Goal: Task Accomplishment & Management: Complete application form

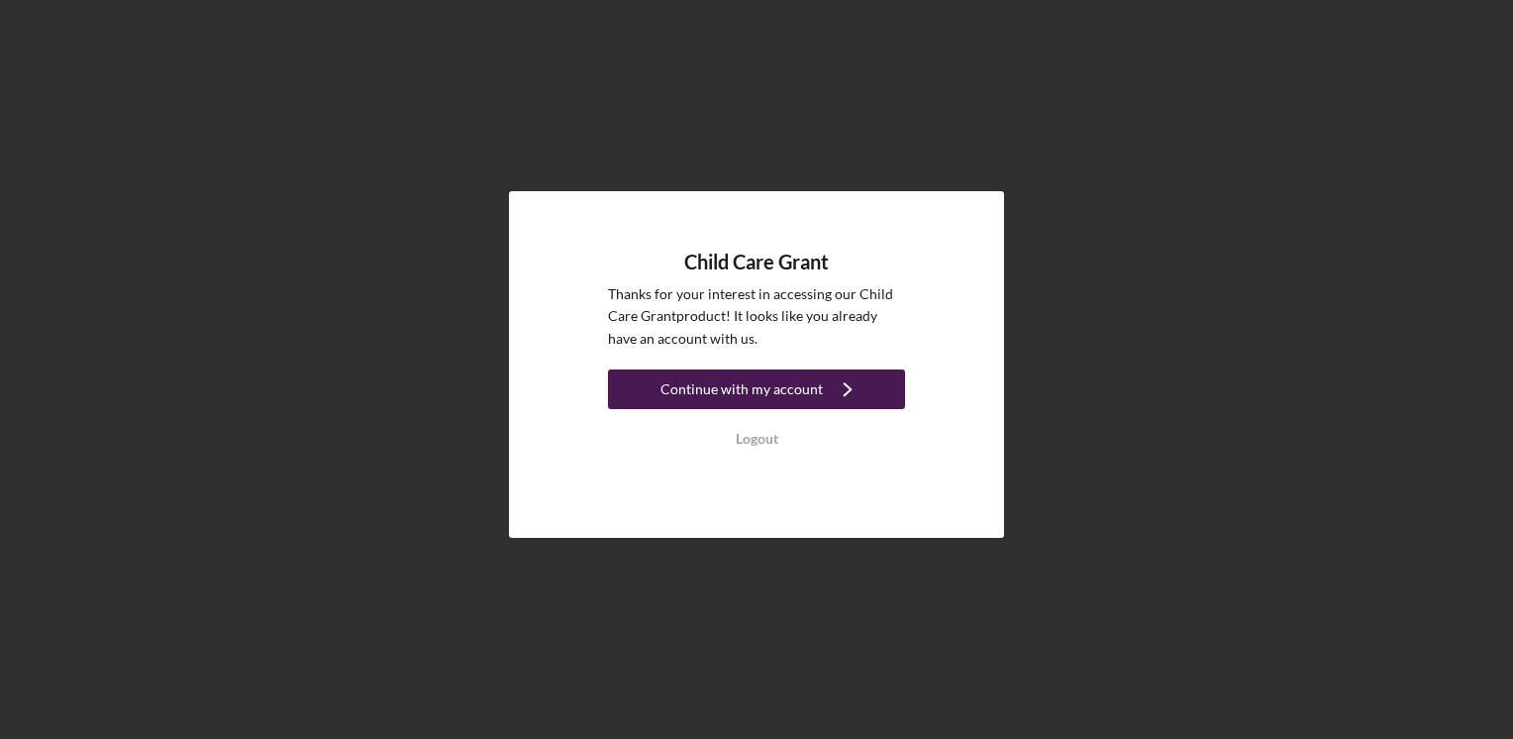
click at [764, 394] on div "Continue with my account" at bounding box center [742, 389] width 162 height 40
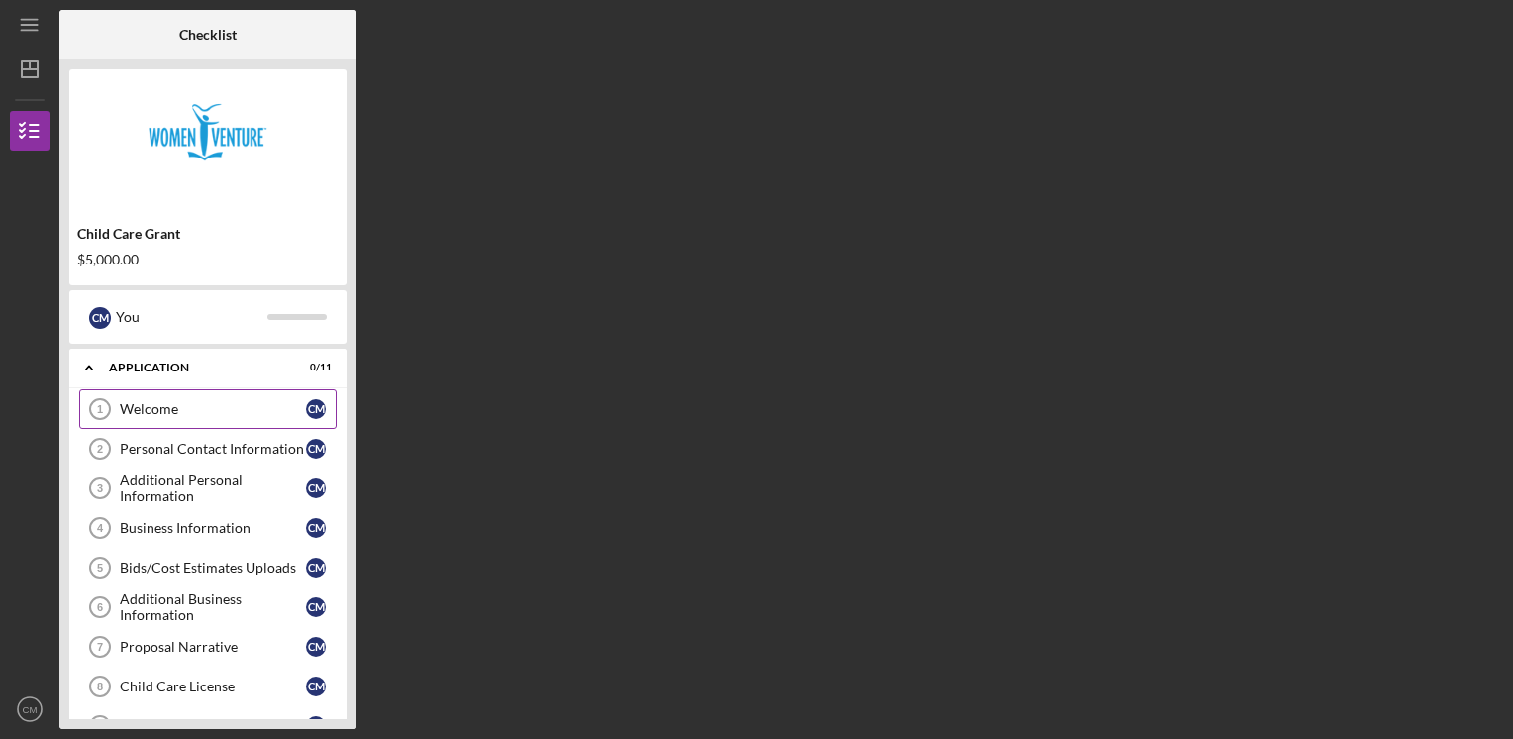
click at [143, 410] on div "Welcome" at bounding box center [213, 409] width 186 height 16
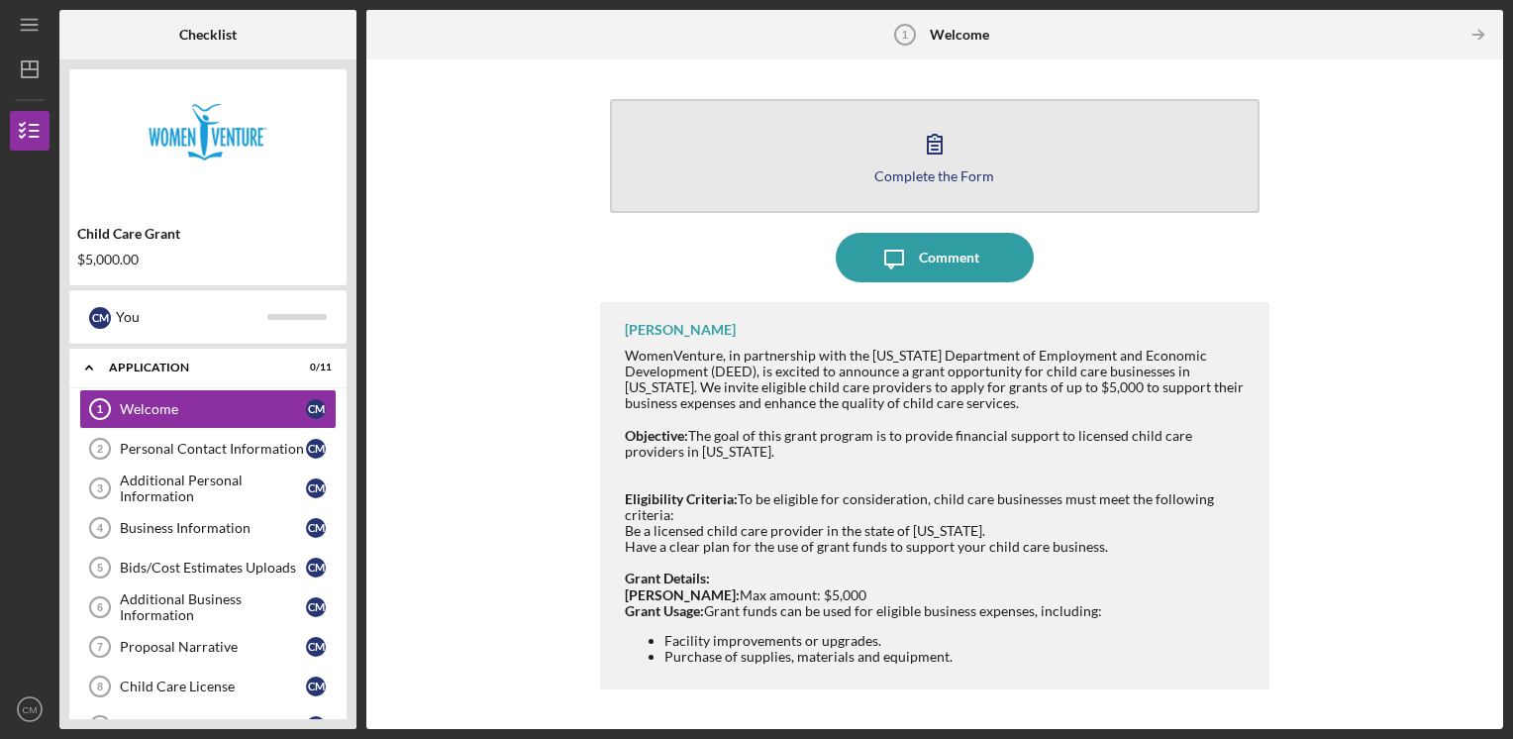
click at [927, 155] on icon "button" at bounding box center [935, 144] width 50 height 50
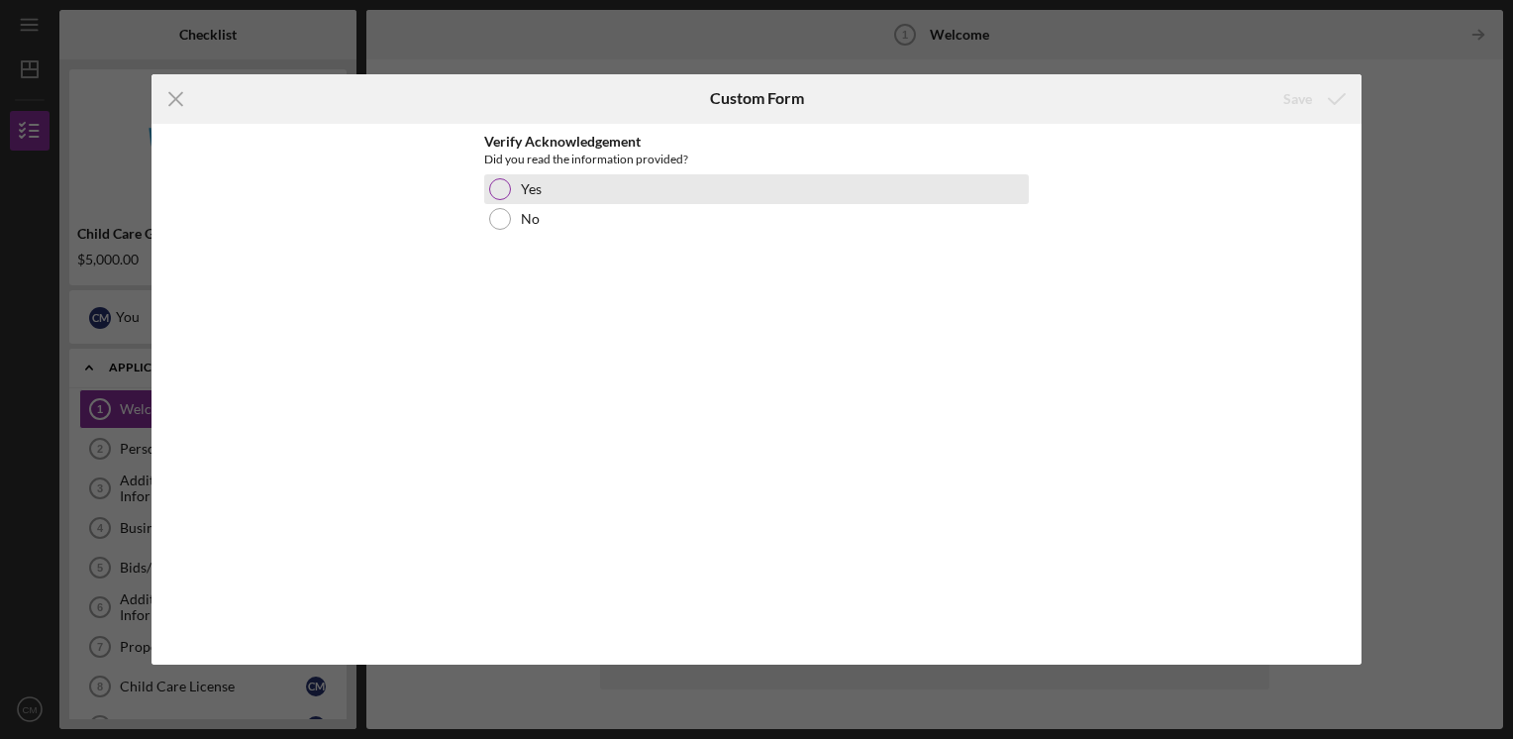
click at [502, 183] on div at bounding box center [500, 189] width 22 height 22
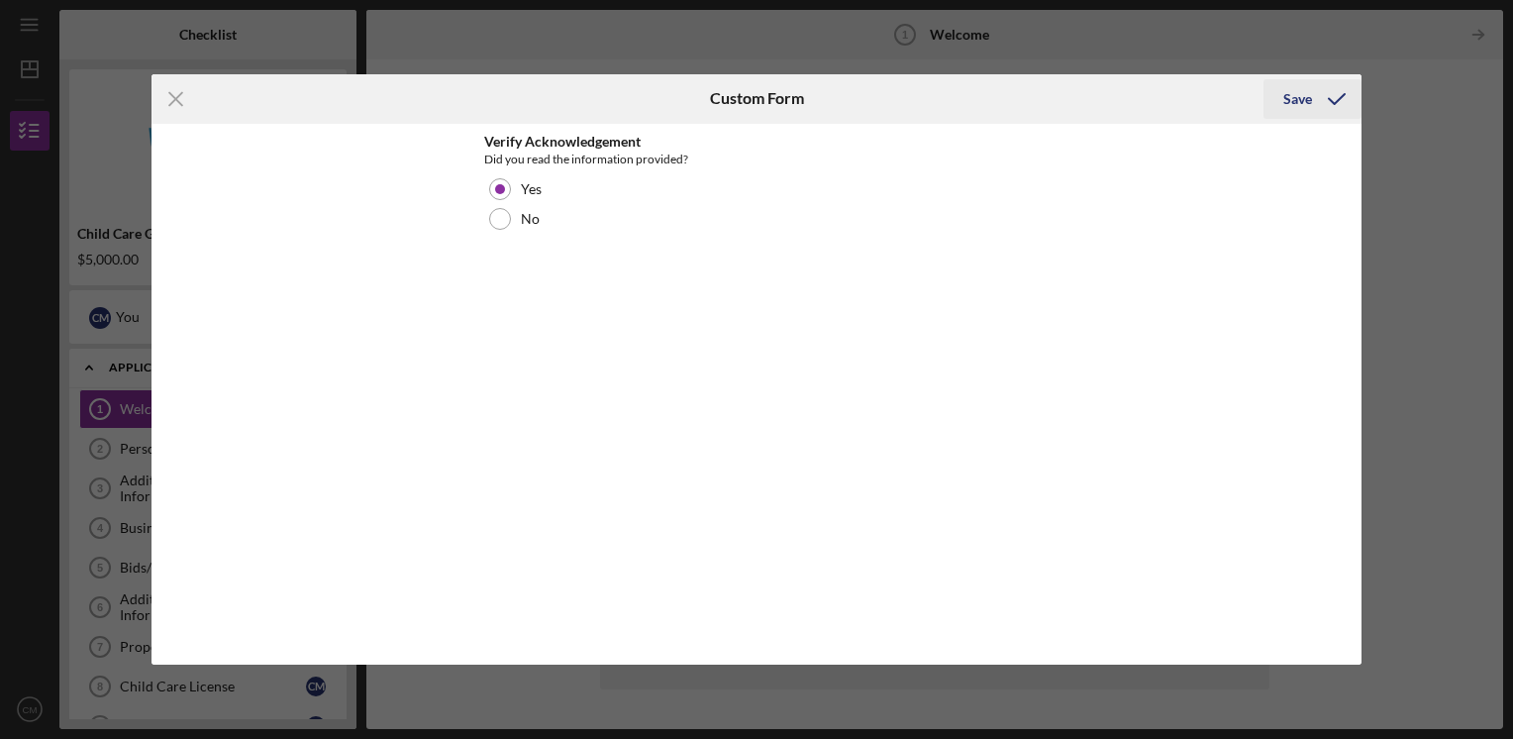
click at [1312, 99] on icon "submit" at bounding box center [1337, 99] width 50 height 50
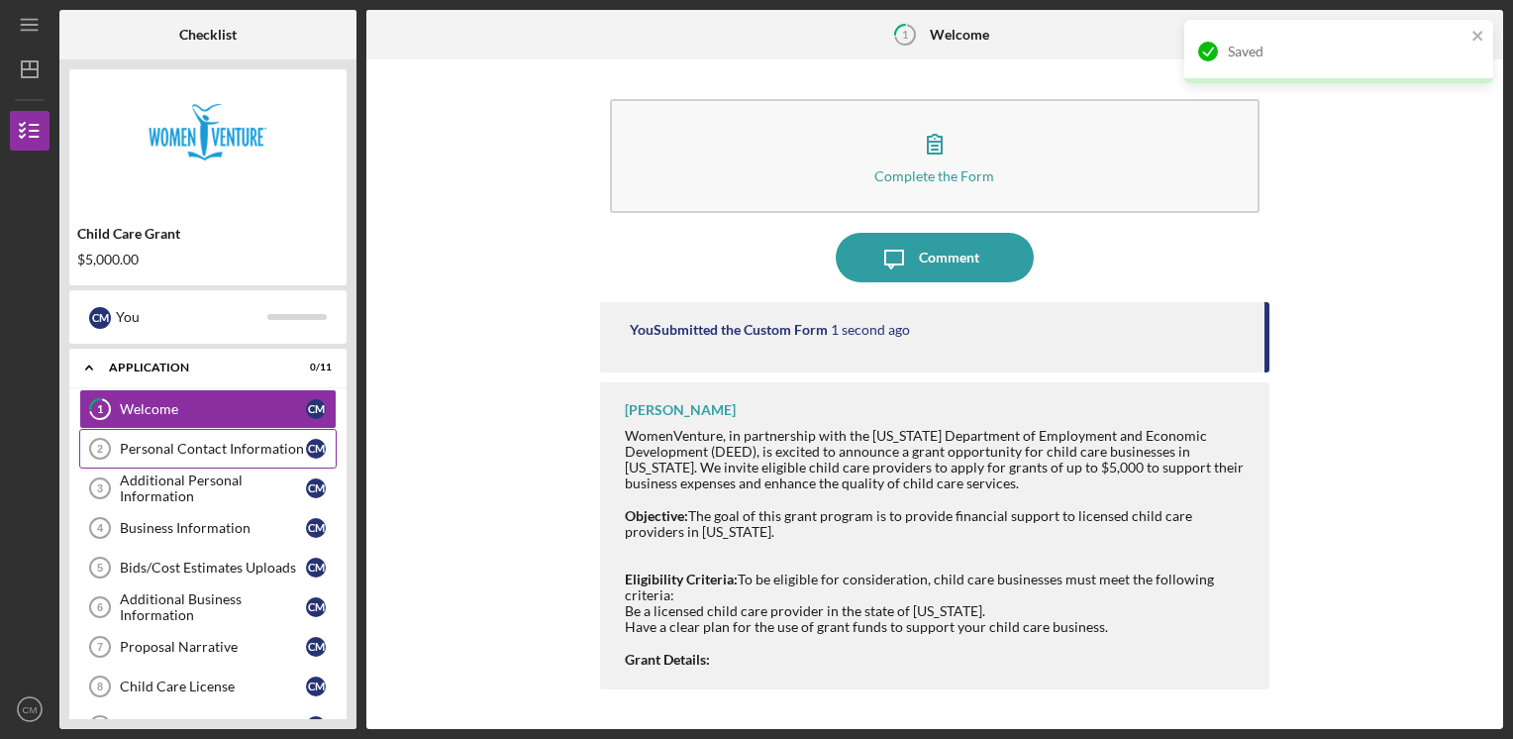
click at [186, 444] on div "Personal Contact Information" at bounding box center [213, 449] width 186 height 16
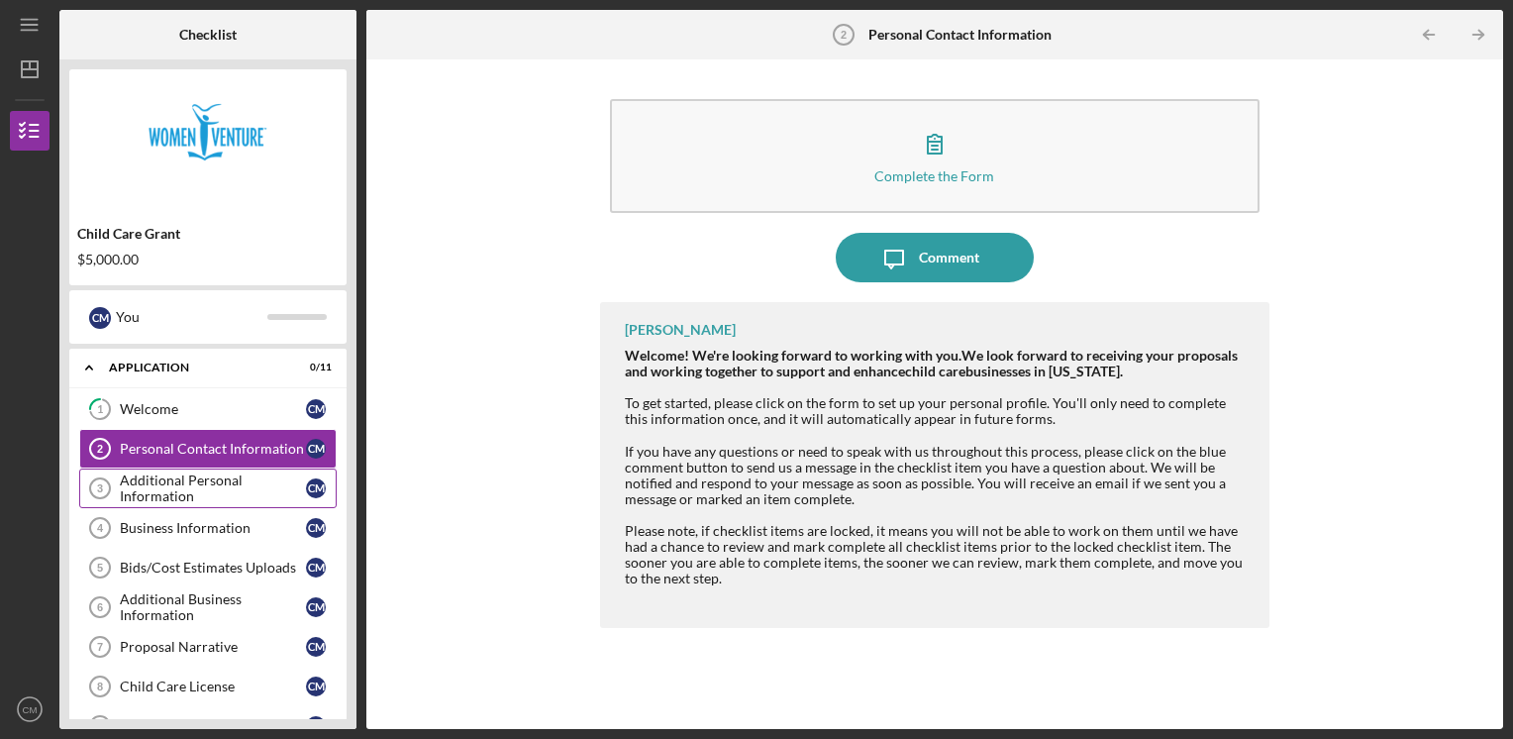
scroll to position [210, 0]
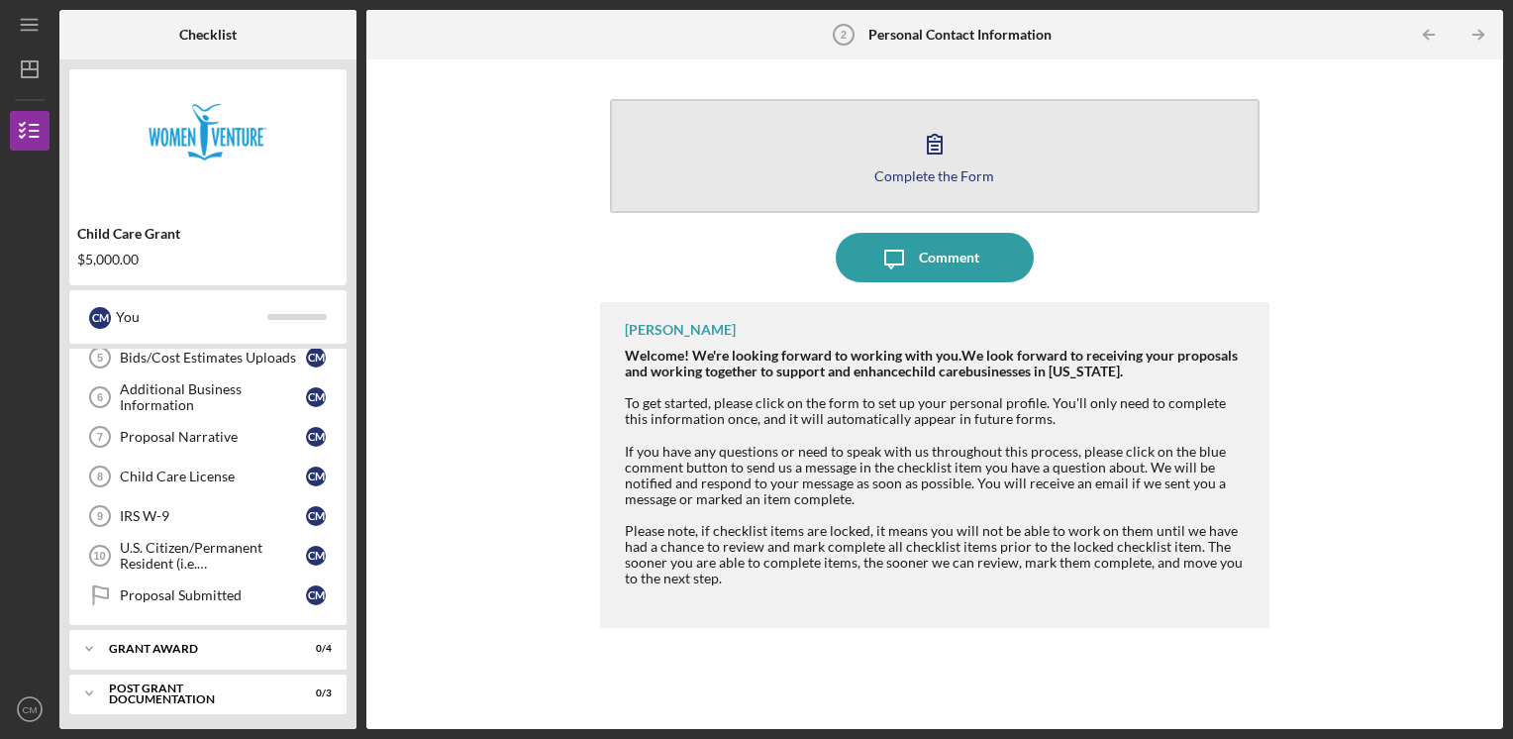
click at [947, 158] on icon "button" at bounding box center [935, 144] width 50 height 50
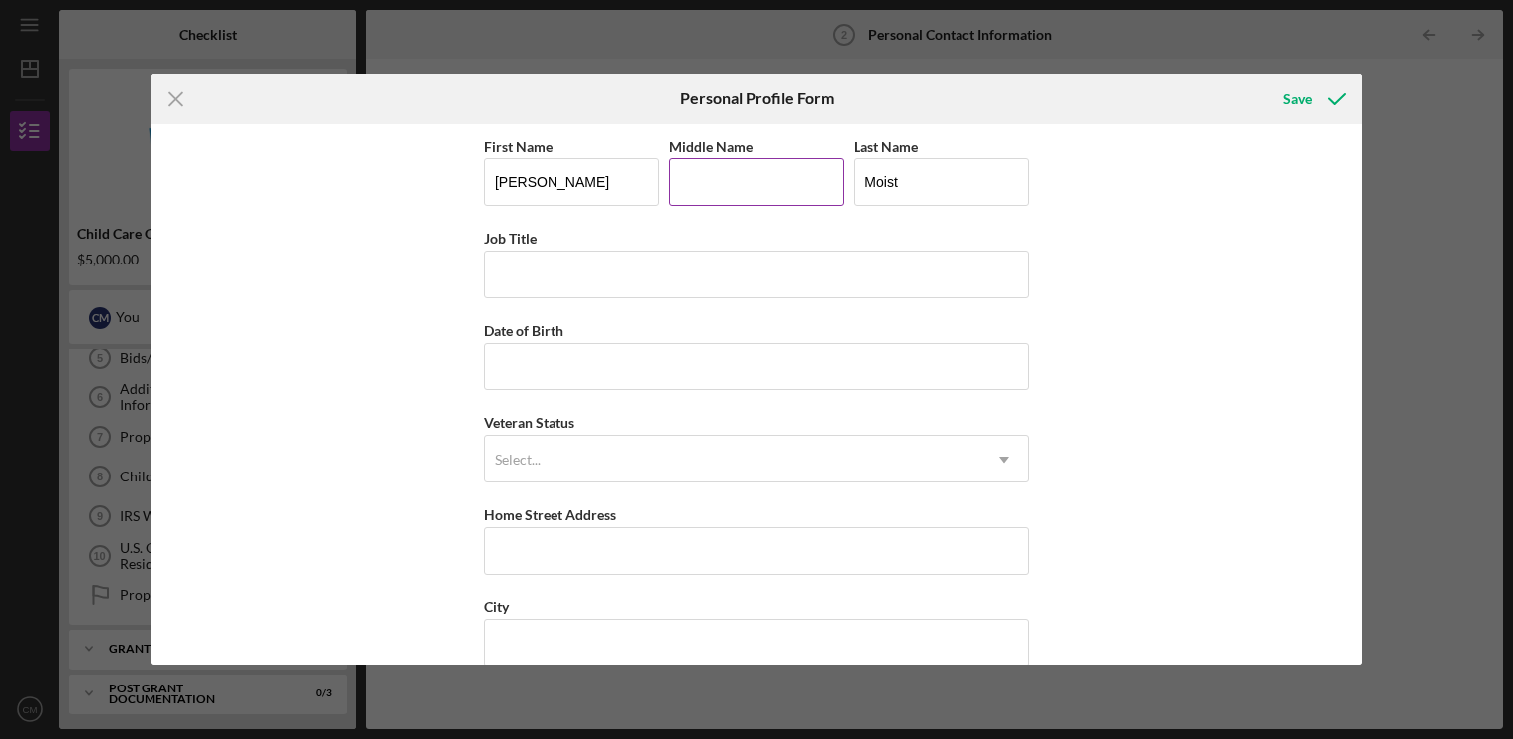
click at [693, 189] on input "Middle Name" at bounding box center [757, 182] width 175 height 48
type input "[PERSON_NAME]"
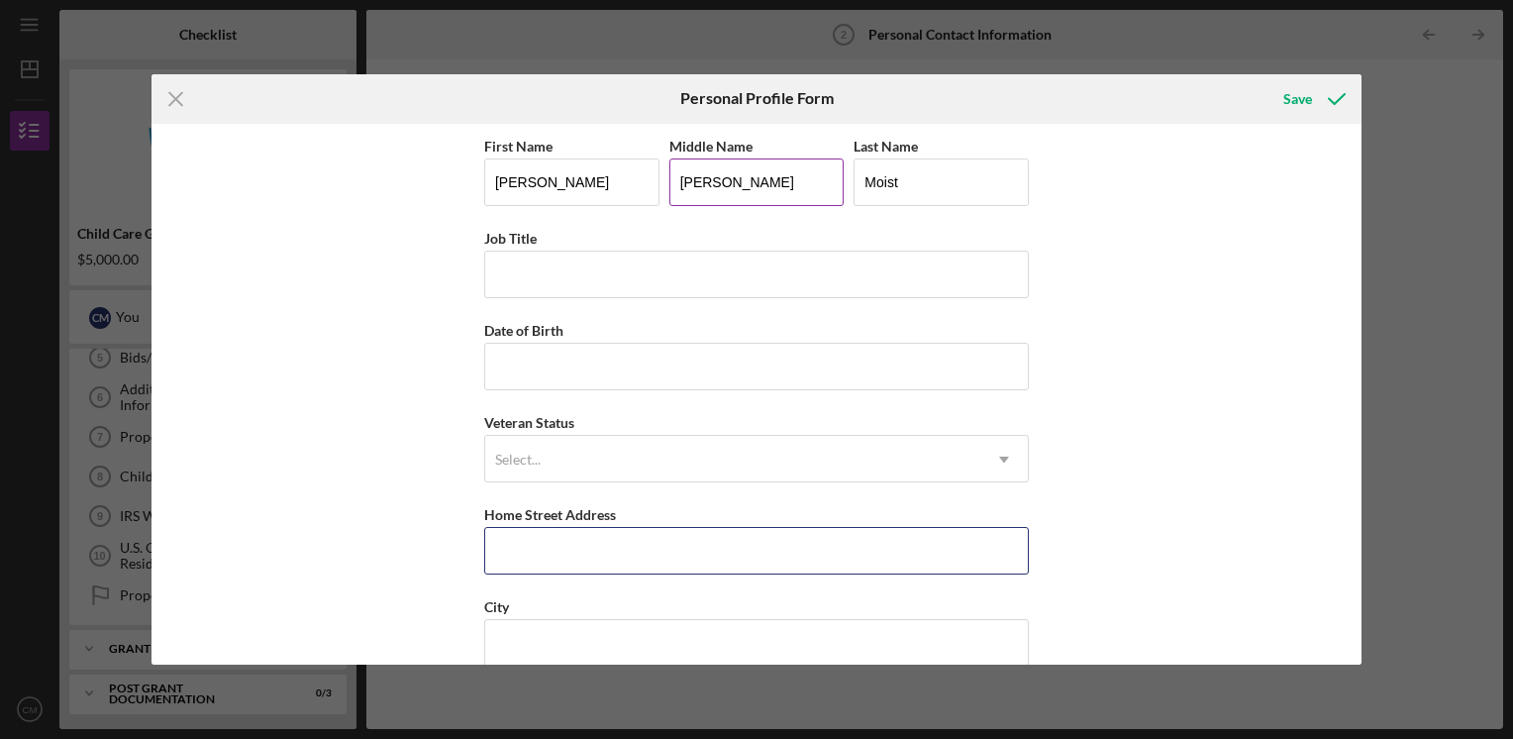
type input "[STREET_ADDRESS]"
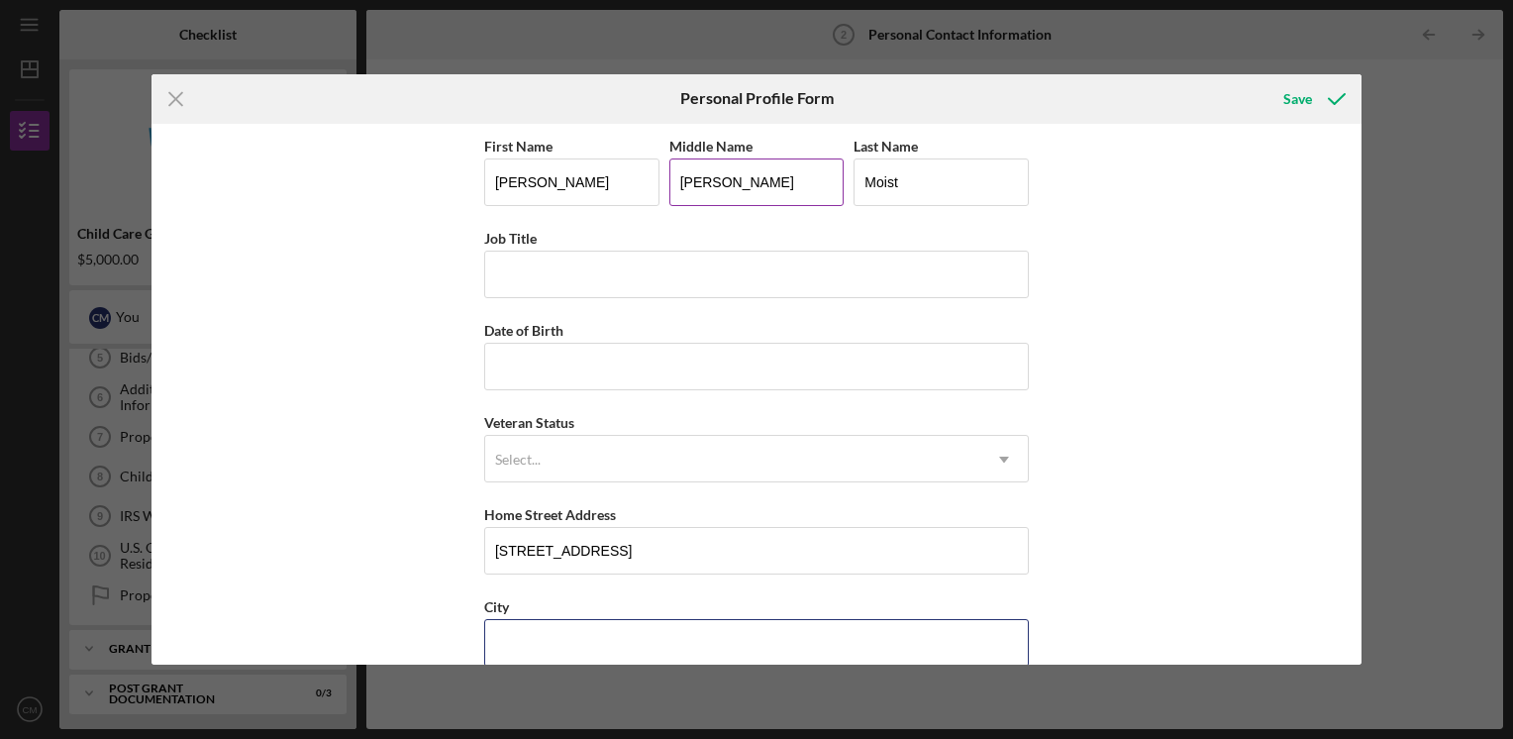
type input "Willmar"
type input "56201"
type input "[GEOGRAPHIC_DATA]"
click at [523, 263] on input "Job Title" at bounding box center [756, 275] width 545 height 48
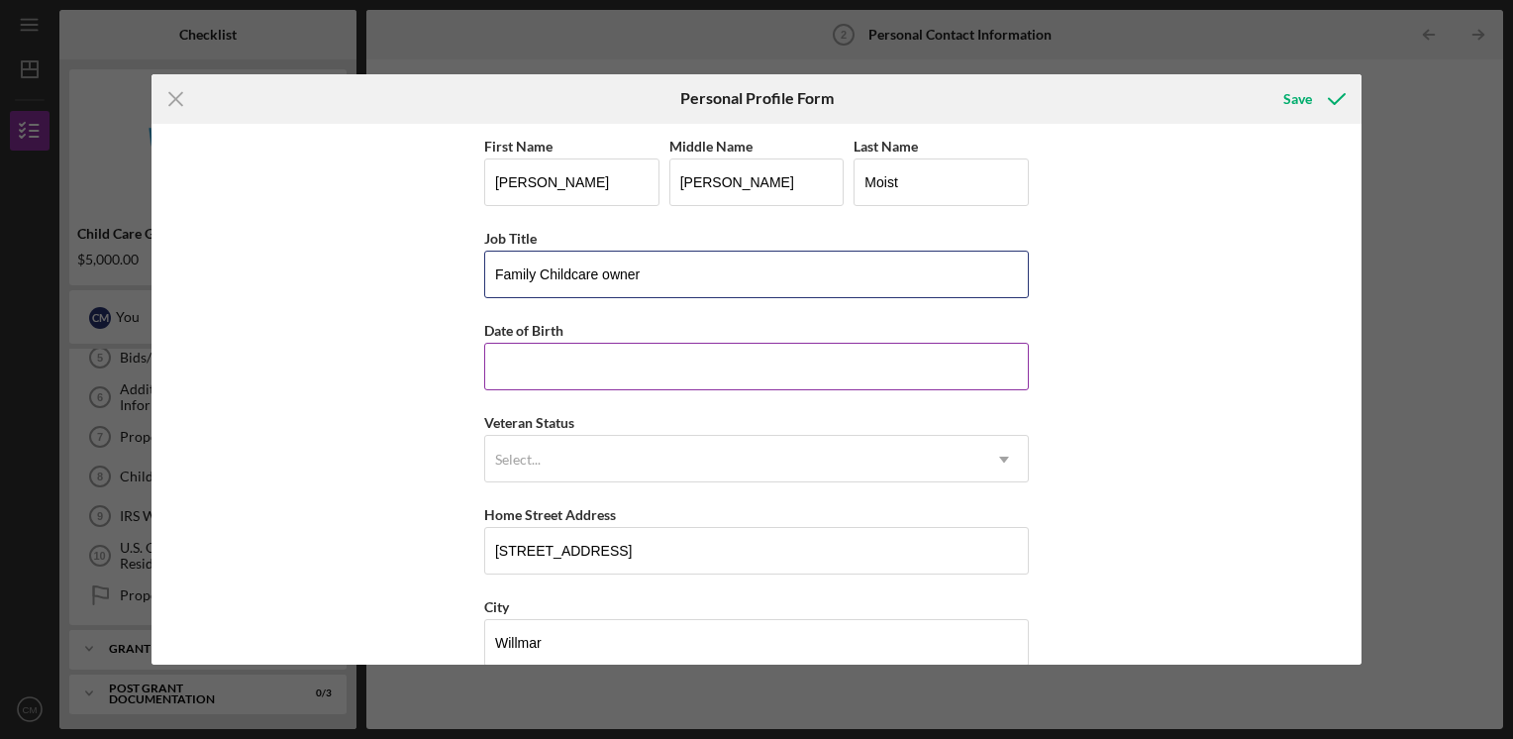
type input "Family Childcare owner"
click at [571, 367] on input "Date of Birth" at bounding box center [756, 367] width 545 height 48
type input "[DATE]"
click at [1274, 435] on div "First Name [PERSON_NAME] Middle Name [PERSON_NAME] Last Name Moist Job Title Fa…" at bounding box center [757, 395] width 1210 height 542
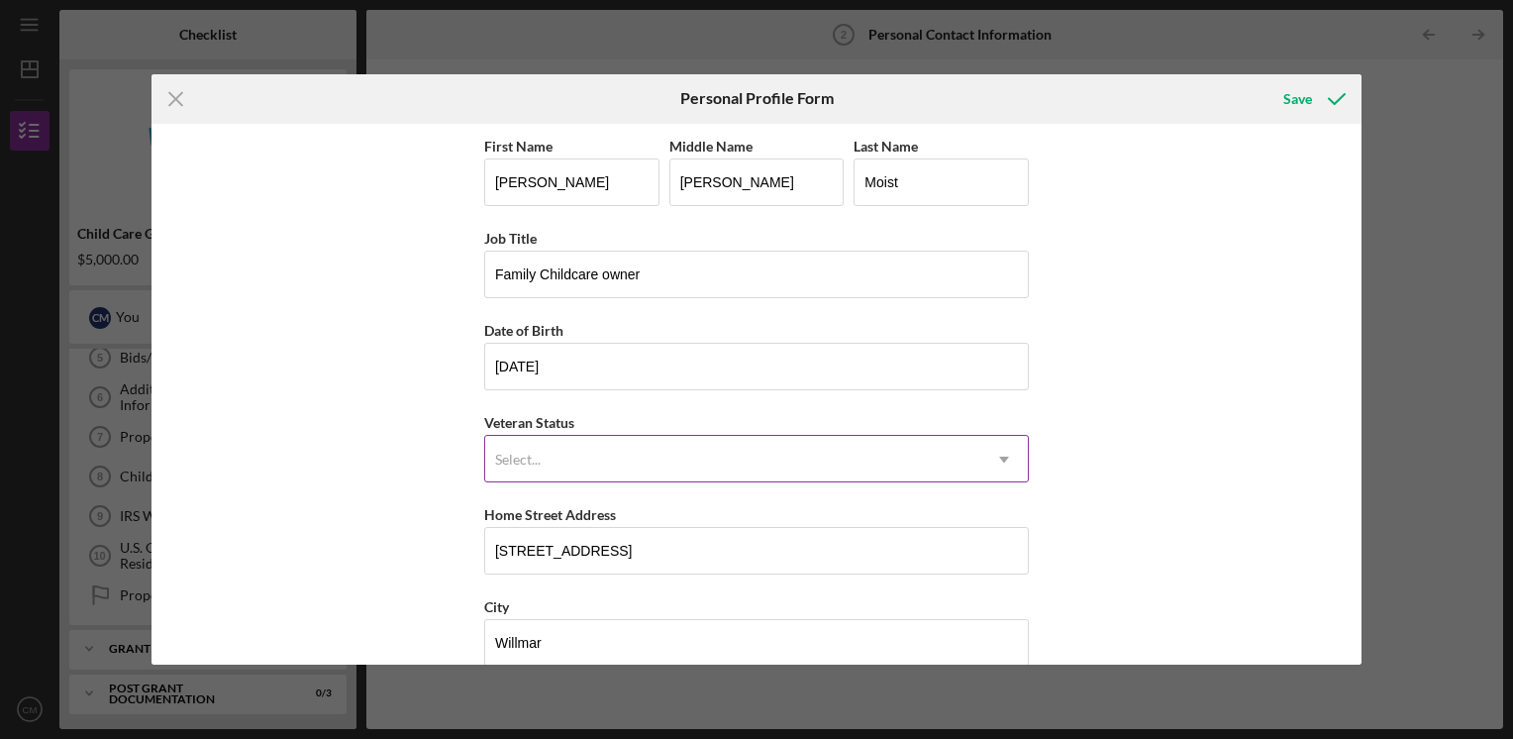
click at [630, 459] on div "Select..." at bounding box center [732, 460] width 495 height 46
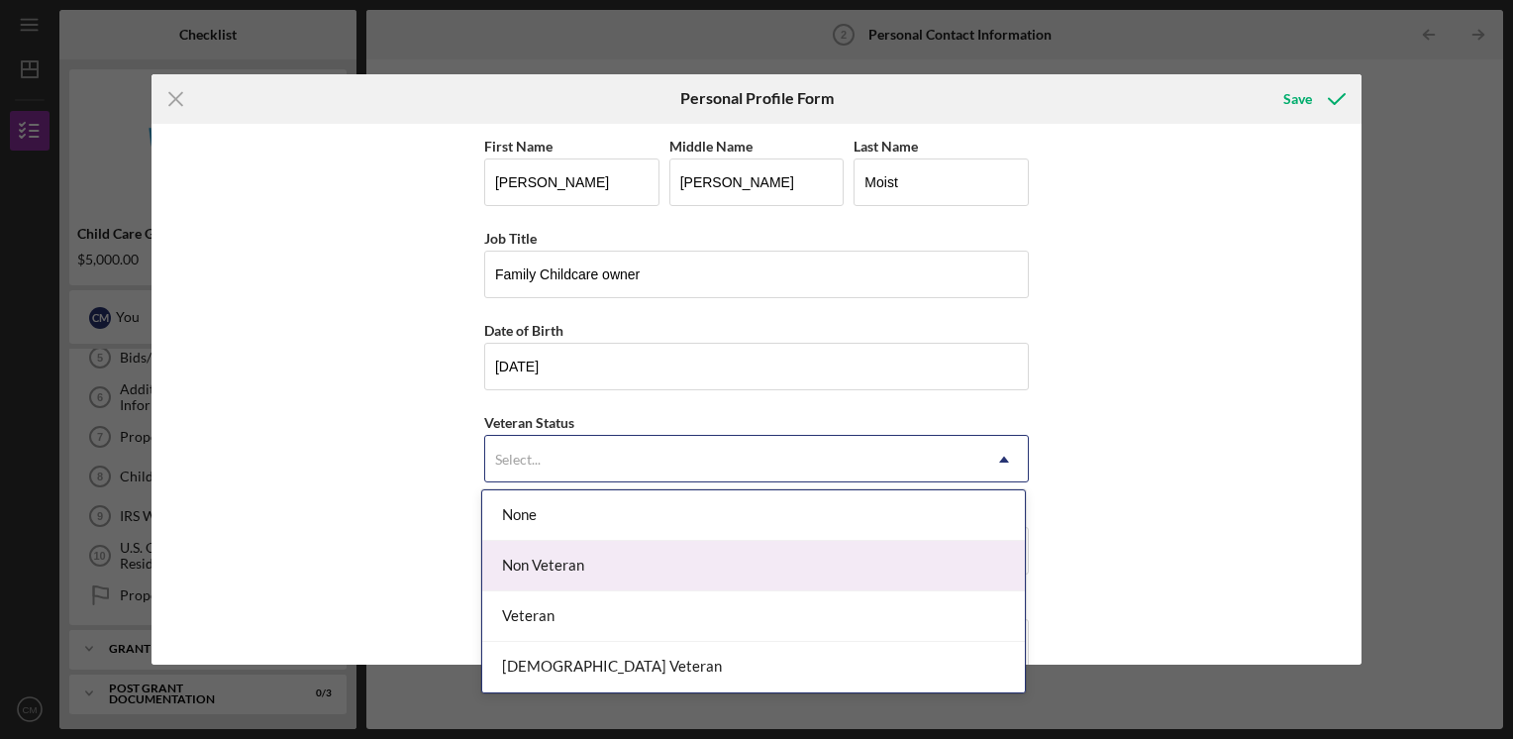
click at [583, 572] on div "Non Veteran" at bounding box center [753, 566] width 543 height 51
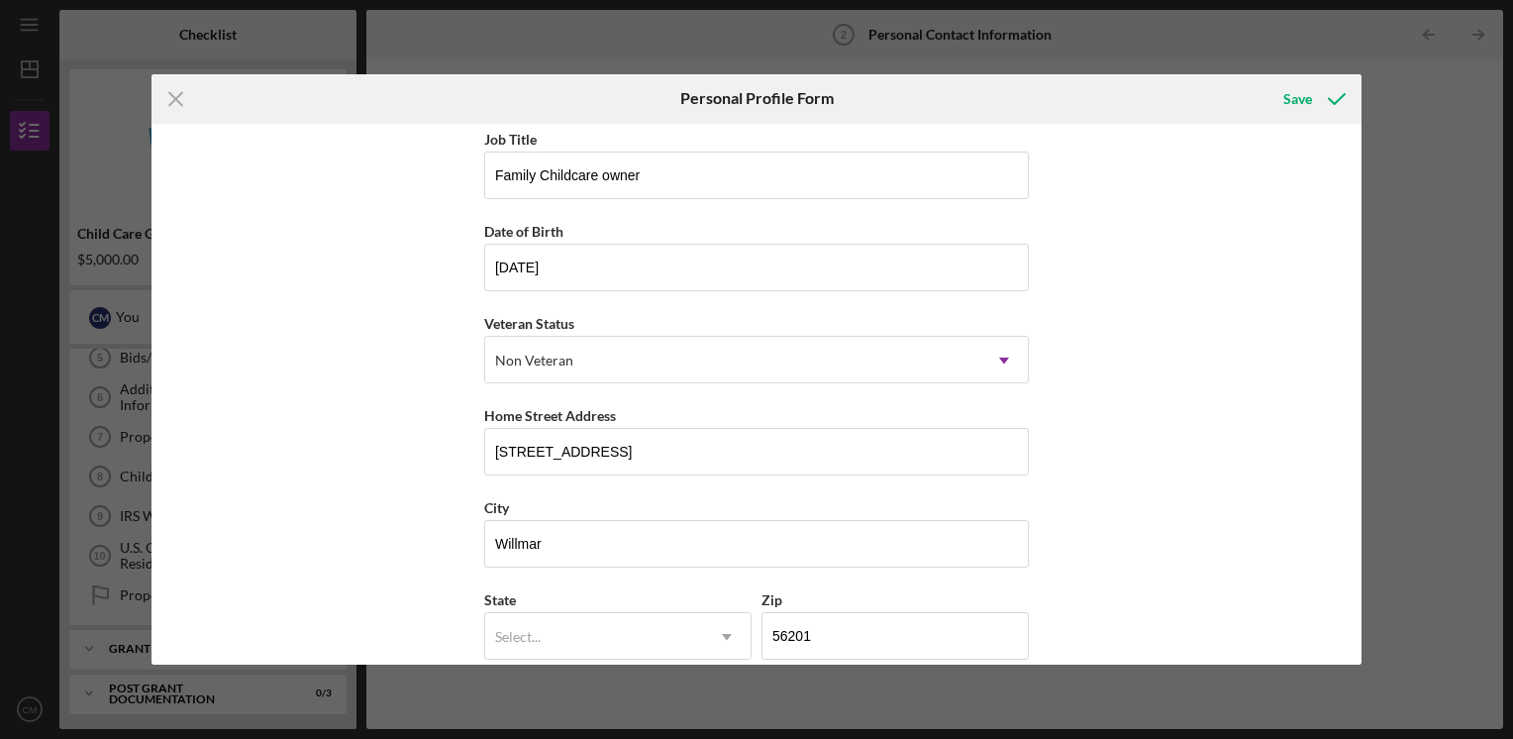
scroll to position [198, 0]
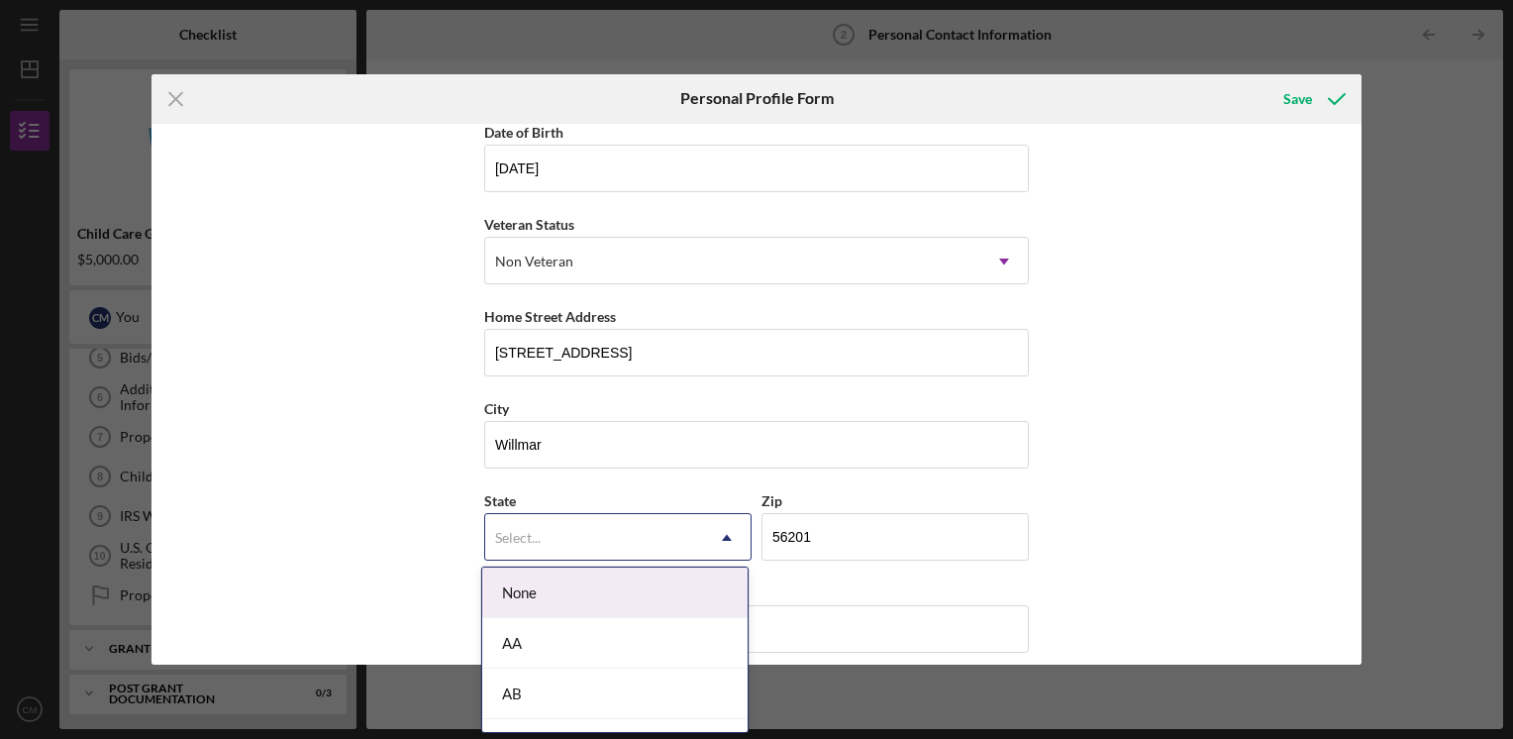
click at [555, 536] on div "Select..." at bounding box center [594, 538] width 218 height 46
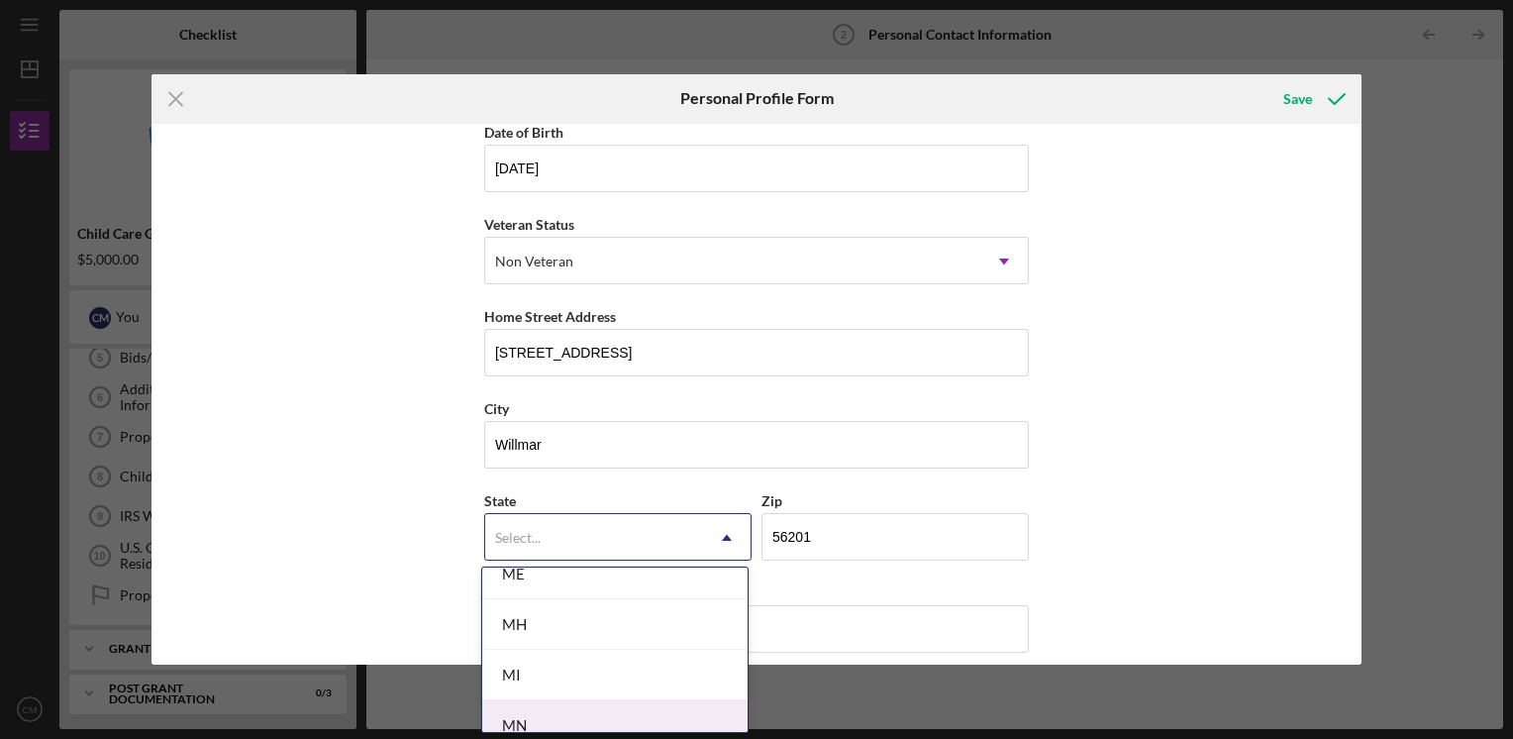
click at [551, 705] on div "MN" at bounding box center [614, 725] width 265 height 51
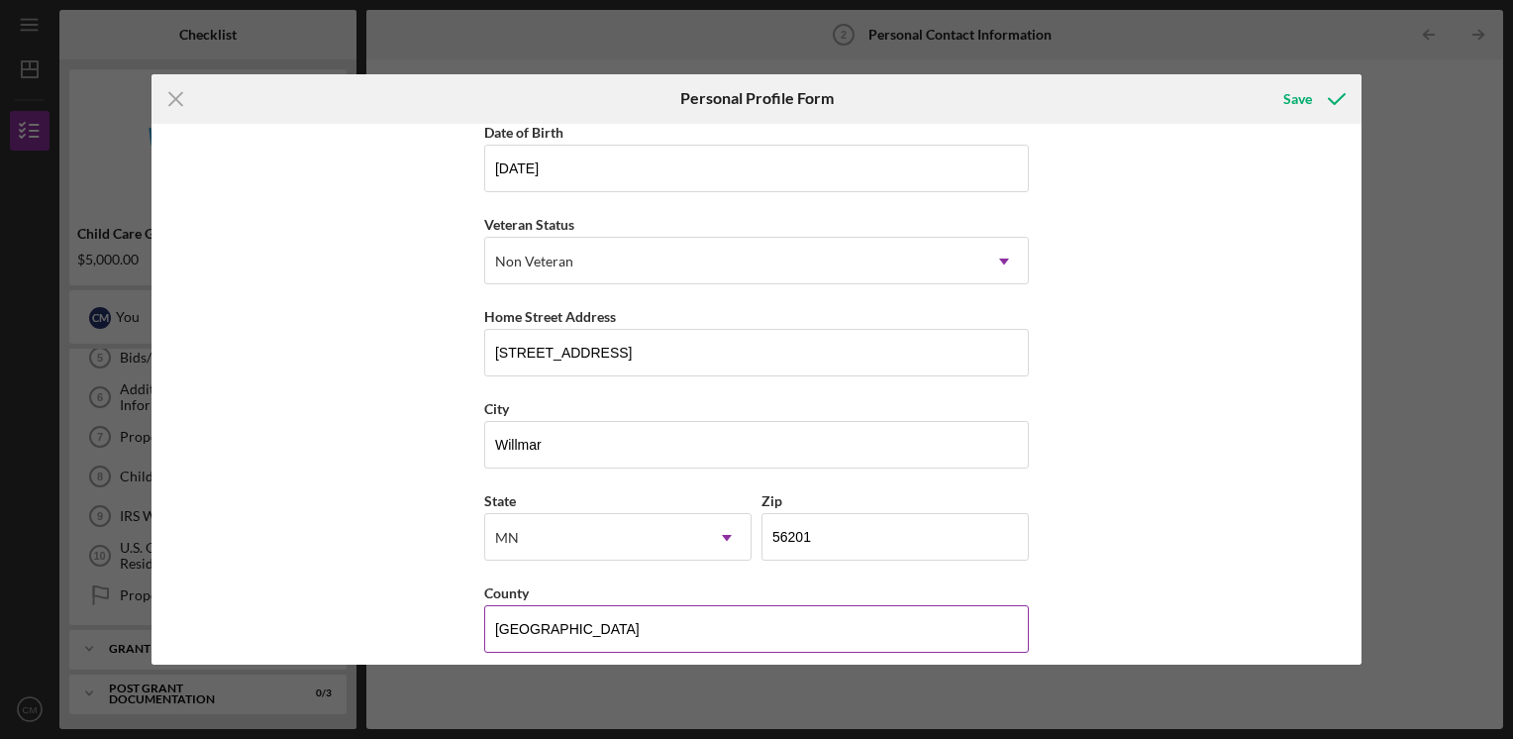
scroll to position [212, 0]
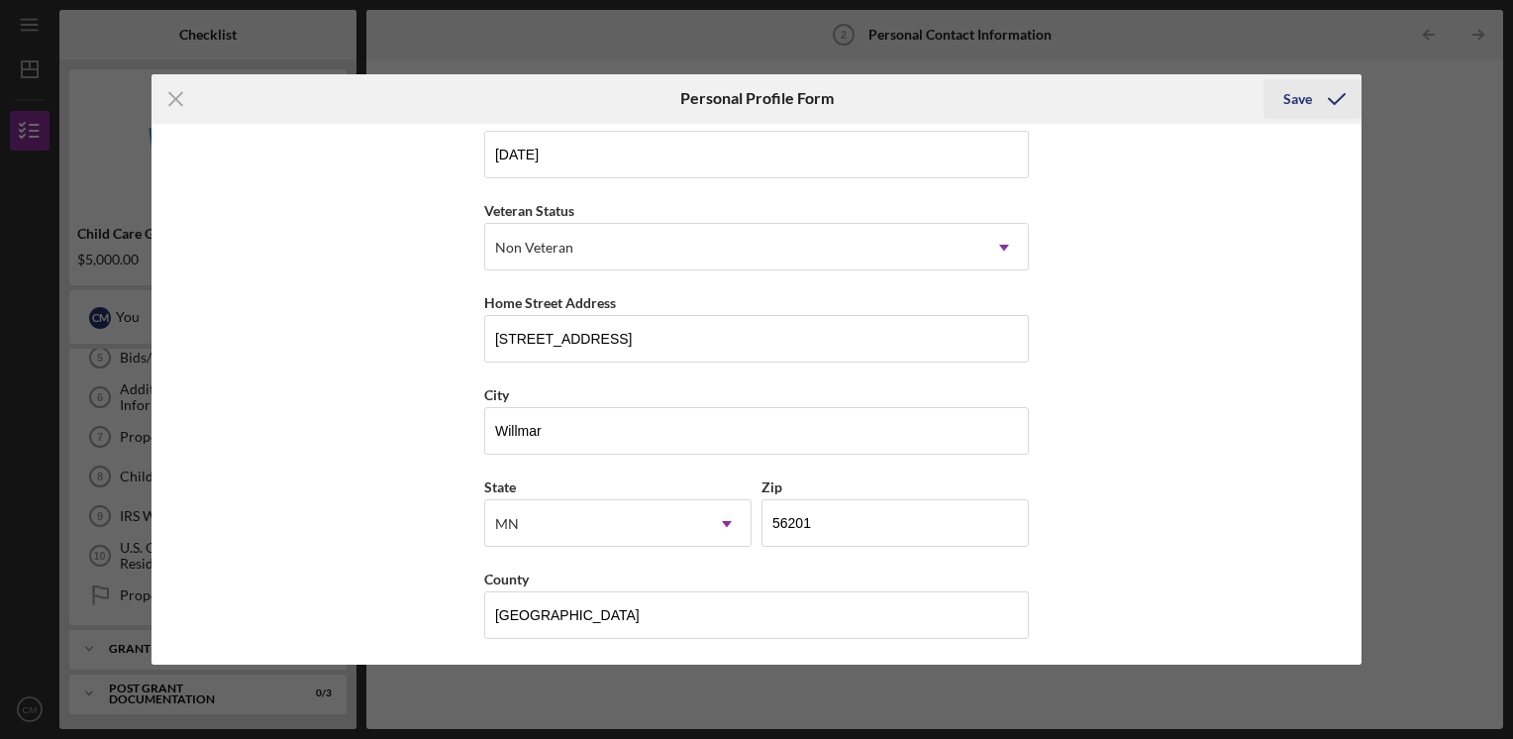
click at [1323, 106] on icon "submit" at bounding box center [1337, 99] width 50 height 50
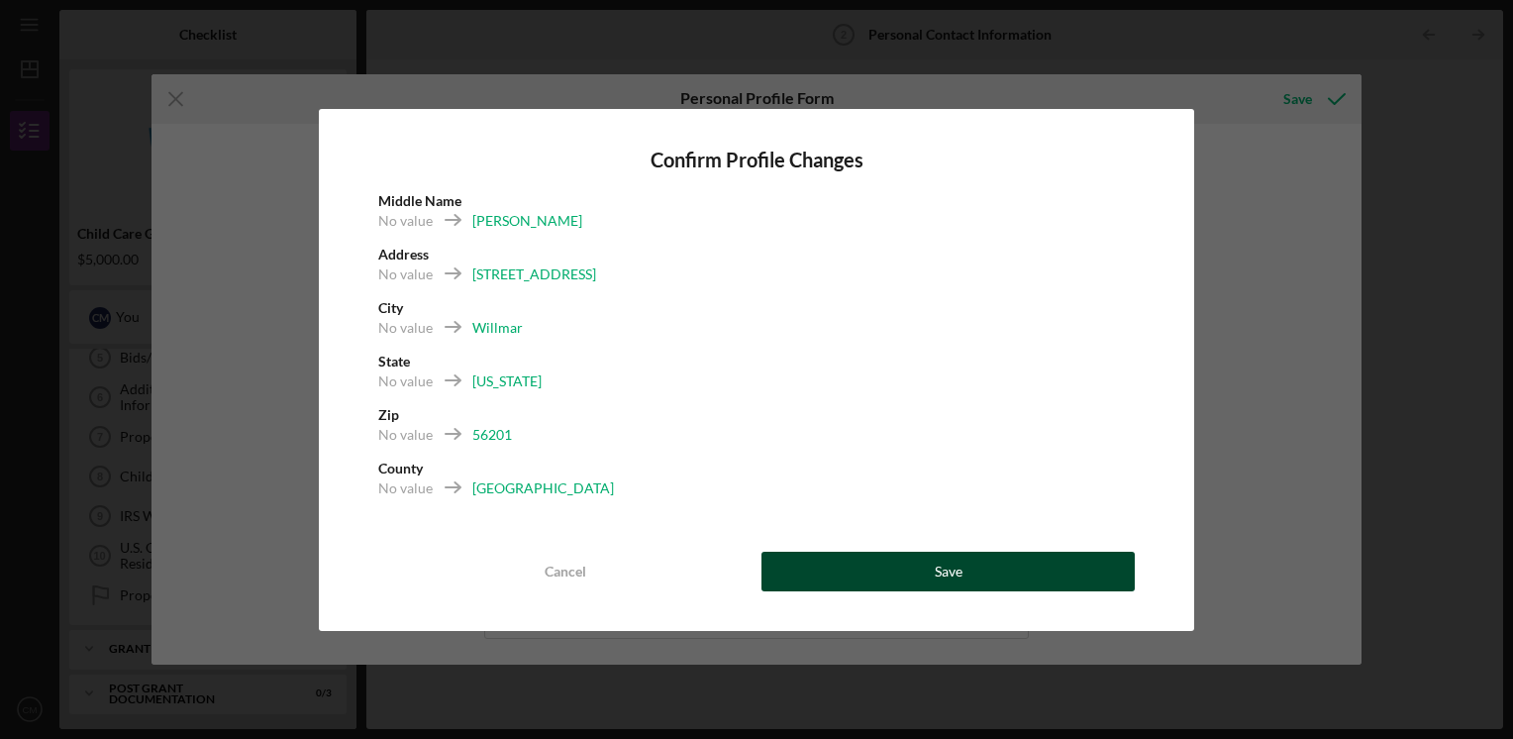
click at [1013, 586] on button "Save" at bounding box center [948, 572] width 373 height 40
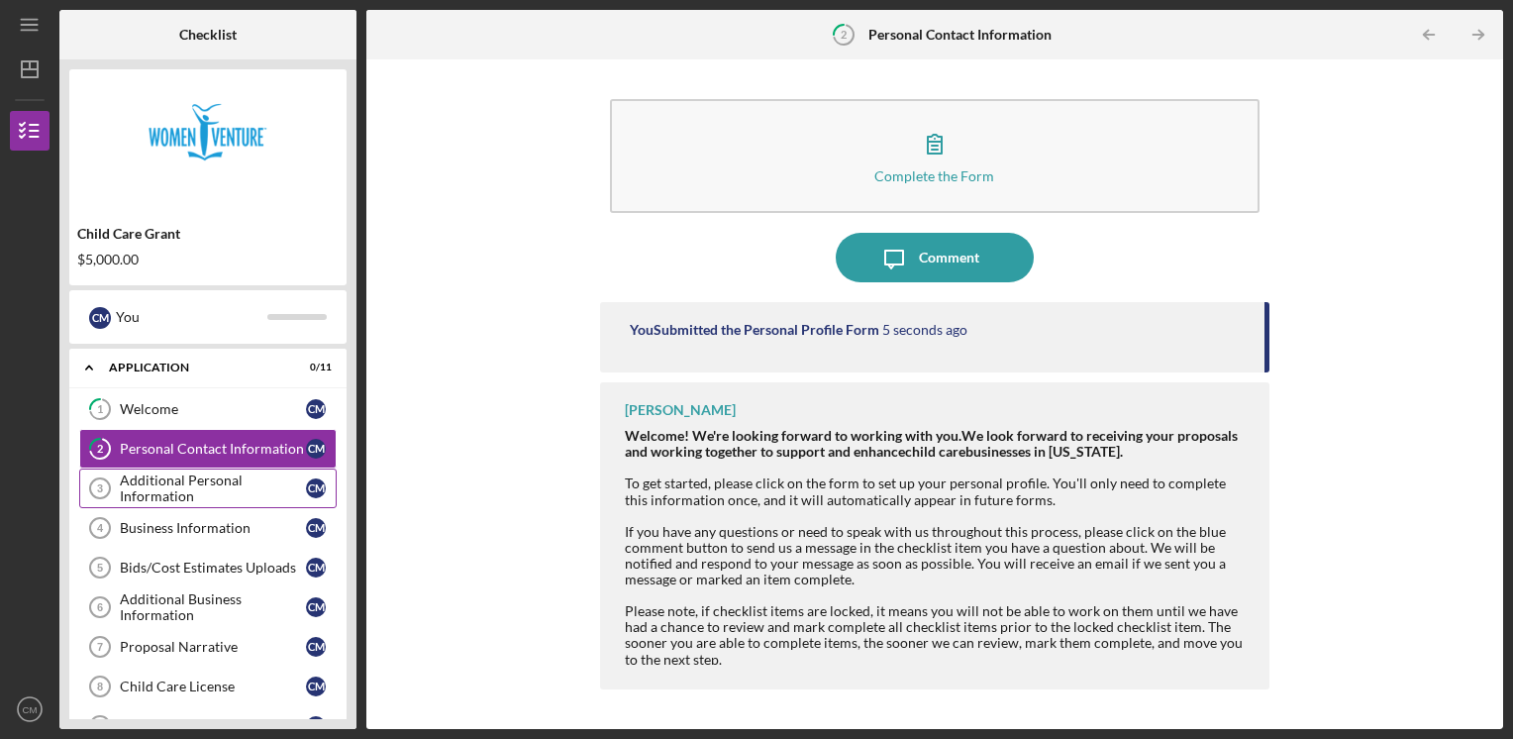
click at [236, 477] on div "Additional Personal Information" at bounding box center [213, 488] width 186 height 32
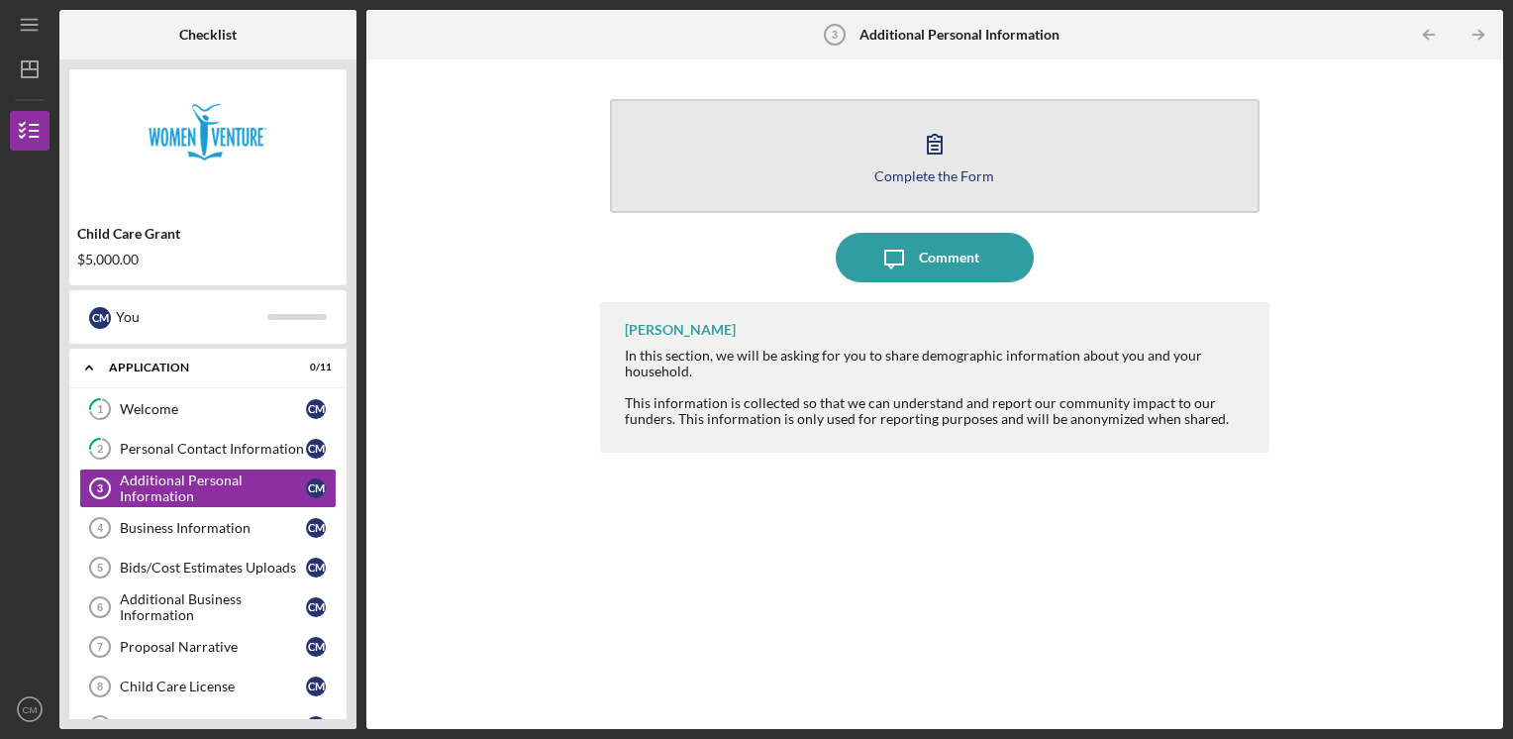
click at [932, 187] on button "Complete the Form Form" at bounding box center [935, 156] width 651 height 114
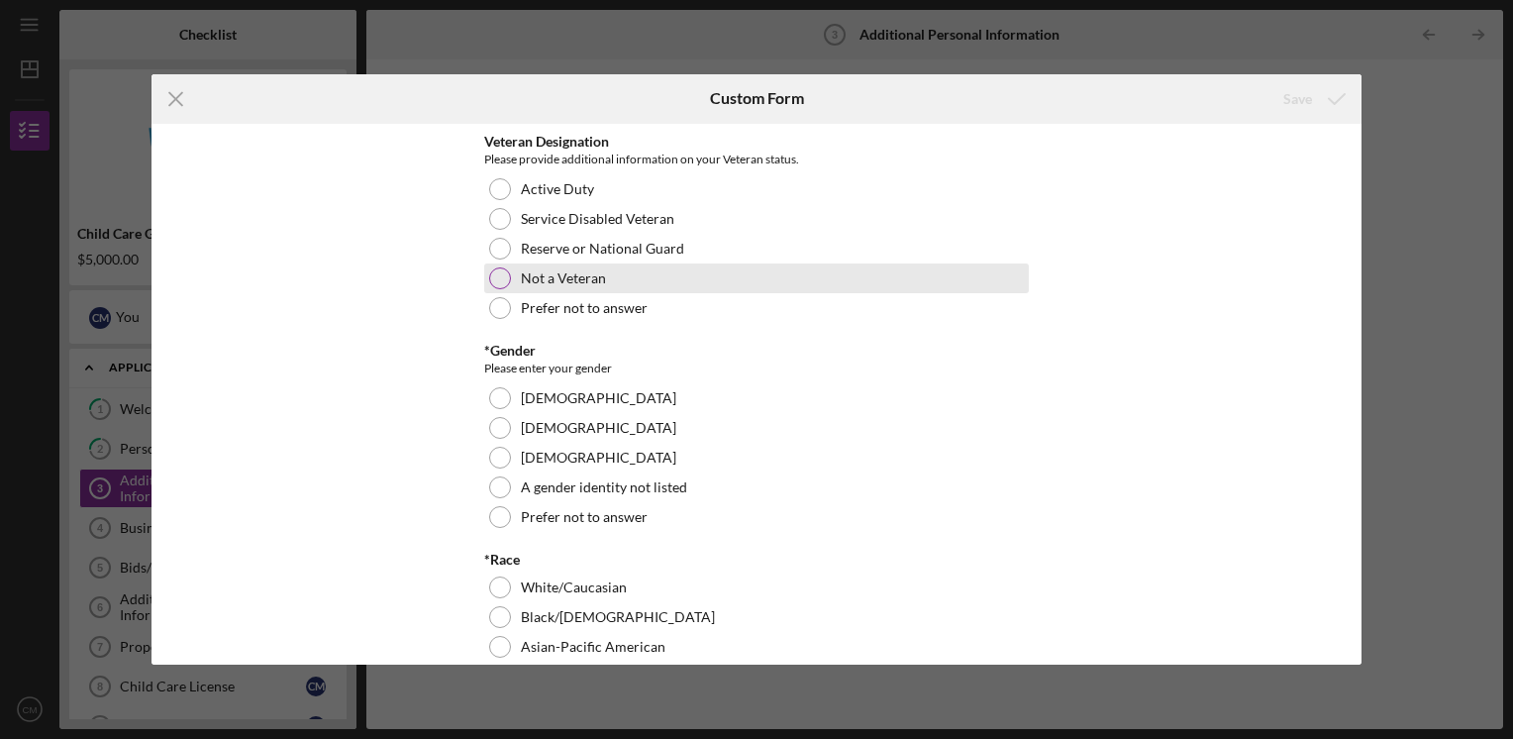
click at [589, 281] on label "Not a Veteran" at bounding box center [563, 278] width 85 height 16
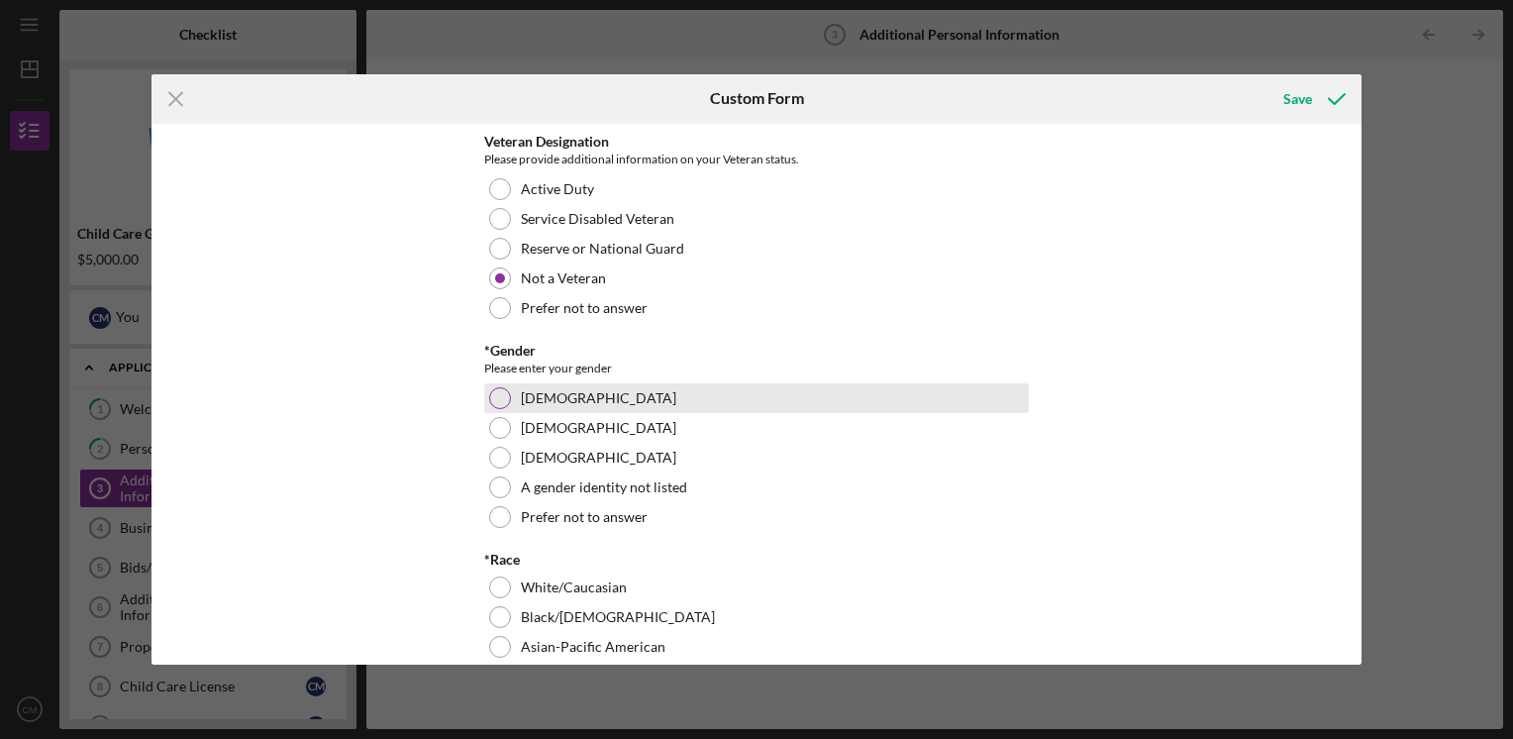
click at [534, 398] on label "[DEMOGRAPHIC_DATA]" at bounding box center [598, 398] width 155 height 16
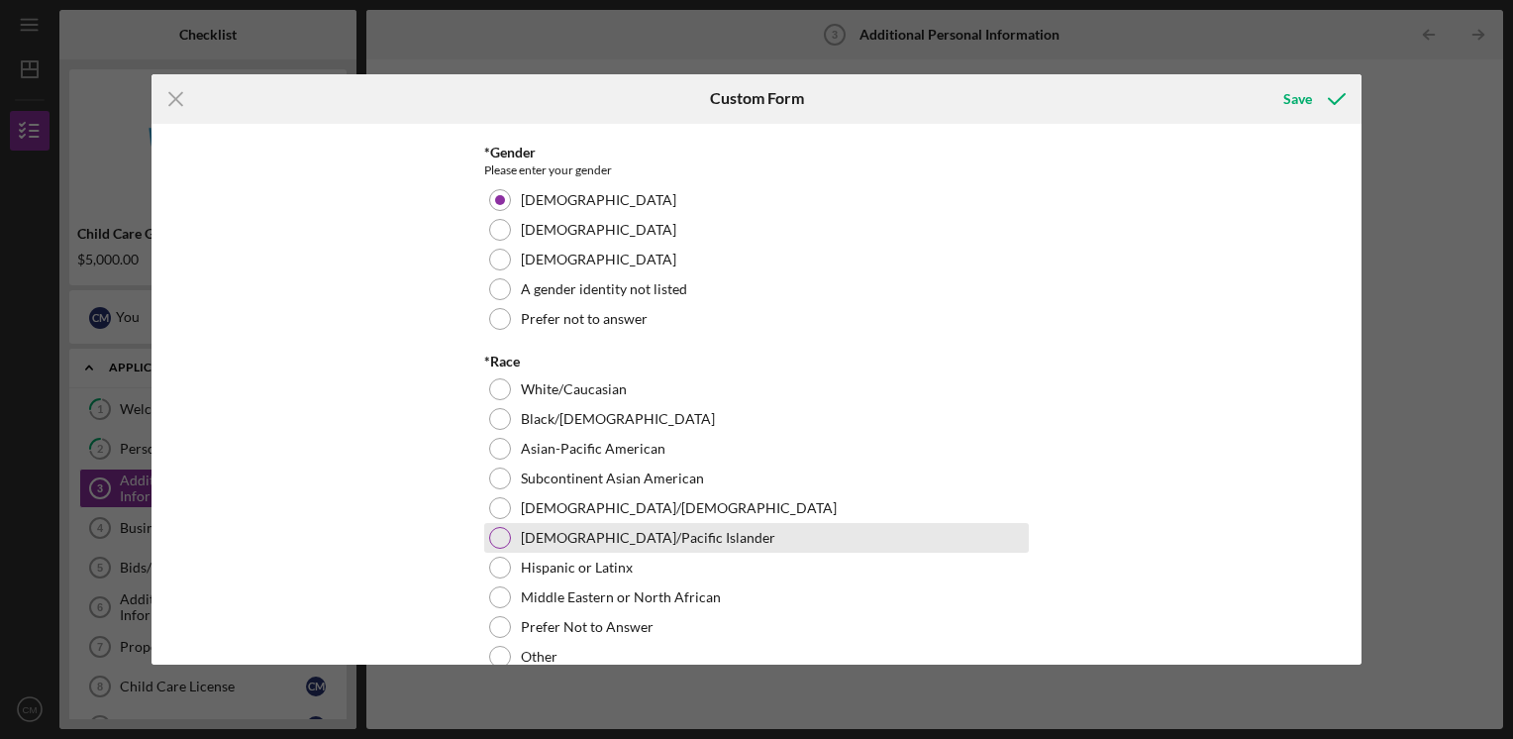
scroll to position [297, 0]
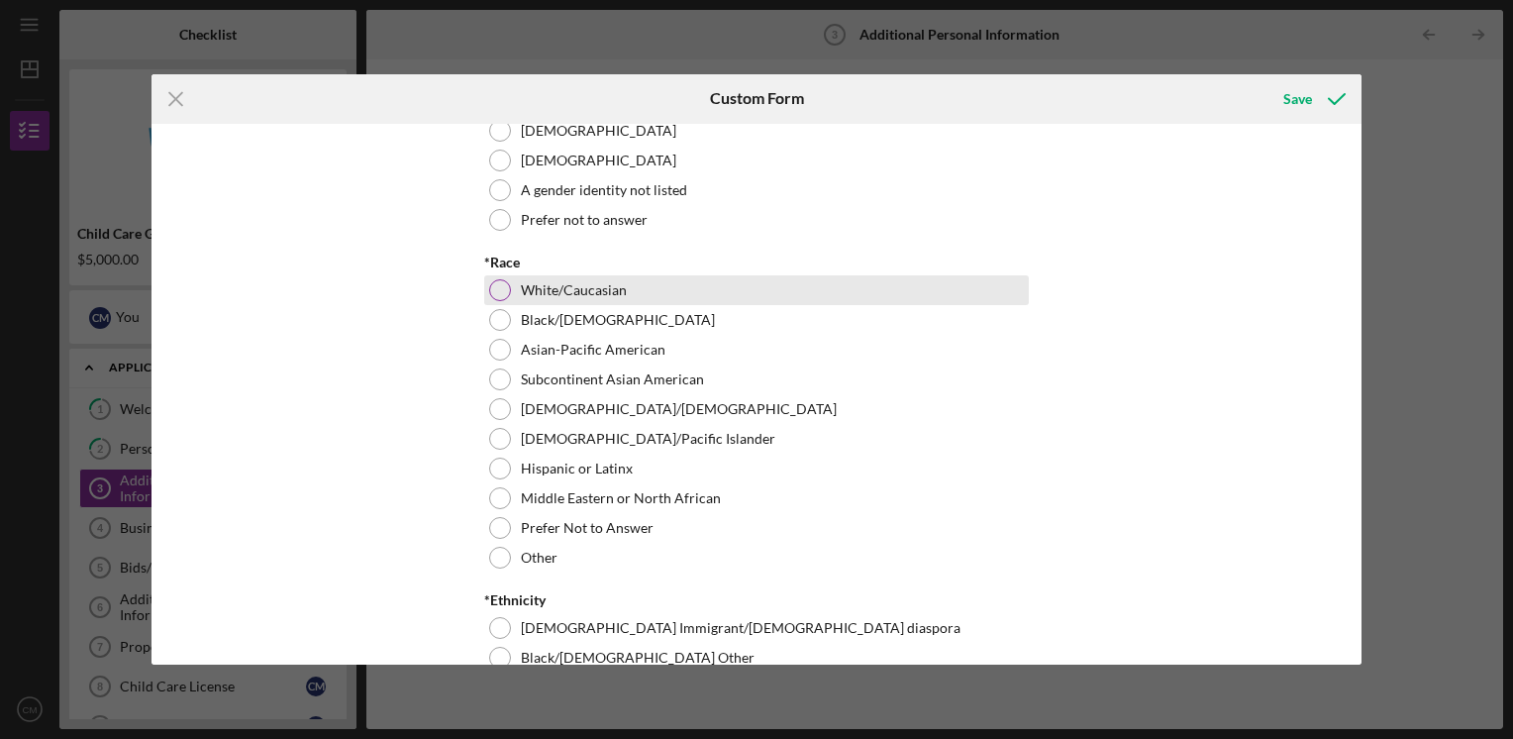
click at [516, 299] on div "White/Caucasian" at bounding box center [756, 290] width 545 height 30
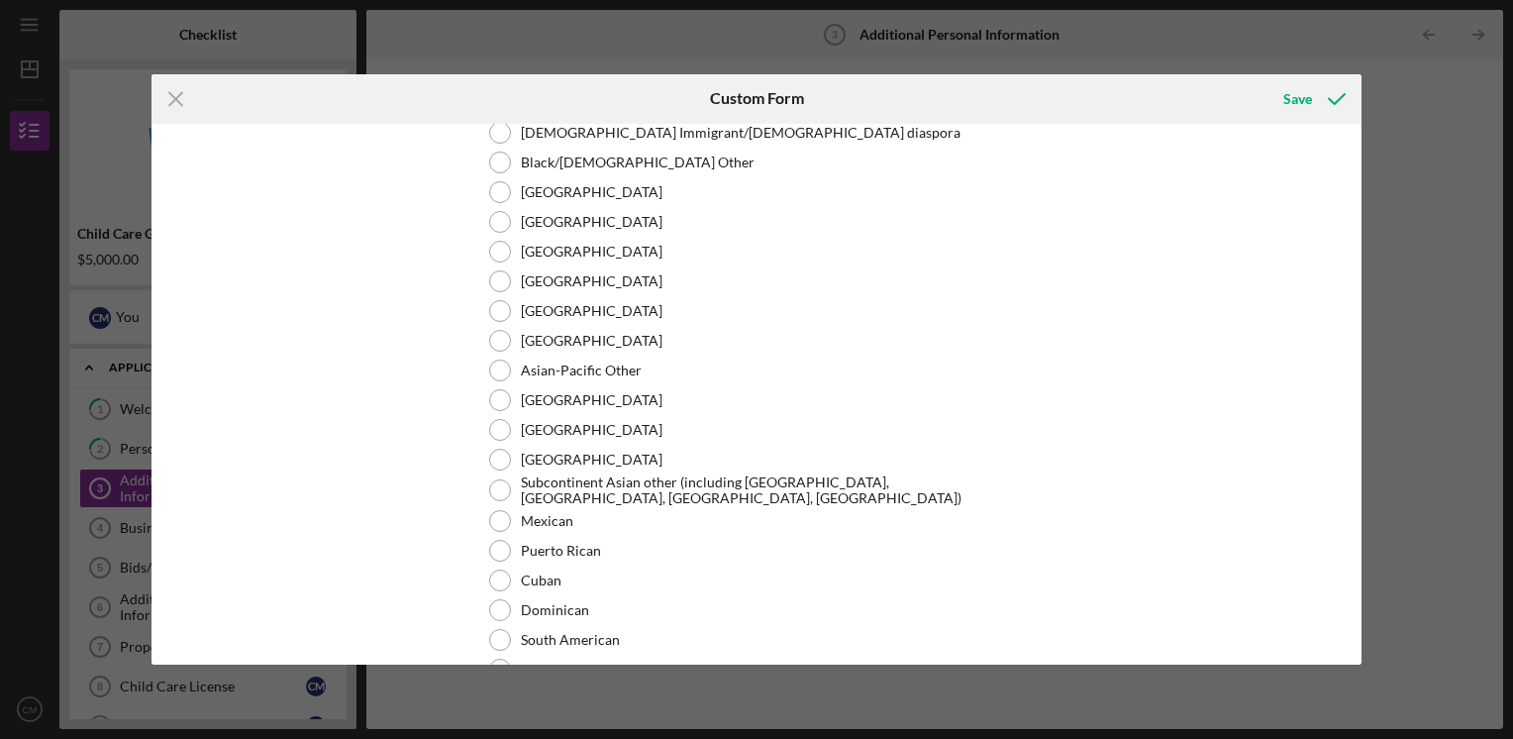
scroll to position [990, 0]
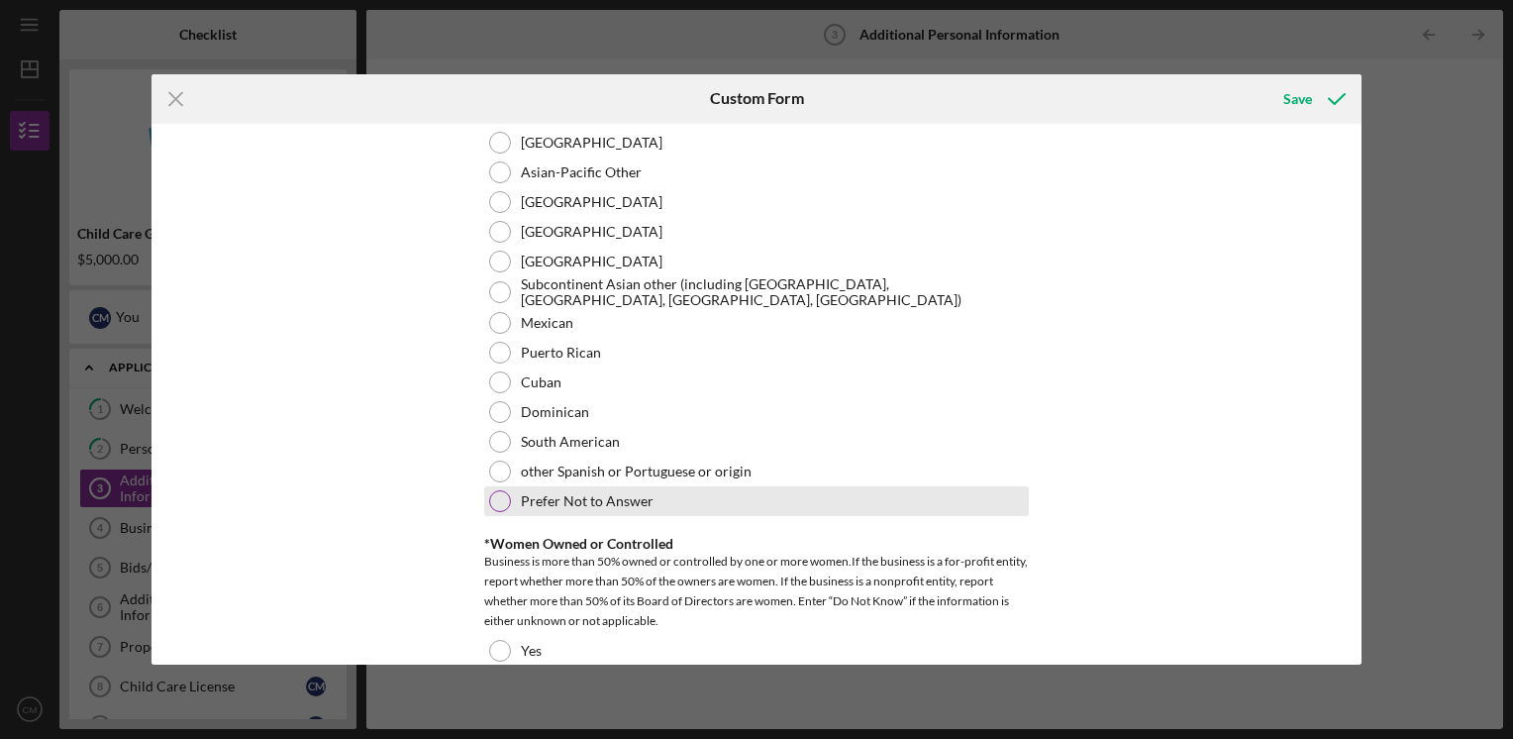
click at [523, 506] on label "Prefer Not to Answer" at bounding box center [587, 501] width 133 height 16
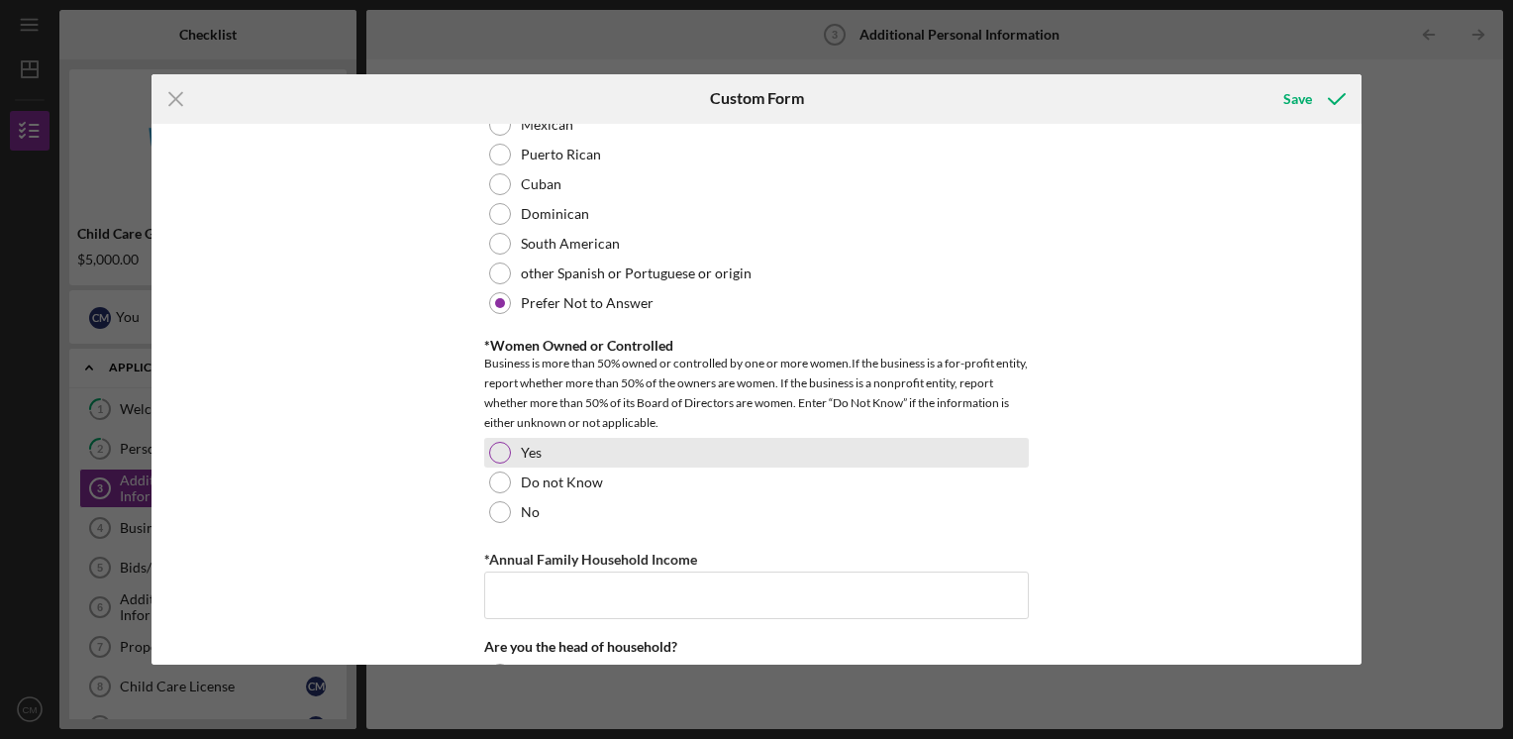
click at [501, 458] on div at bounding box center [500, 453] width 22 height 22
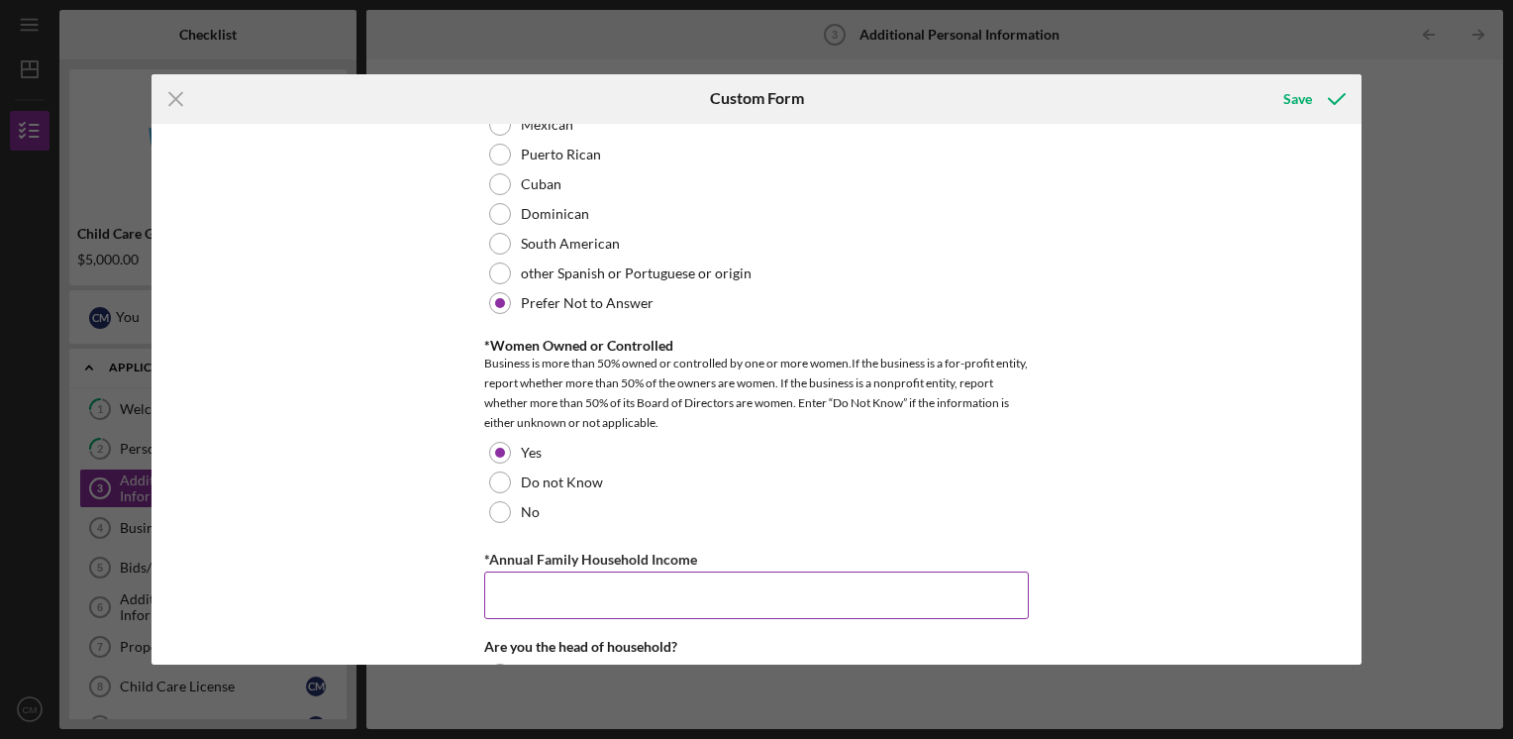
scroll to position [1387, 0]
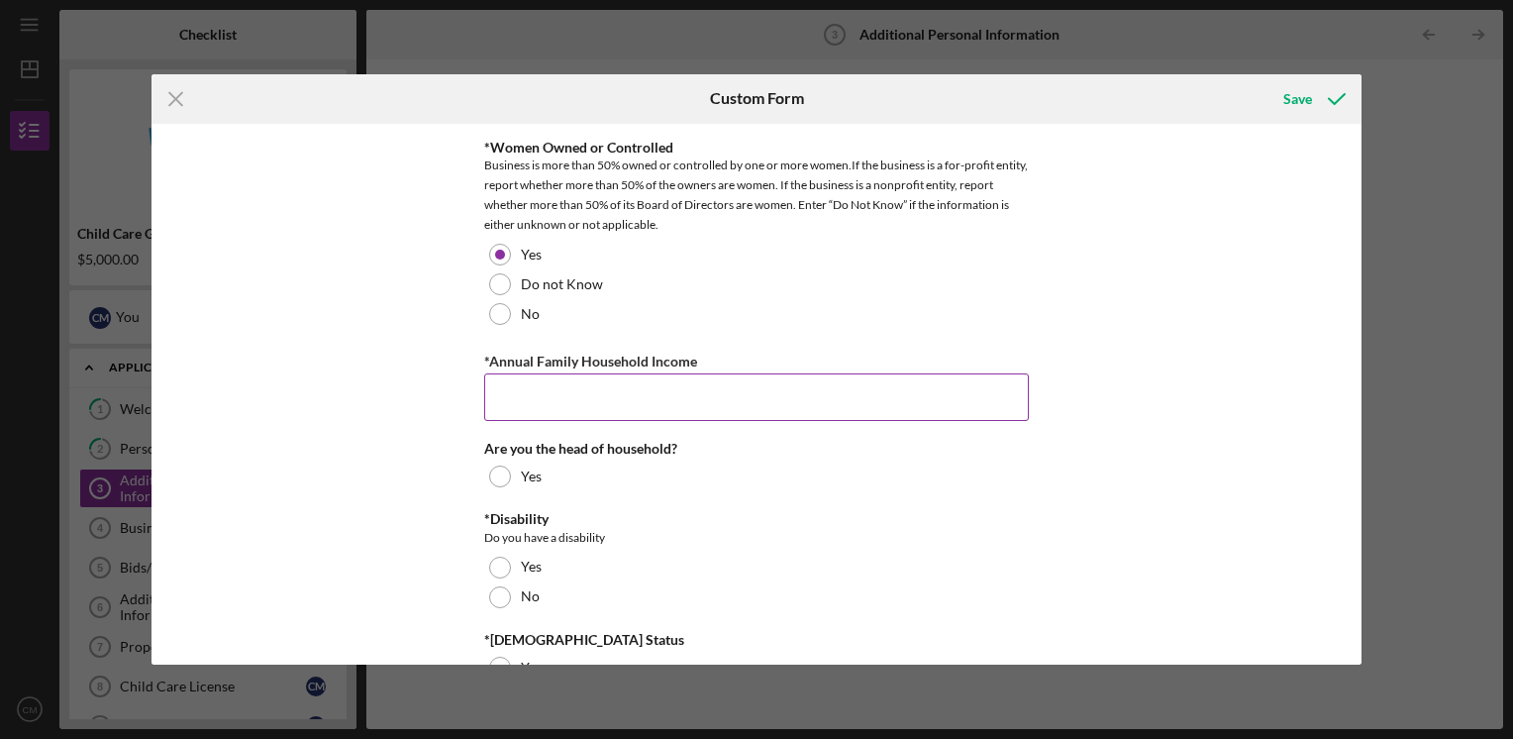
click at [570, 400] on input "*Annual Family Household Income" at bounding box center [756, 397] width 545 height 48
type input "4"
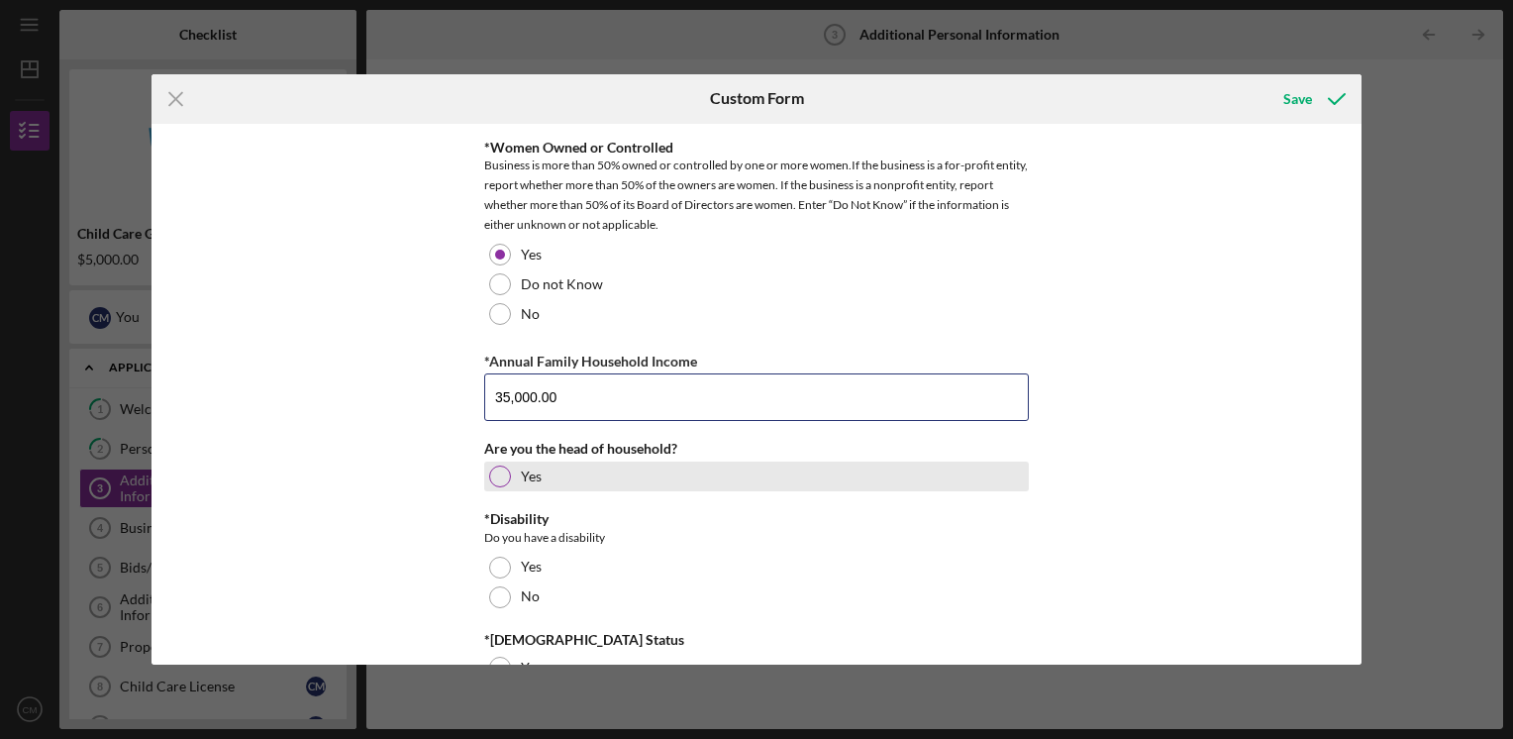
type input "35,000.00"
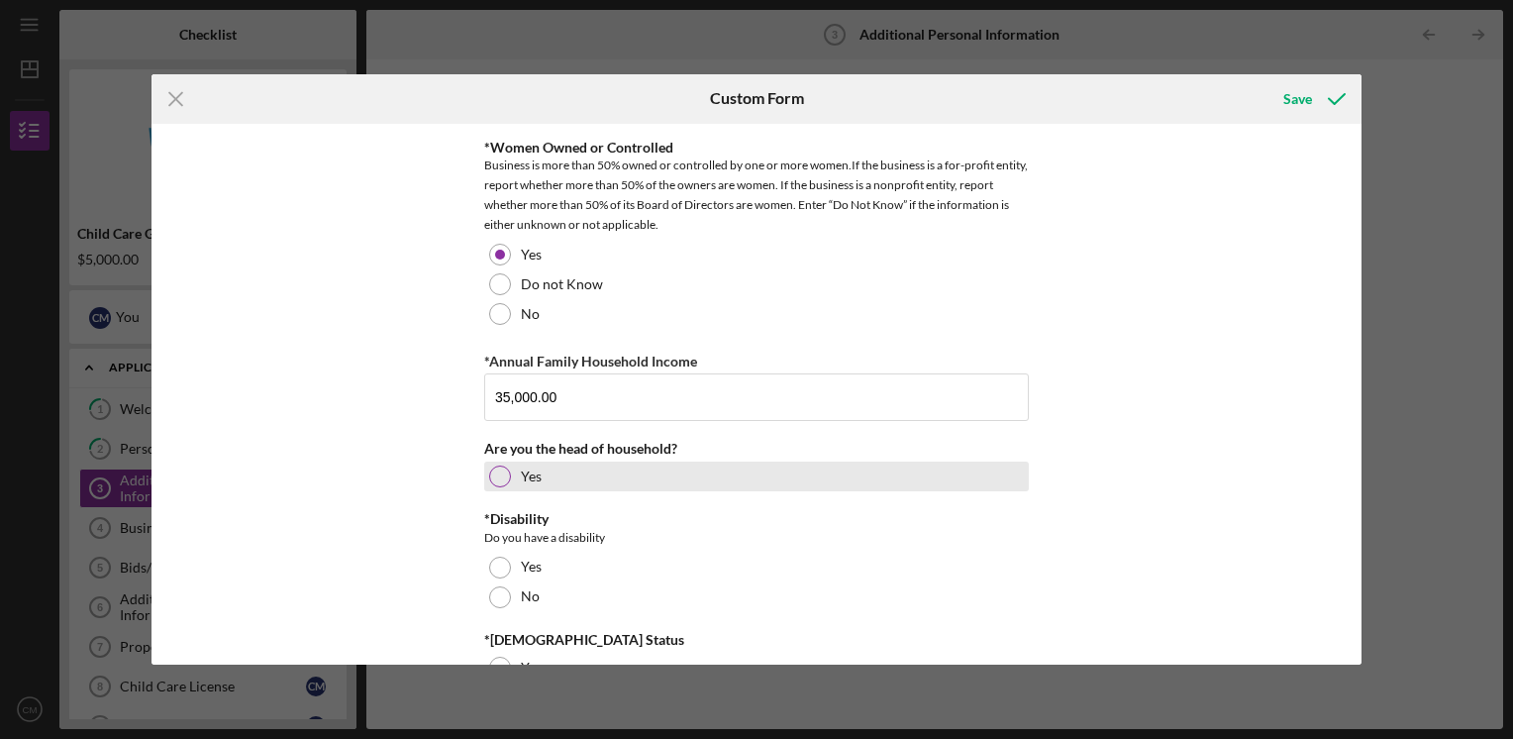
click at [599, 476] on div "Yes" at bounding box center [756, 477] width 545 height 30
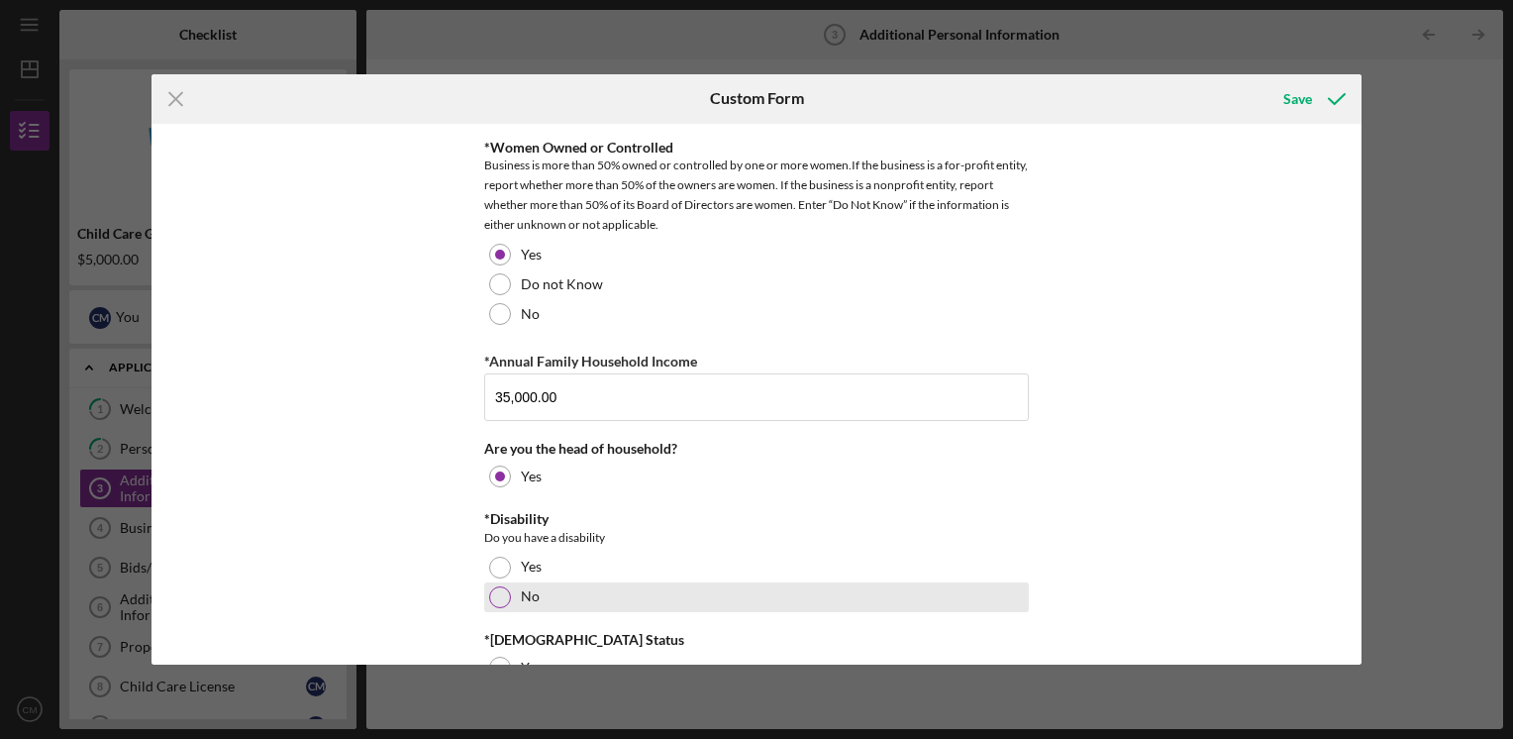
click at [501, 596] on div at bounding box center [500, 597] width 22 height 22
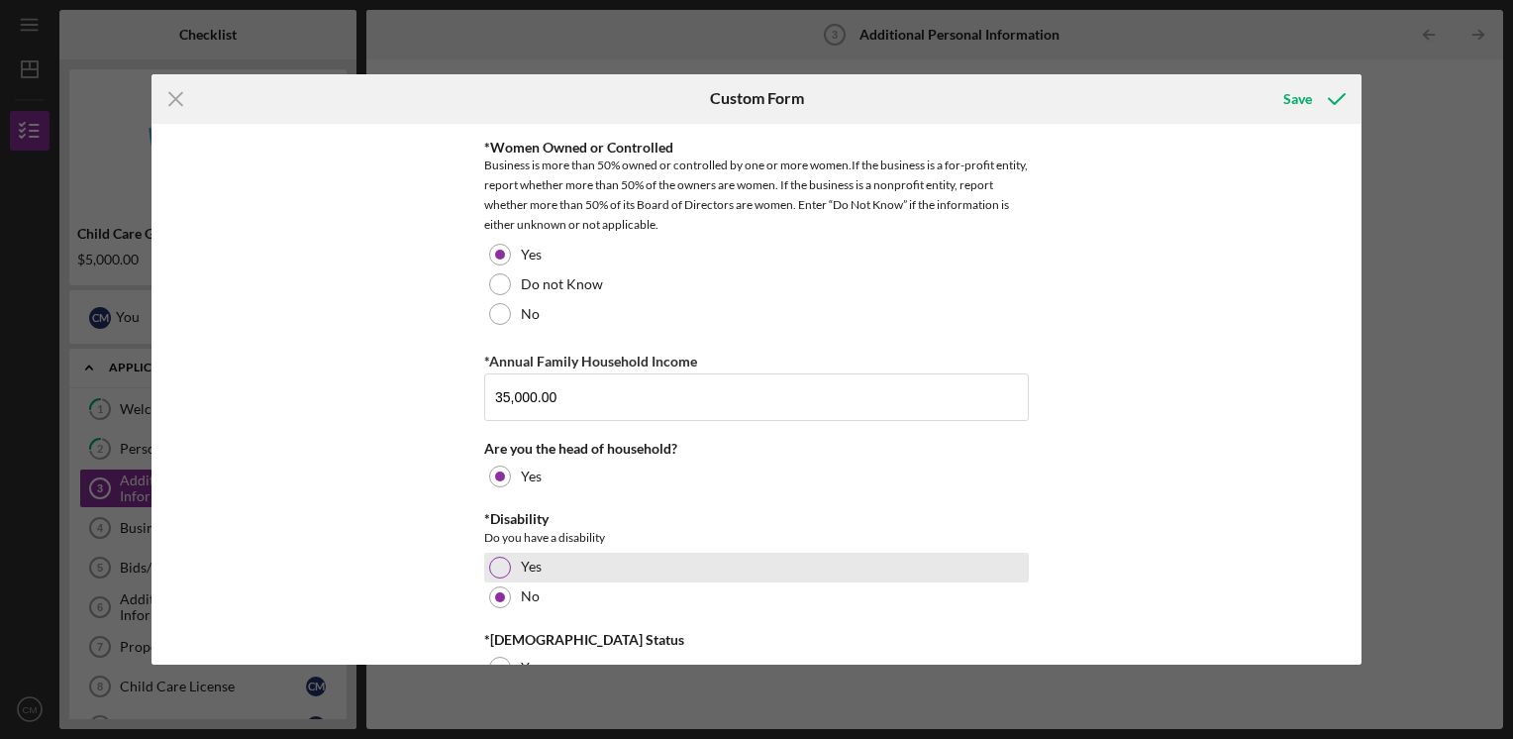
scroll to position [1490, 0]
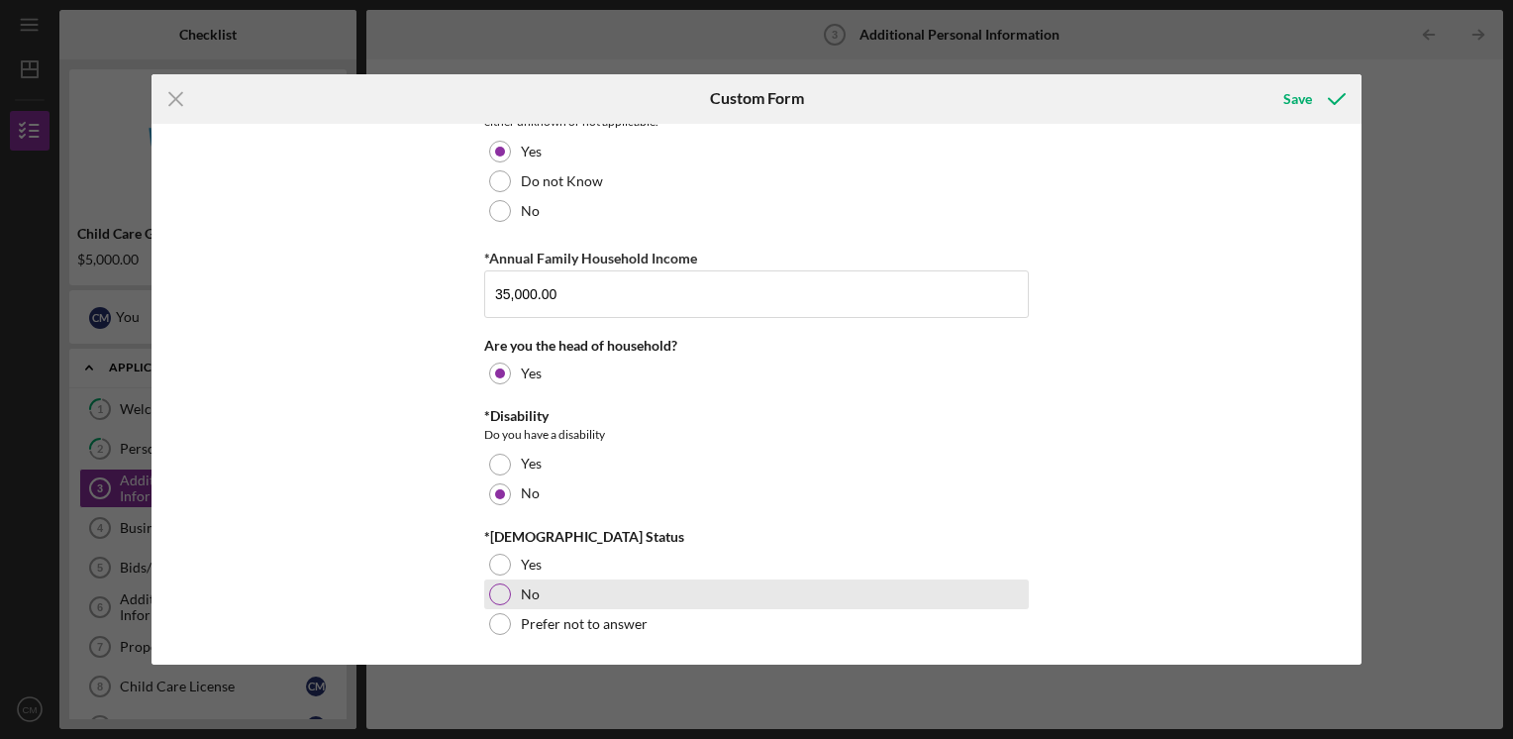
click at [504, 593] on div at bounding box center [500, 594] width 22 height 22
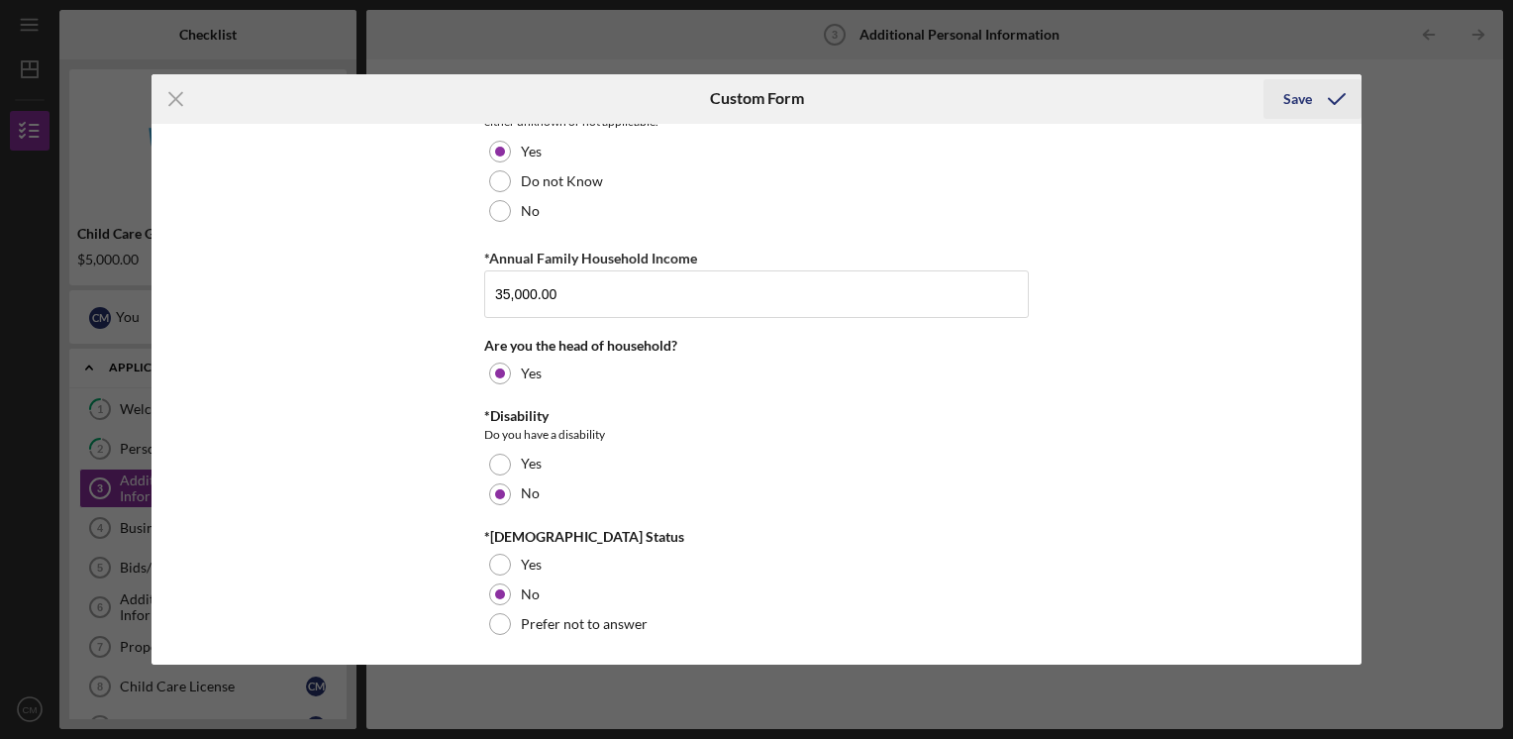
click at [1310, 104] on div "Save" at bounding box center [1298, 99] width 29 height 40
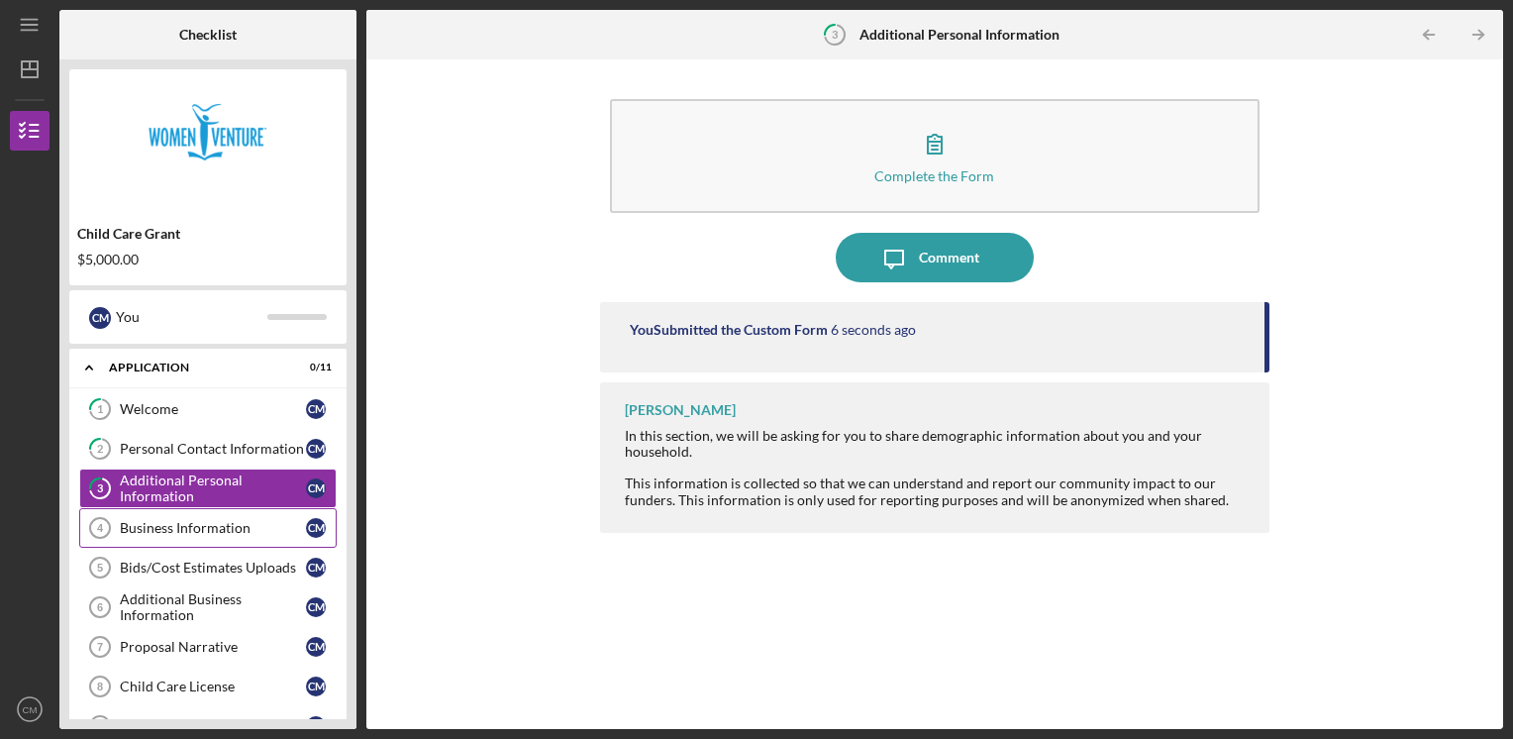
click at [151, 532] on div "Business Information" at bounding box center [213, 528] width 186 height 16
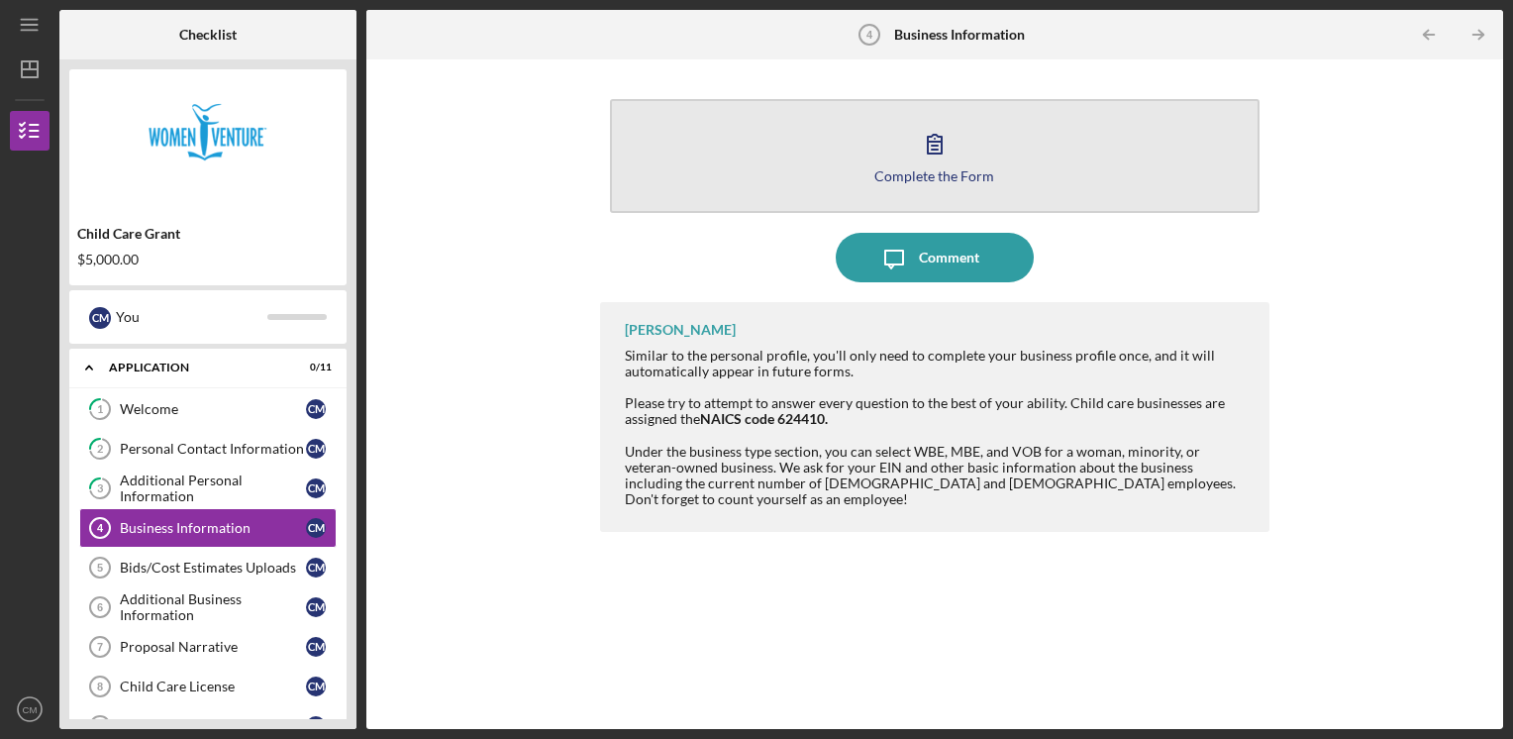
click at [959, 153] on button "Complete the Form Form" at bounding box center [935, 156] width 651 height 114
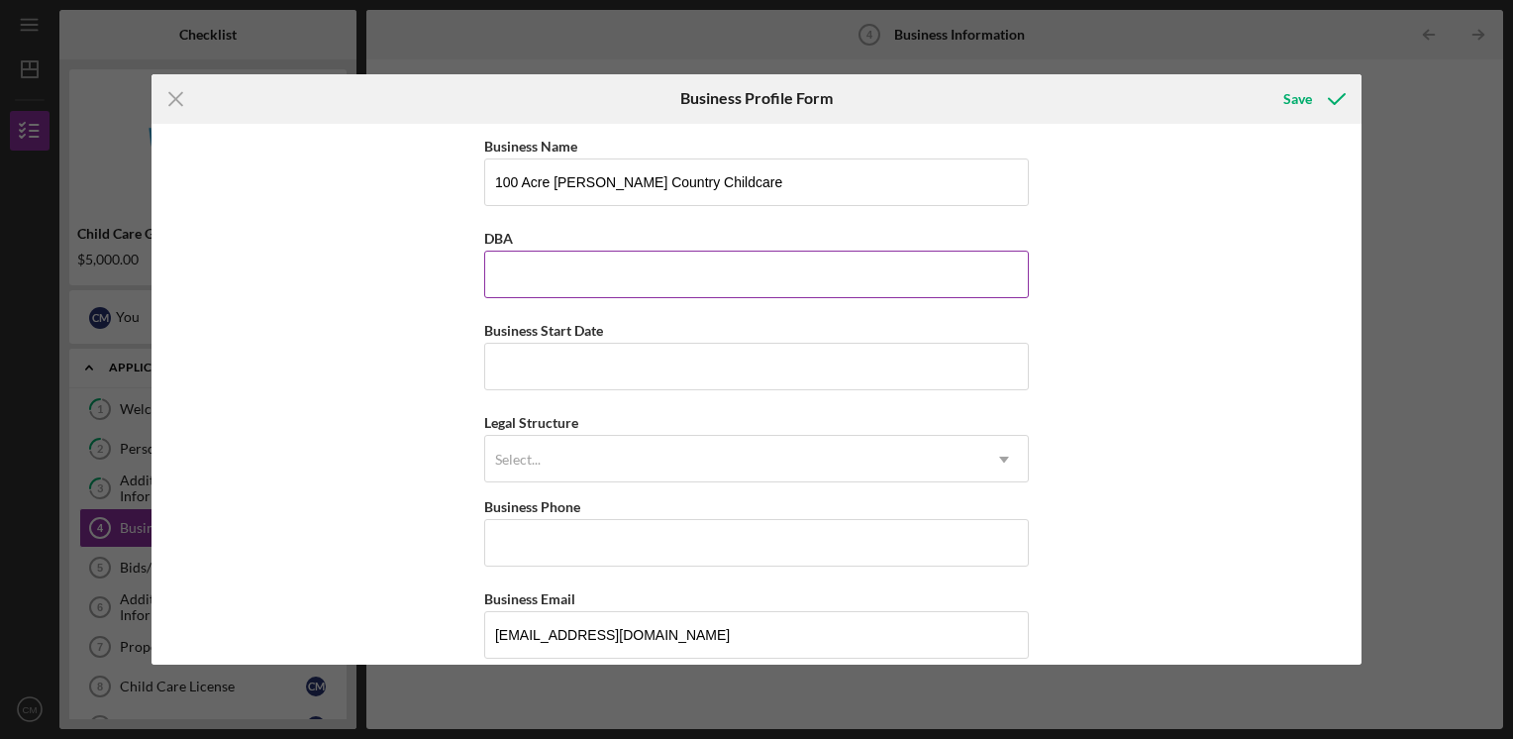
click at [646, 279] on input "DBA" at bounding box center [756, 275] width 545 height 48
click at [914, 275] on input "DBA" at bounding box center [756, 275] width 545 height 48
click at [637, 375] on input "Business Start Date" at bounding box center [756, 367] width 545 height 48
click at [1351, 355] on div "Business Name 100 Acre [PERSON_NAME] Country Childcare DBA Business Start Date …" at bounding box center [757, 395] width 1210 height 542
click at [773, 362] on input "Business Start Date" at bounding box center [756, 367] width 545 height 48
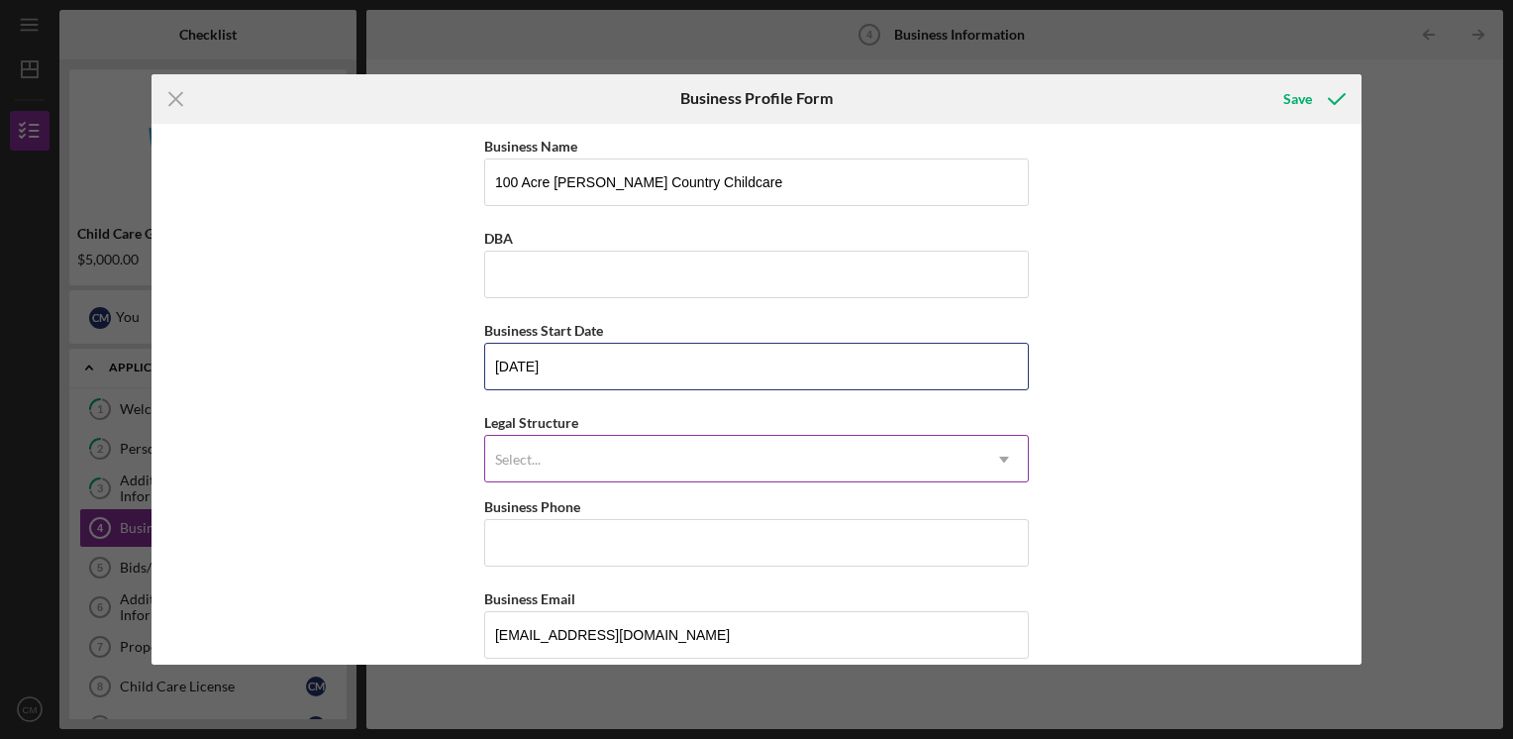
type input "[DATE]"
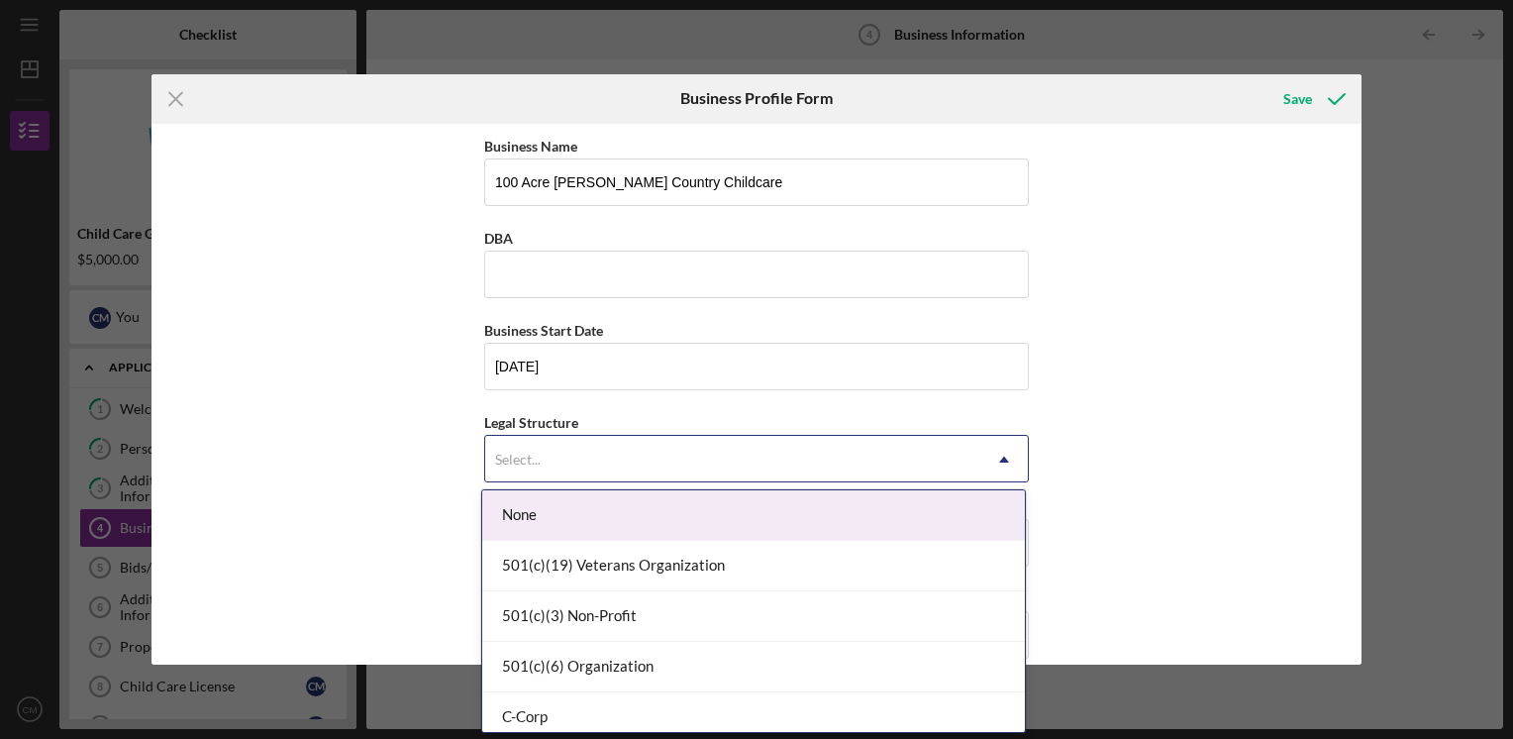
click at [581, 453] on div "Select..." at bounding box center [732, 460] width 495 height 46
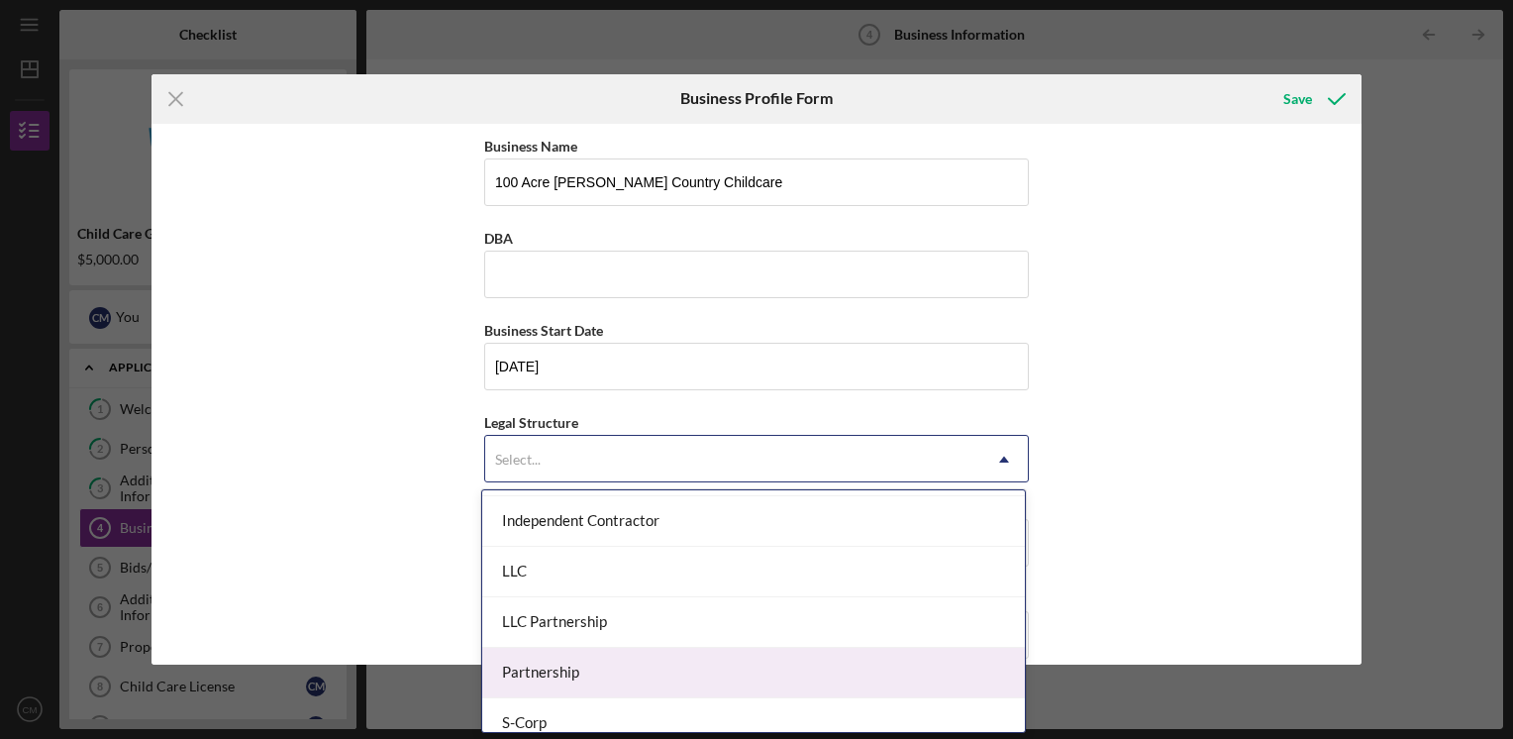
scroll to position [512, 0]
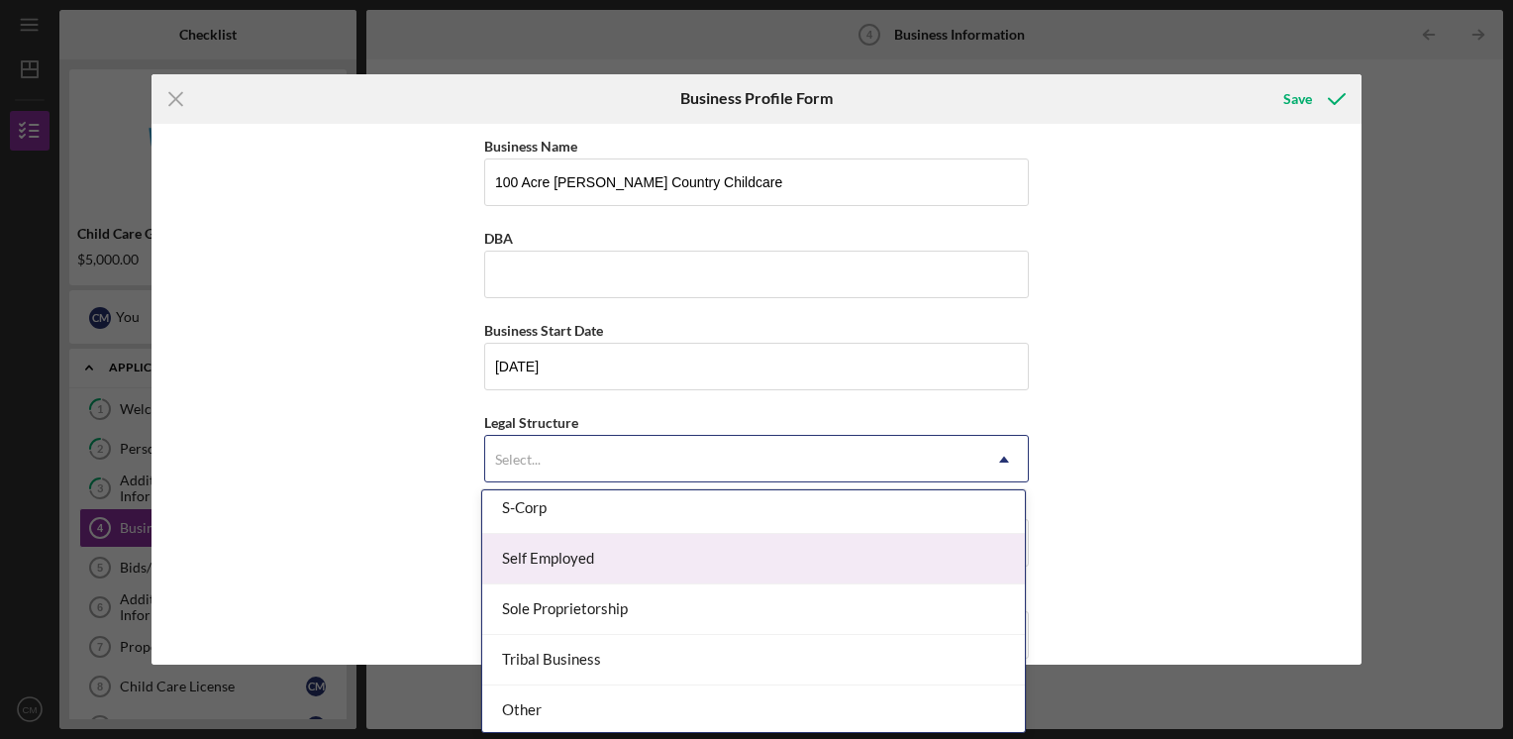
click at [615, 560] on div "Self Employed" at bounding box center [753, 559] width 543 height 51
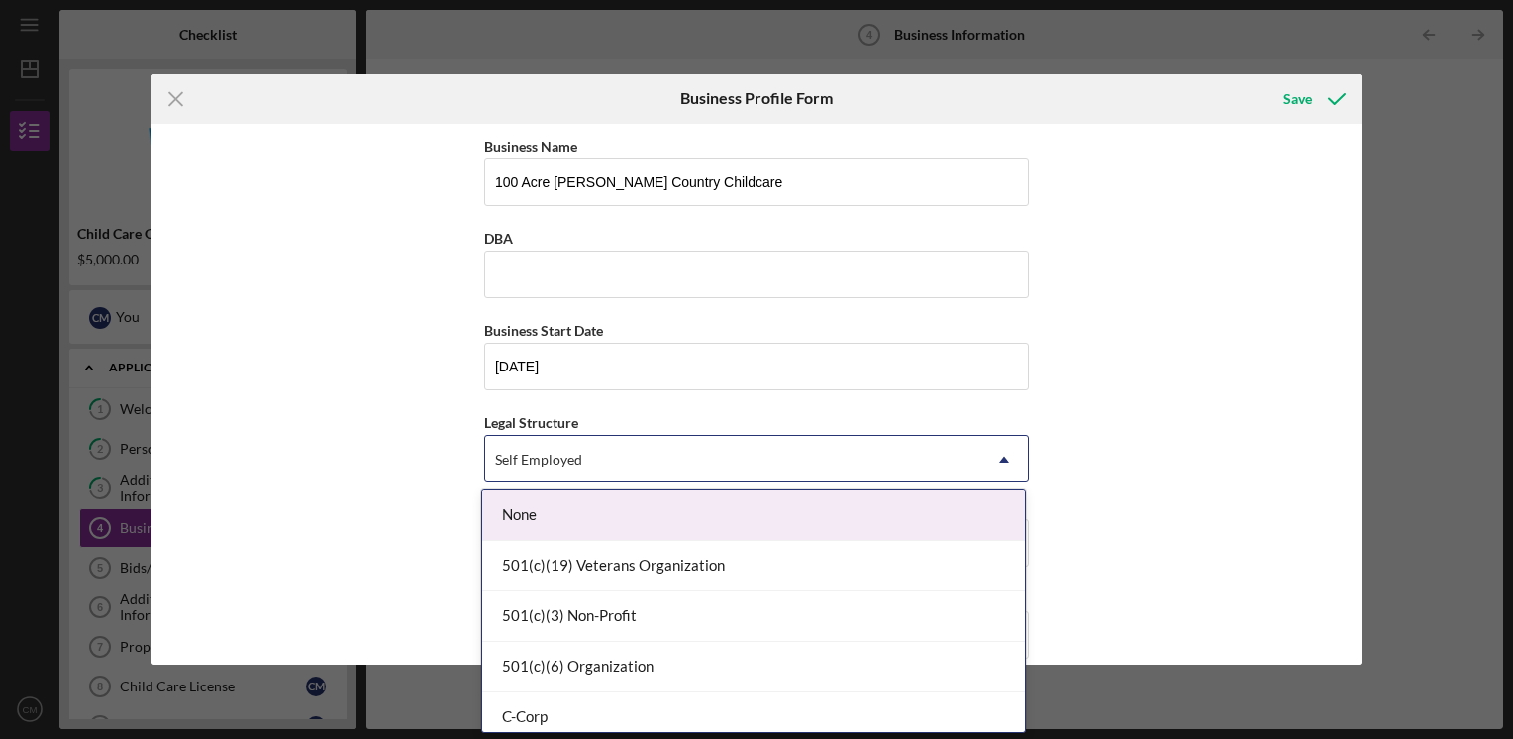
click at [633, 446] on div "Self Employed" at bounding box center [732, 460] width 495 height 46
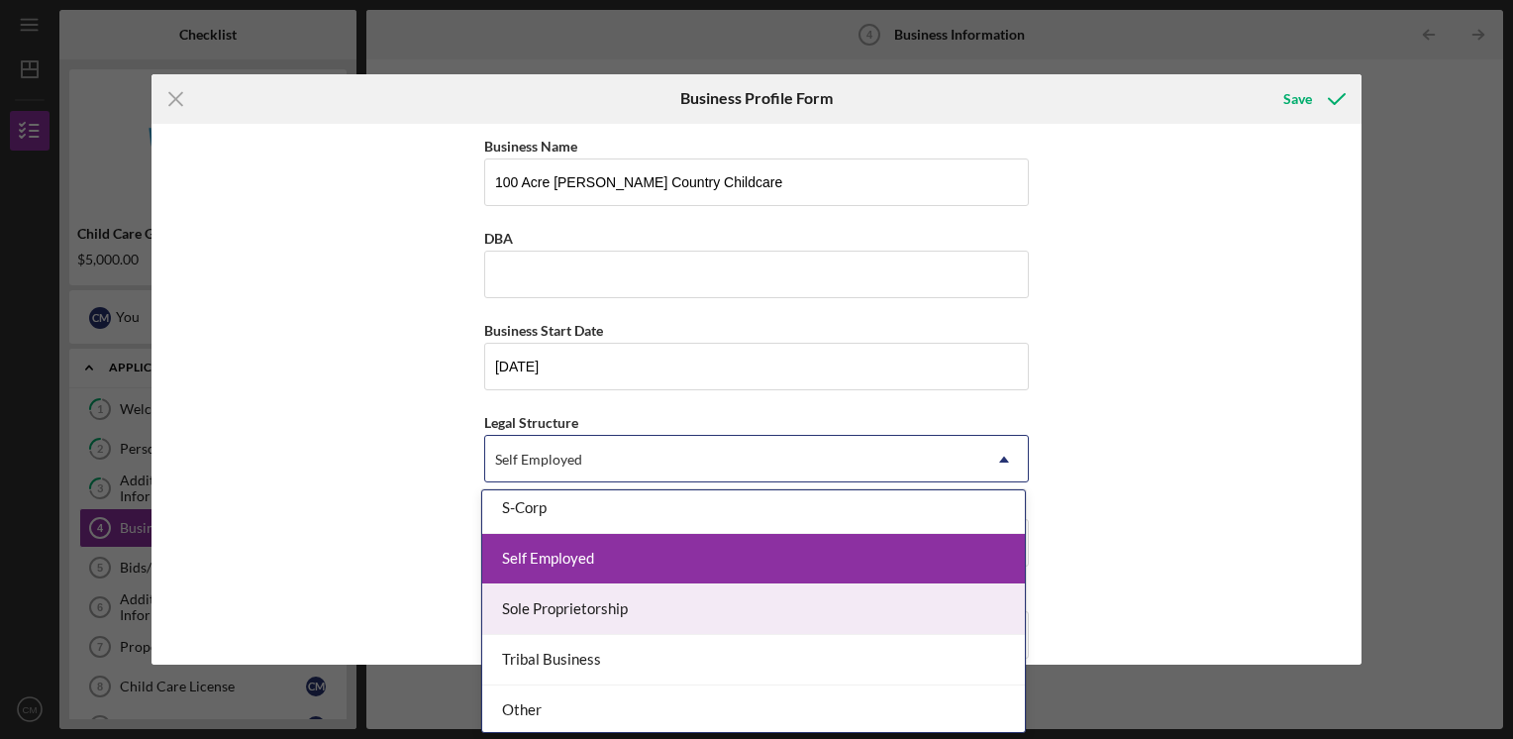
click at [641, 620] on div "Sole Proprietorship" at bounding box center [753, 609] width 543 height 51
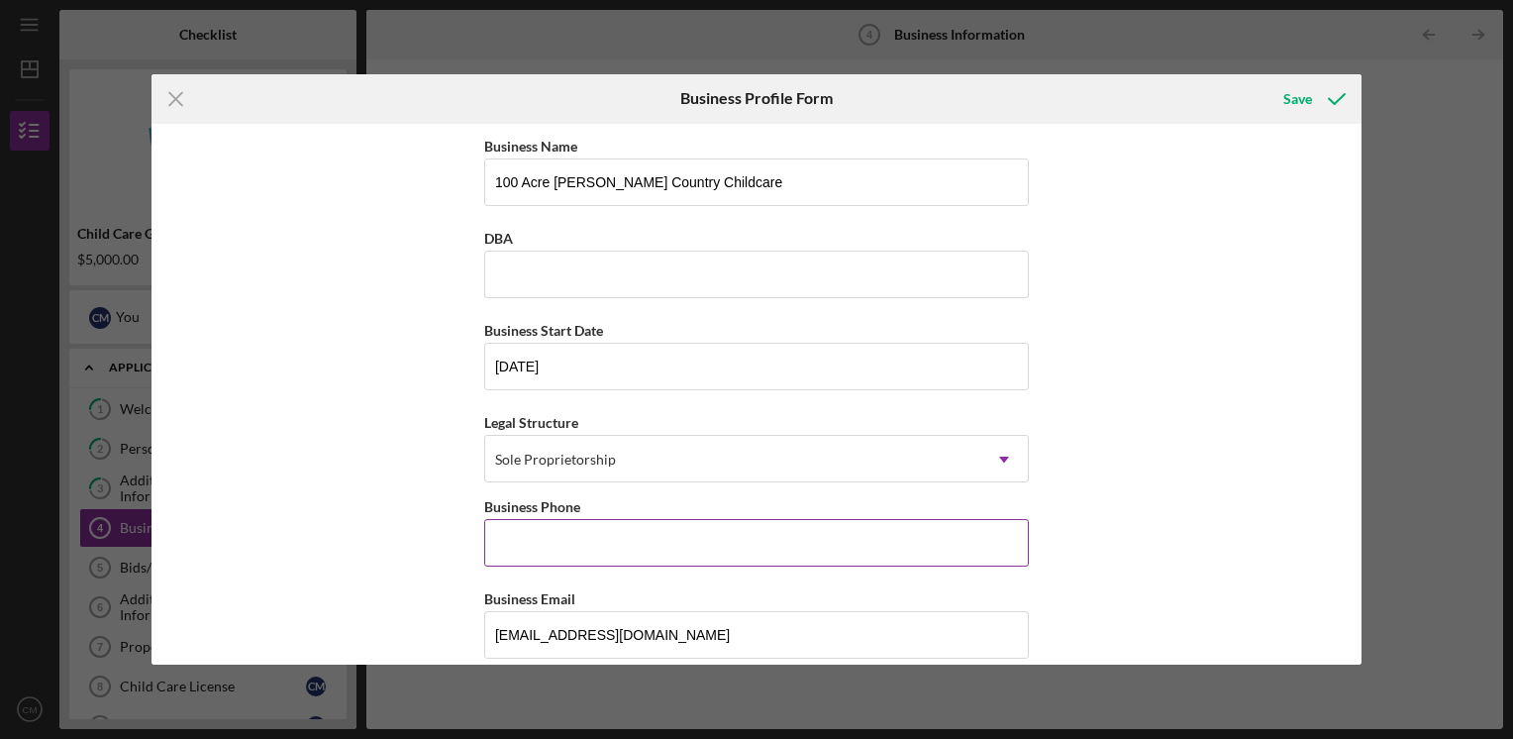
click at [624, 553] on input "Business Phone" at bounding box center [756, 543] width 545 height 48
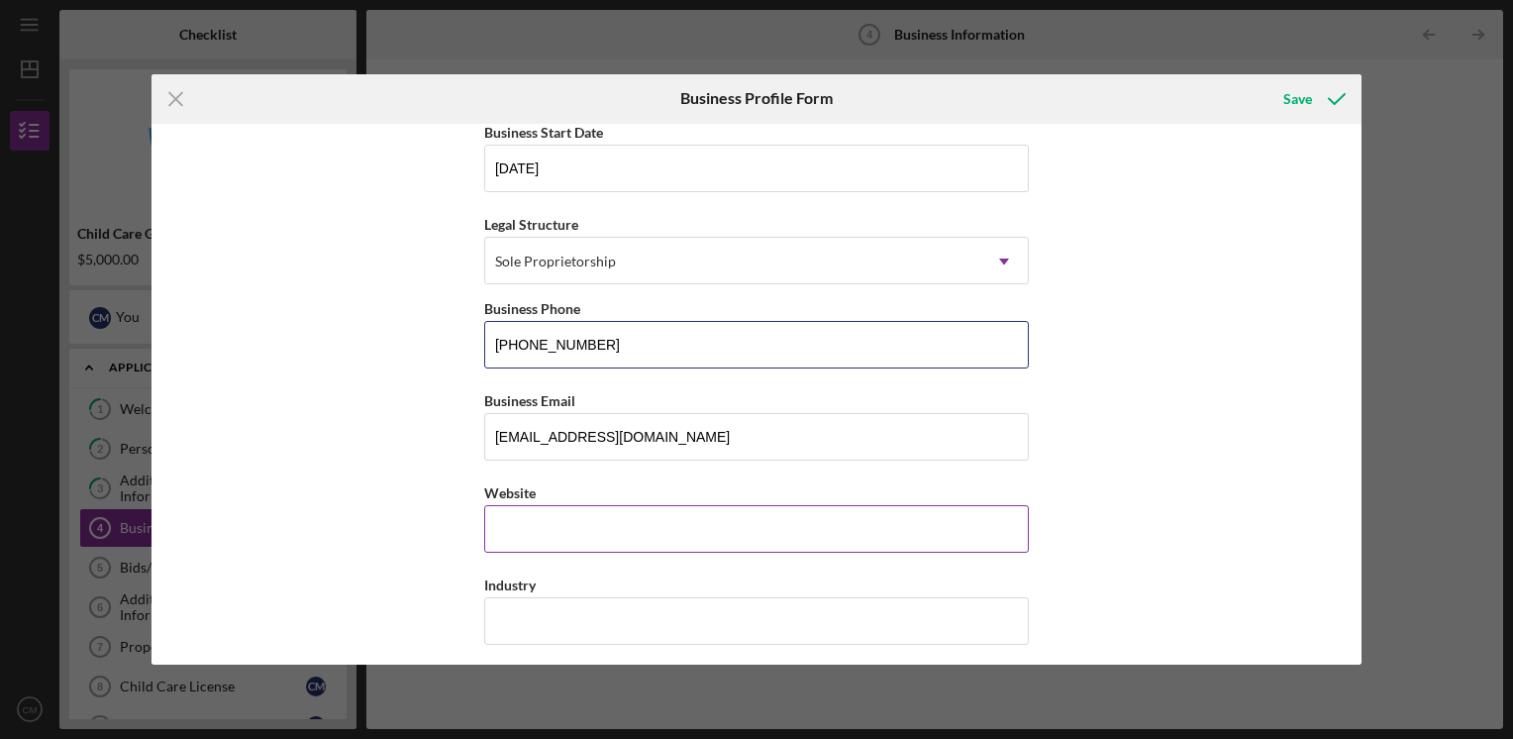
type input "[PHONE_NUMBER]"
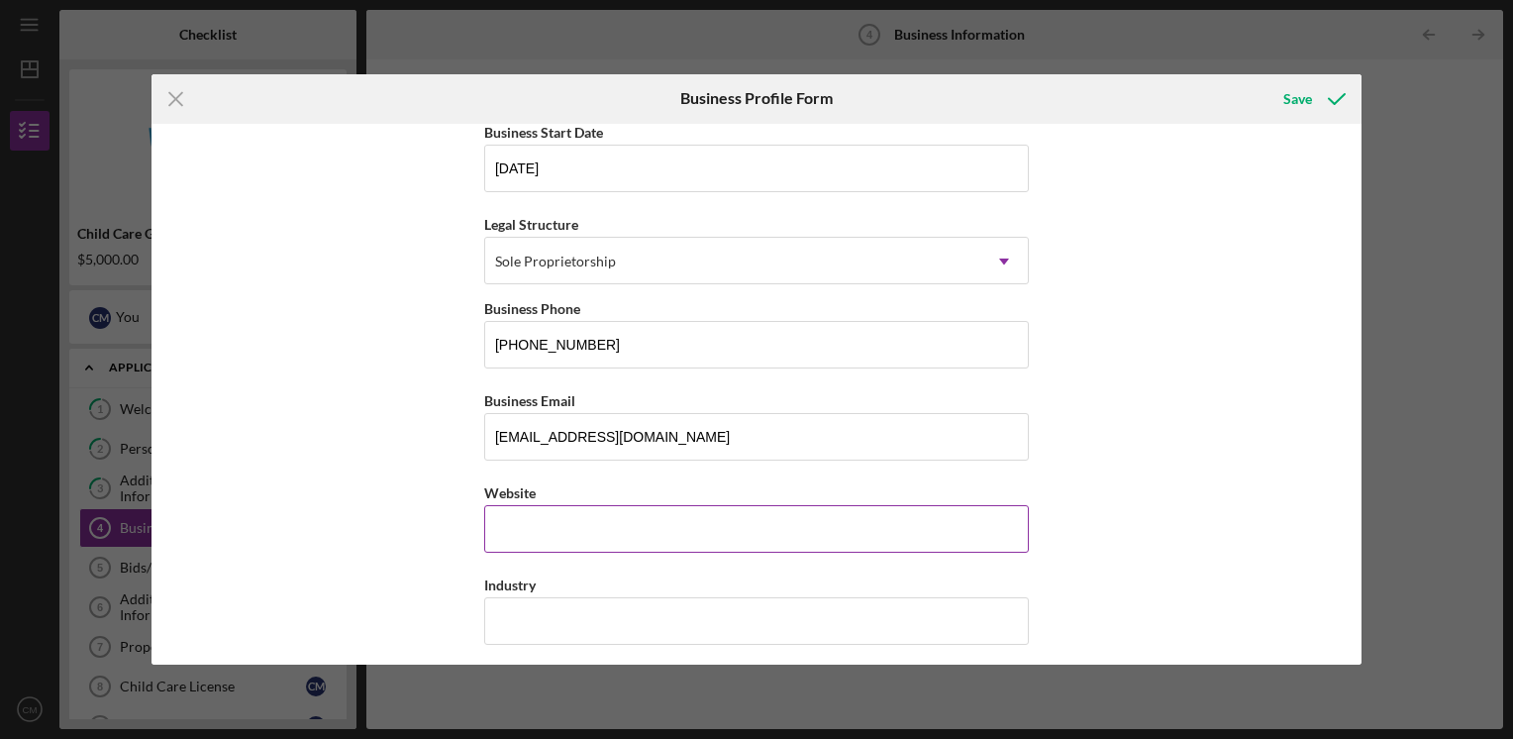
click at [608, 531] on input "Website" at bounding box center [756, 529] width 545 height 48
click at [1221, 421] on div "Business Name 100 Acre [PERSON_NAME] Country Childcare DBA Business Start Date …" at bounding box center [757, 395] width 1210 height 542
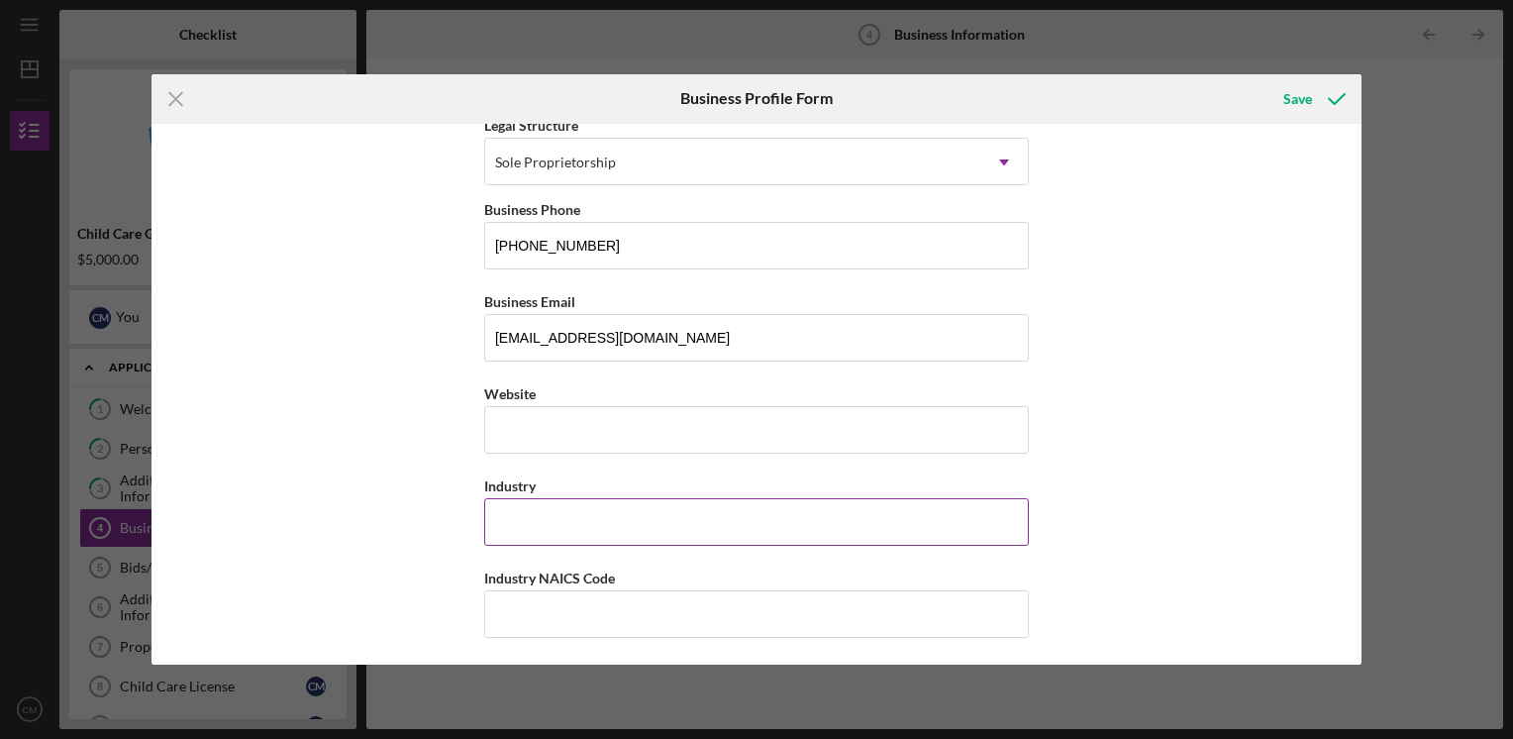
click at [623, 515] on input "Industry" at bounding box center [756, 522] width 545 height 48
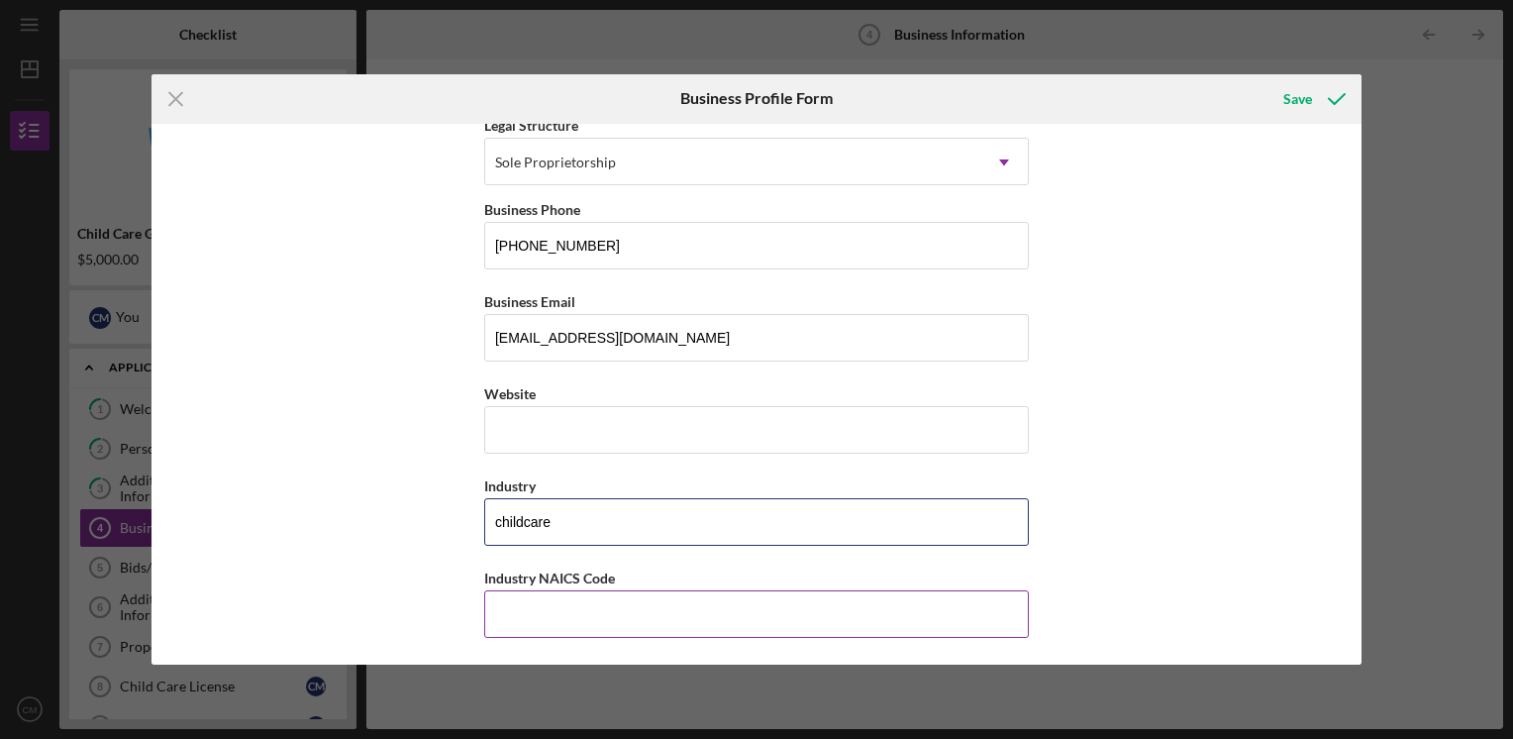
type input "childcare"
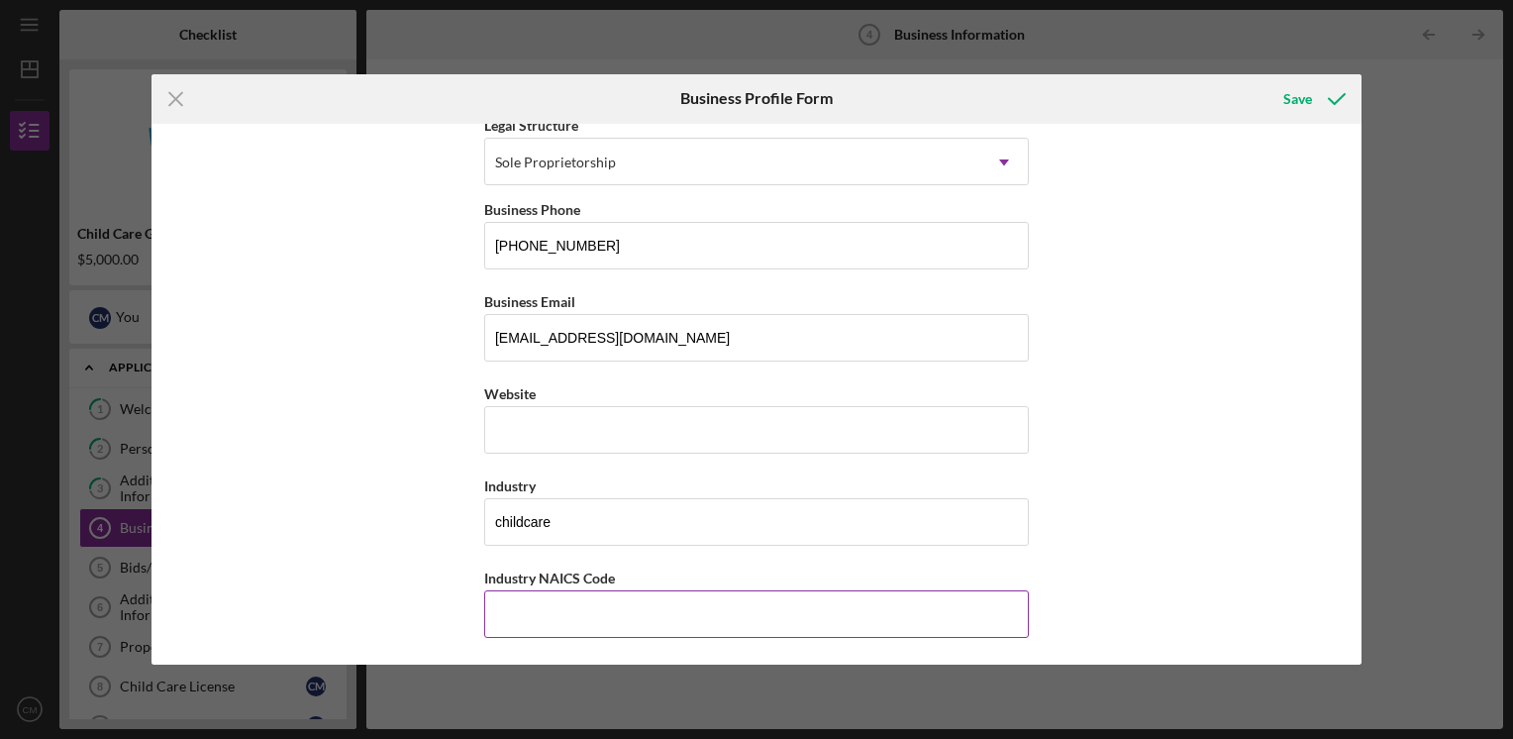
click at [564, 613] on input "Industry NAICS Code" at bounding box center [756, 614] width 545 height 48
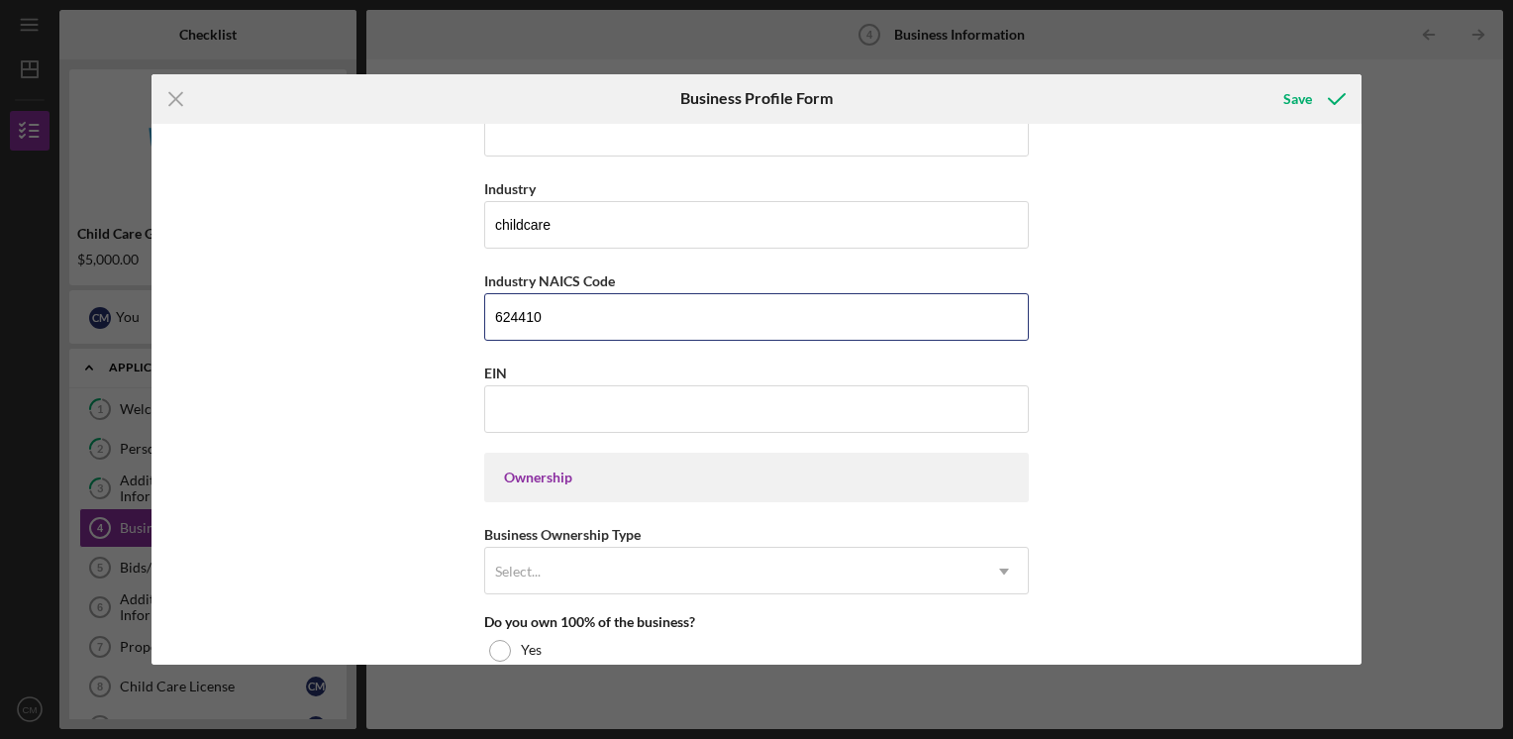
scroll to position [792, 0]
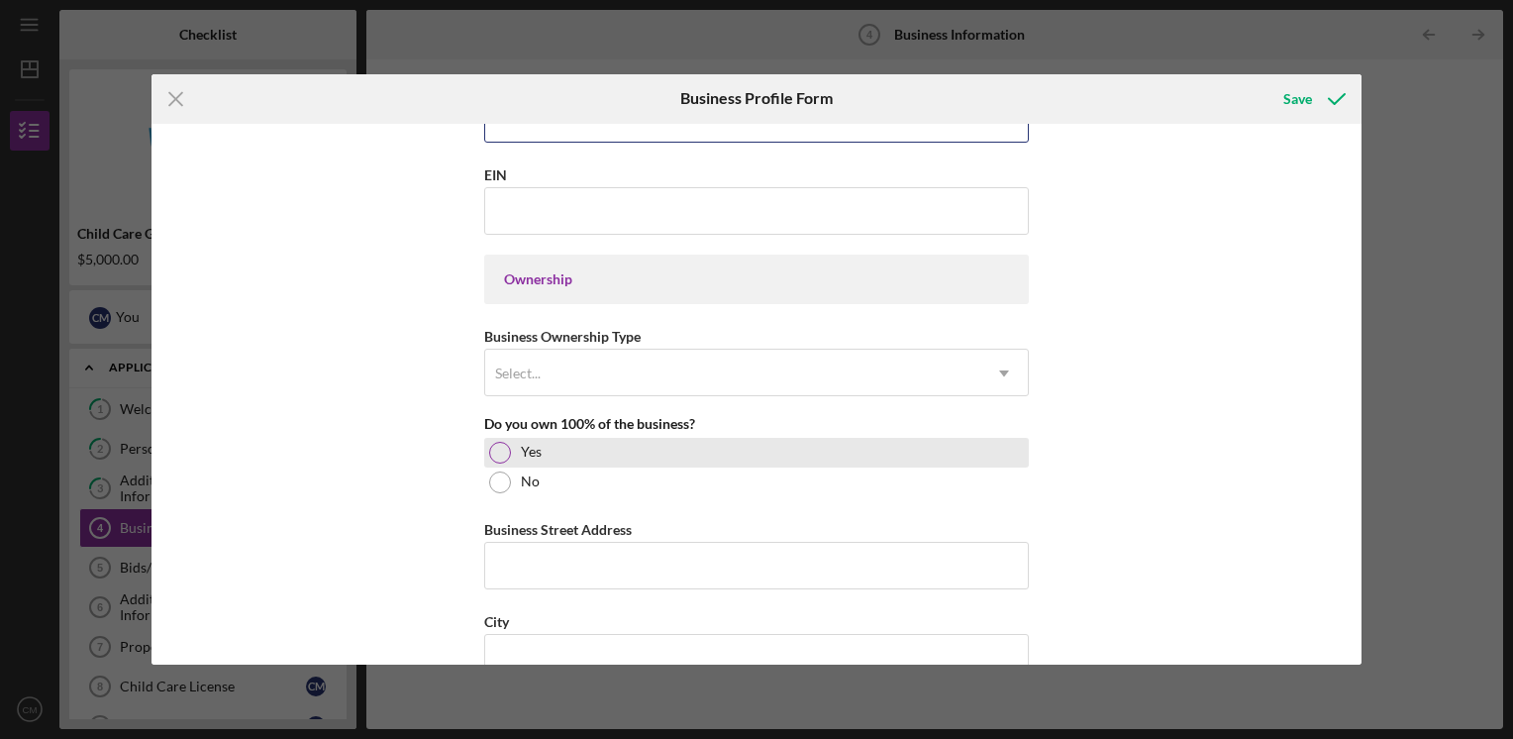
type input "624410"
click at [503, 443] on div at bounding box center [500, 453] width 22 height 22
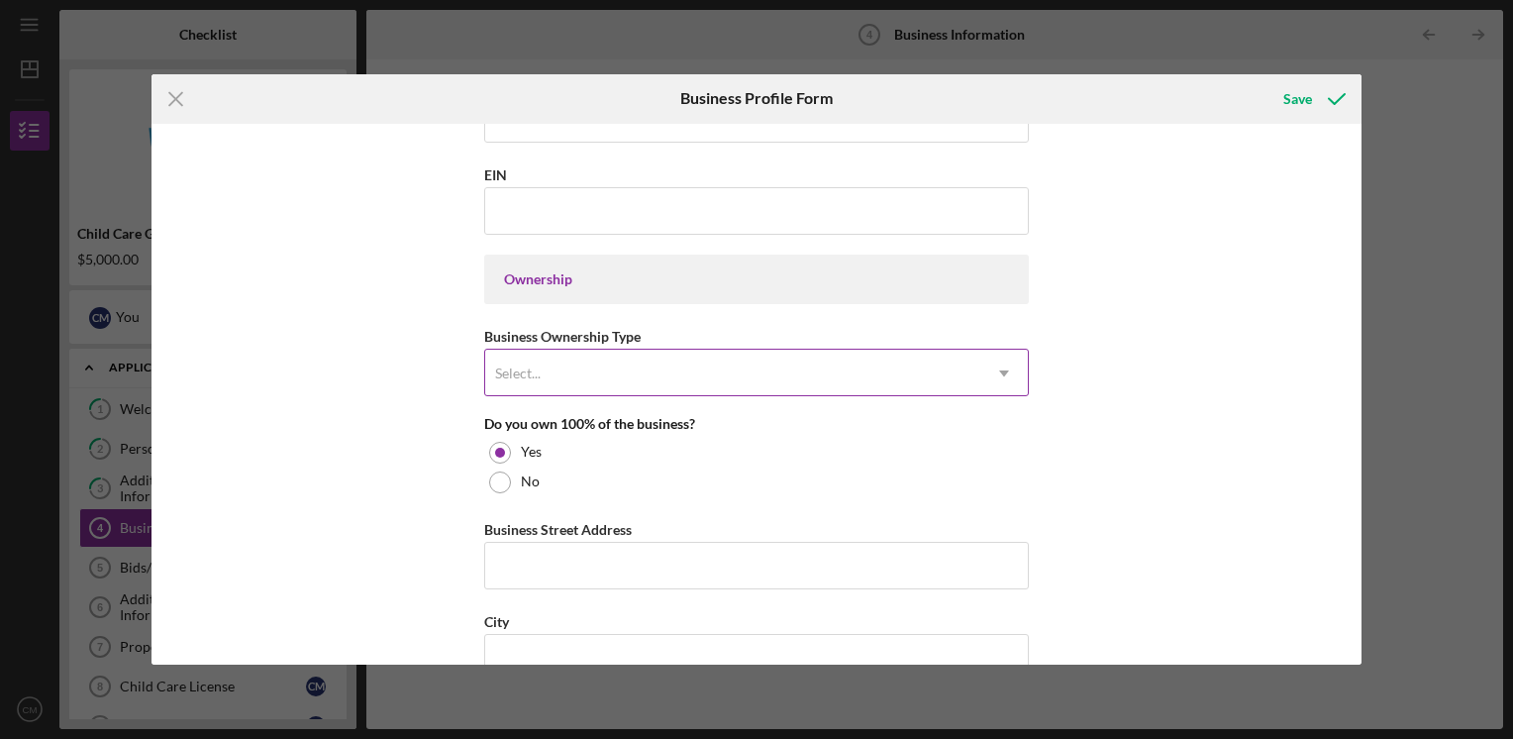
click at [707, 360] on div "Select..." at bounding box center [732, 374] width 495 height 46
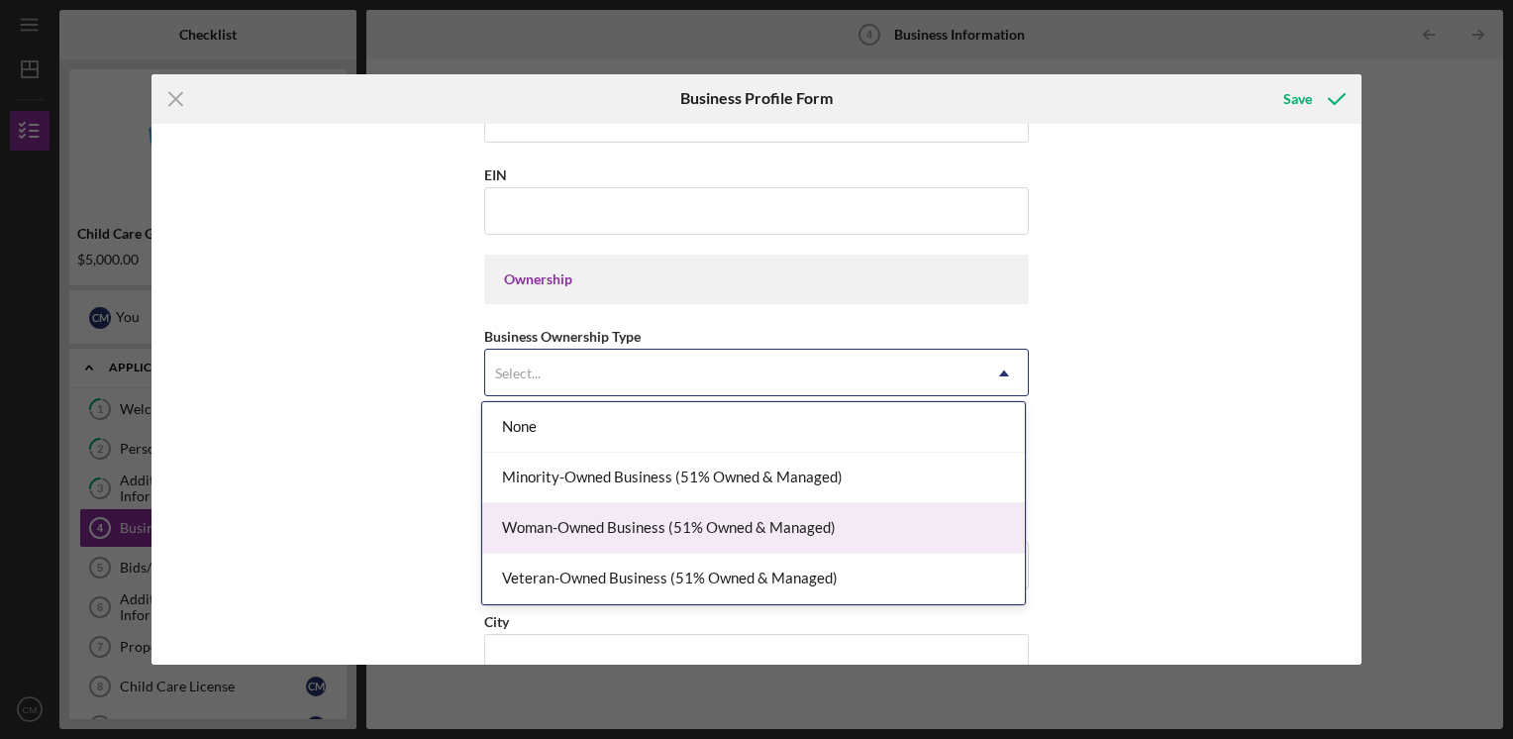
click at [694, 519] on div "Woman-Owned Business (51% Owned & Managed)" at bounding box center [753, 528] width 543 height 51
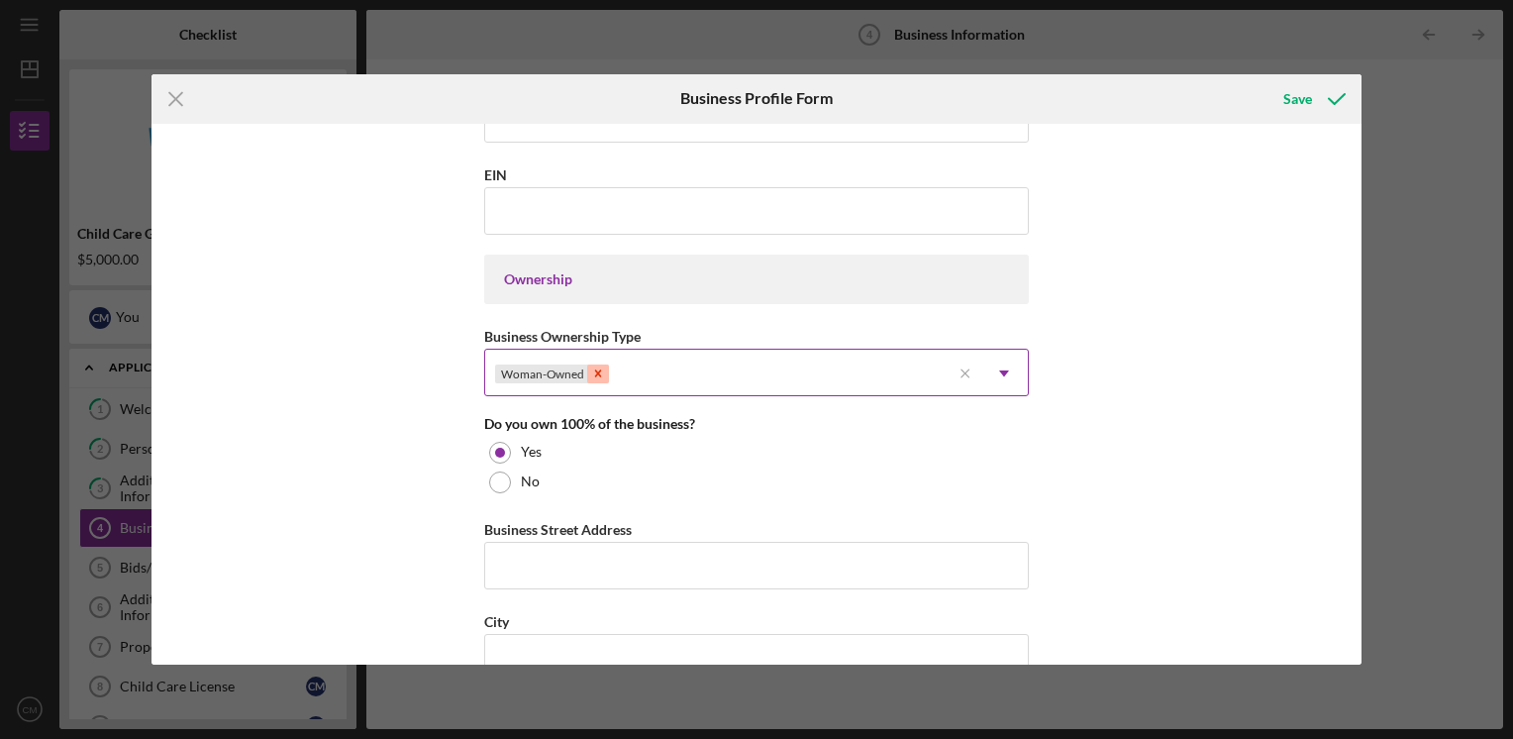
click at [596, 373] on icon "Remove Woman-Owned" at bounding box center [598, 373] width 7 height 7
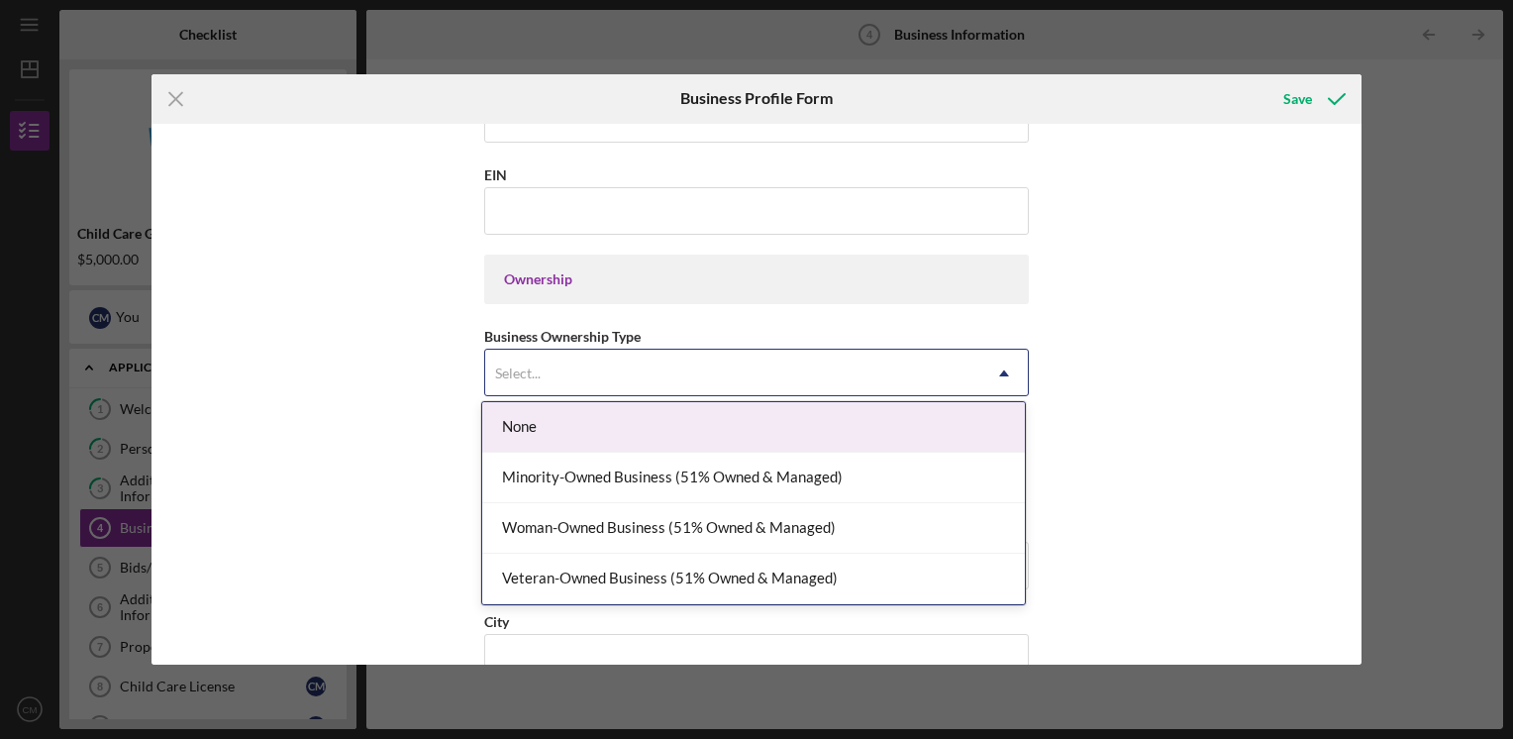
click at [650, 370] on div "Select..." at bounding box center [732, 374] width 495 height 46
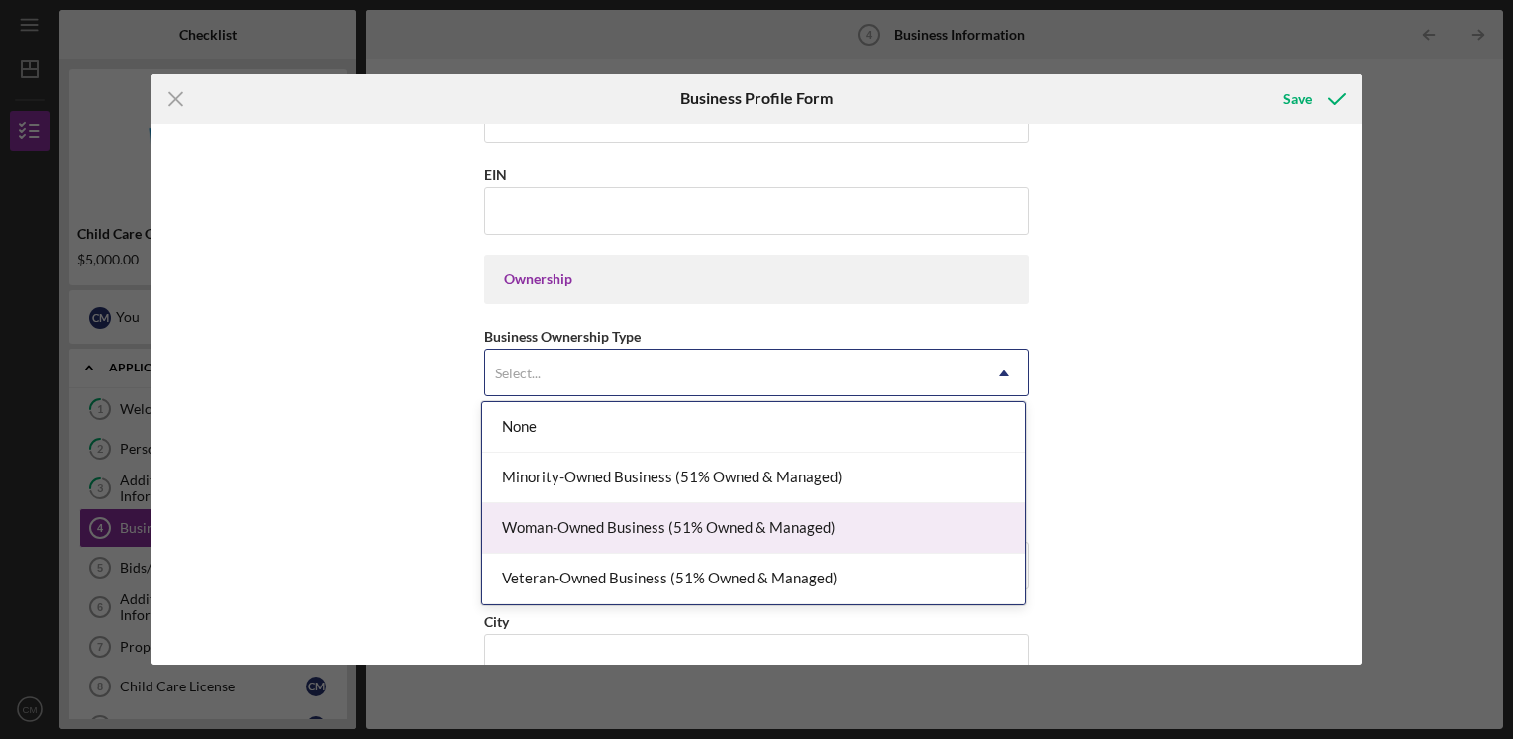
click at [673, 530] on div "Woman-Owned Business (51% Owned & Managed)" at bounding box center [753, 528] width 543 height 51
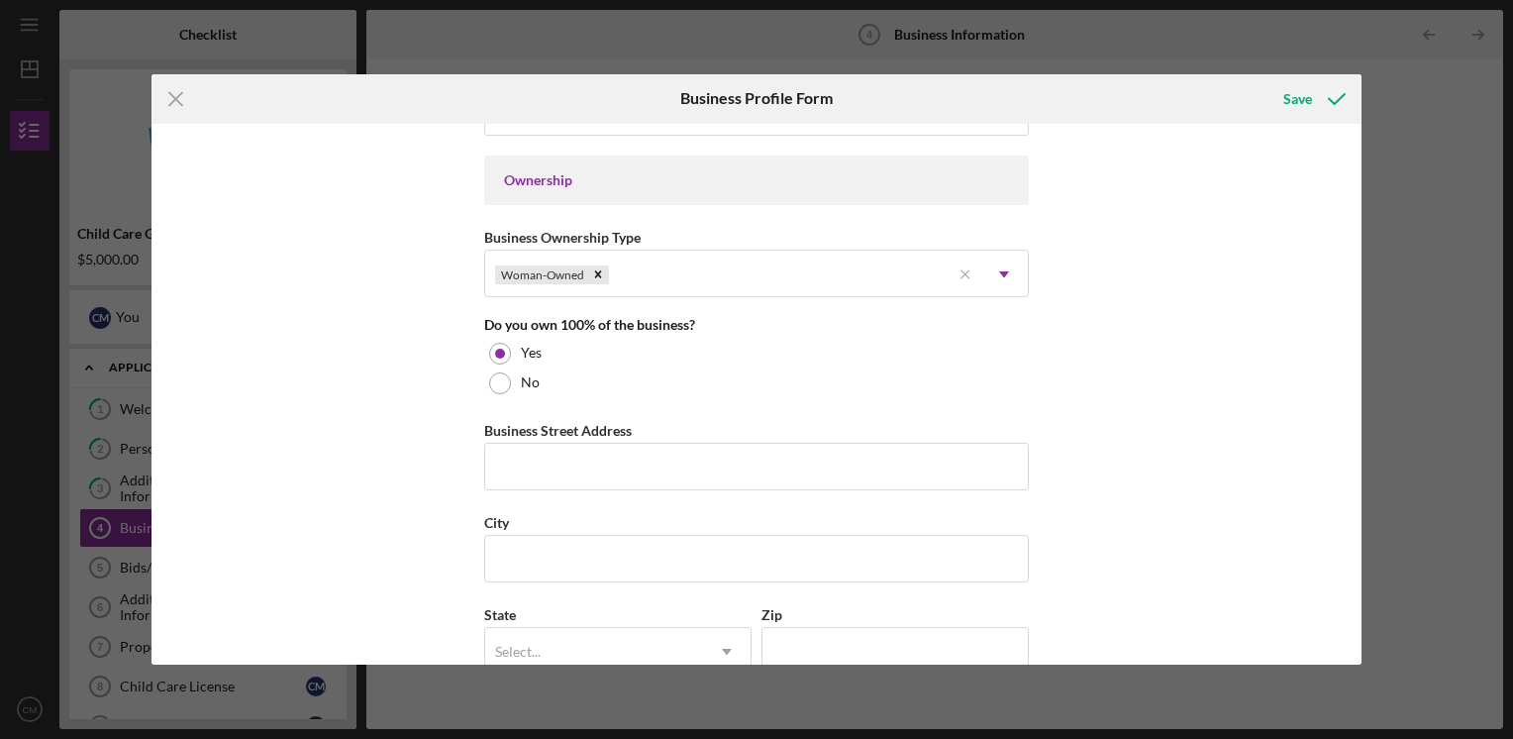
scroll to position [990, 0]
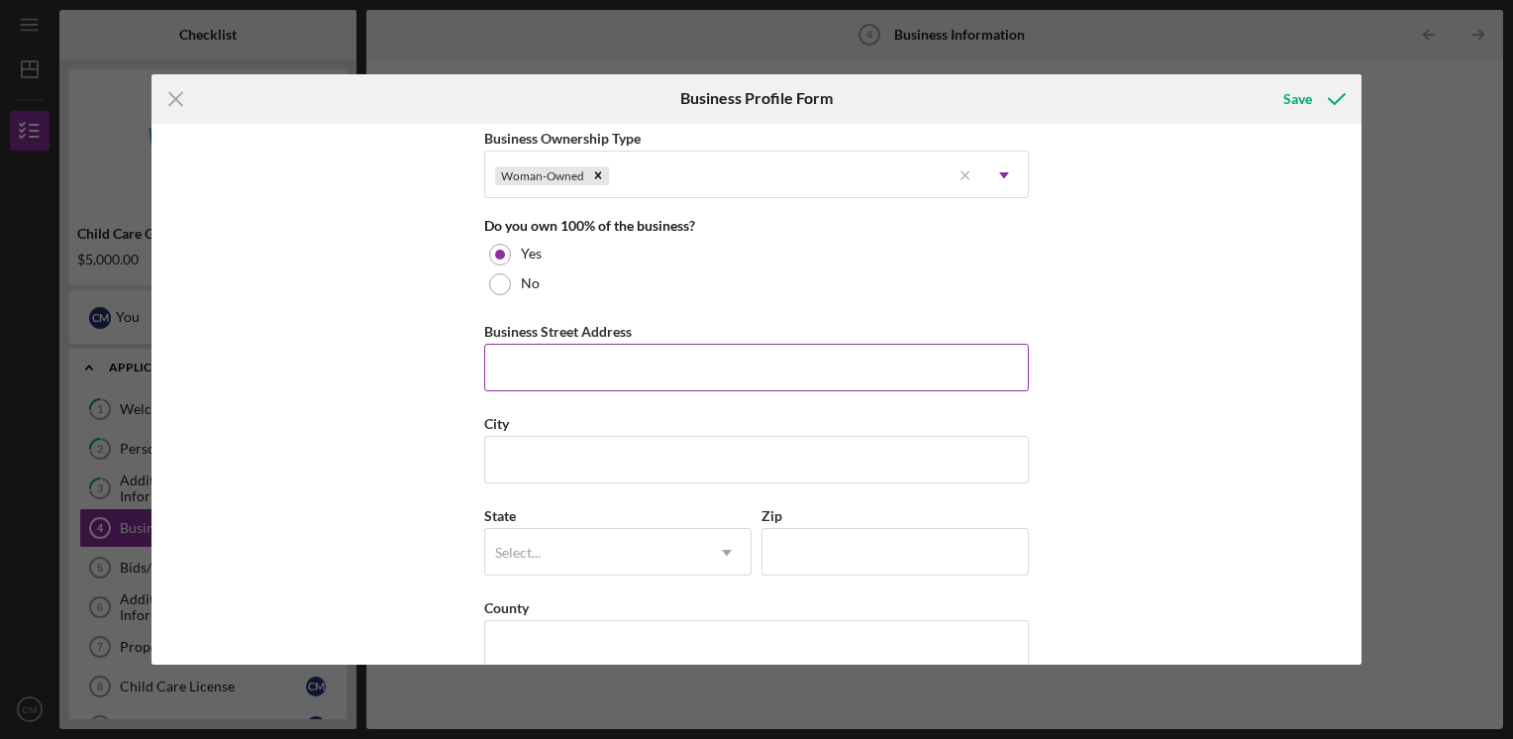
click at [591, 369] on input "Business Street Address" at bounding box center [756, 368] width 545 height 48
type input "[STREET_ADDRESS]"
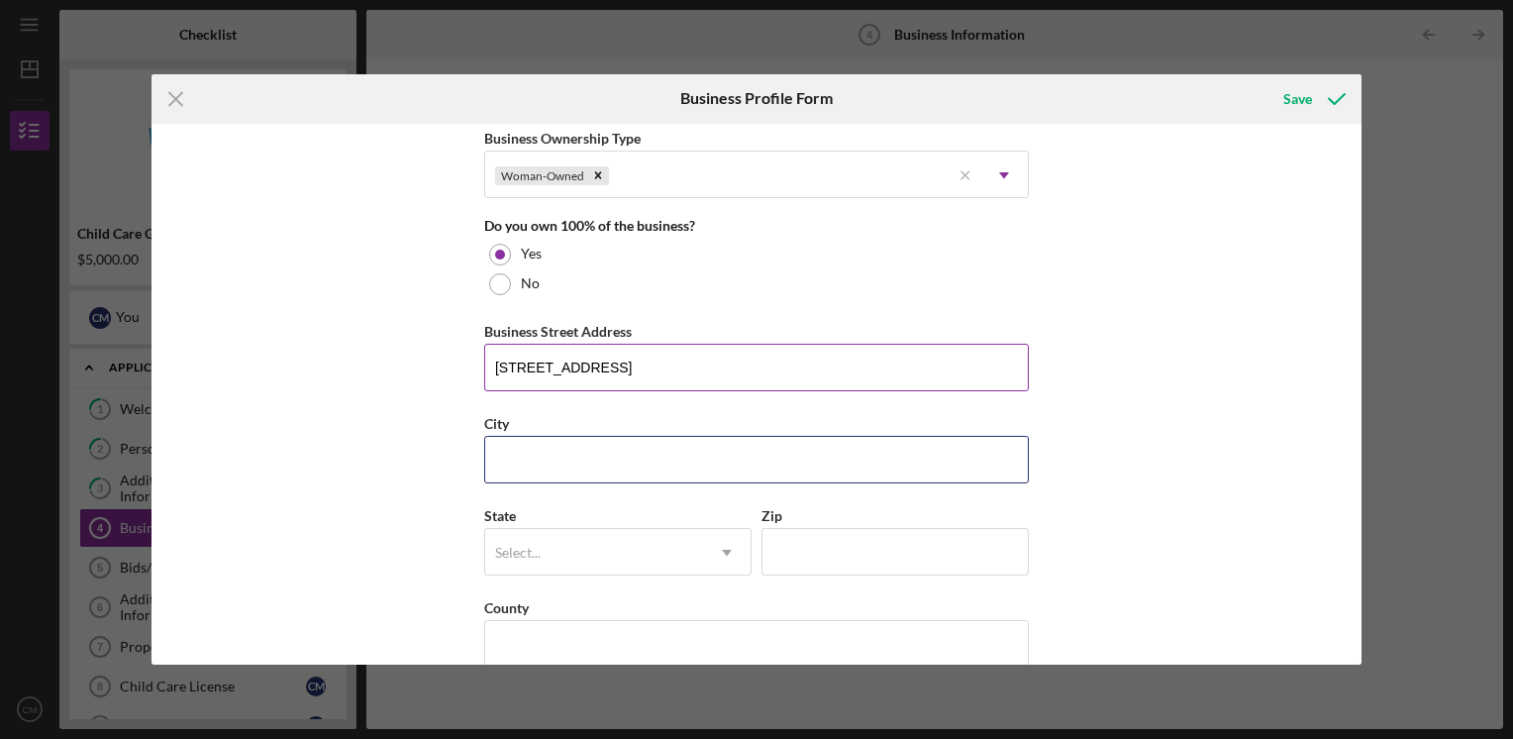
type input "Willmar"
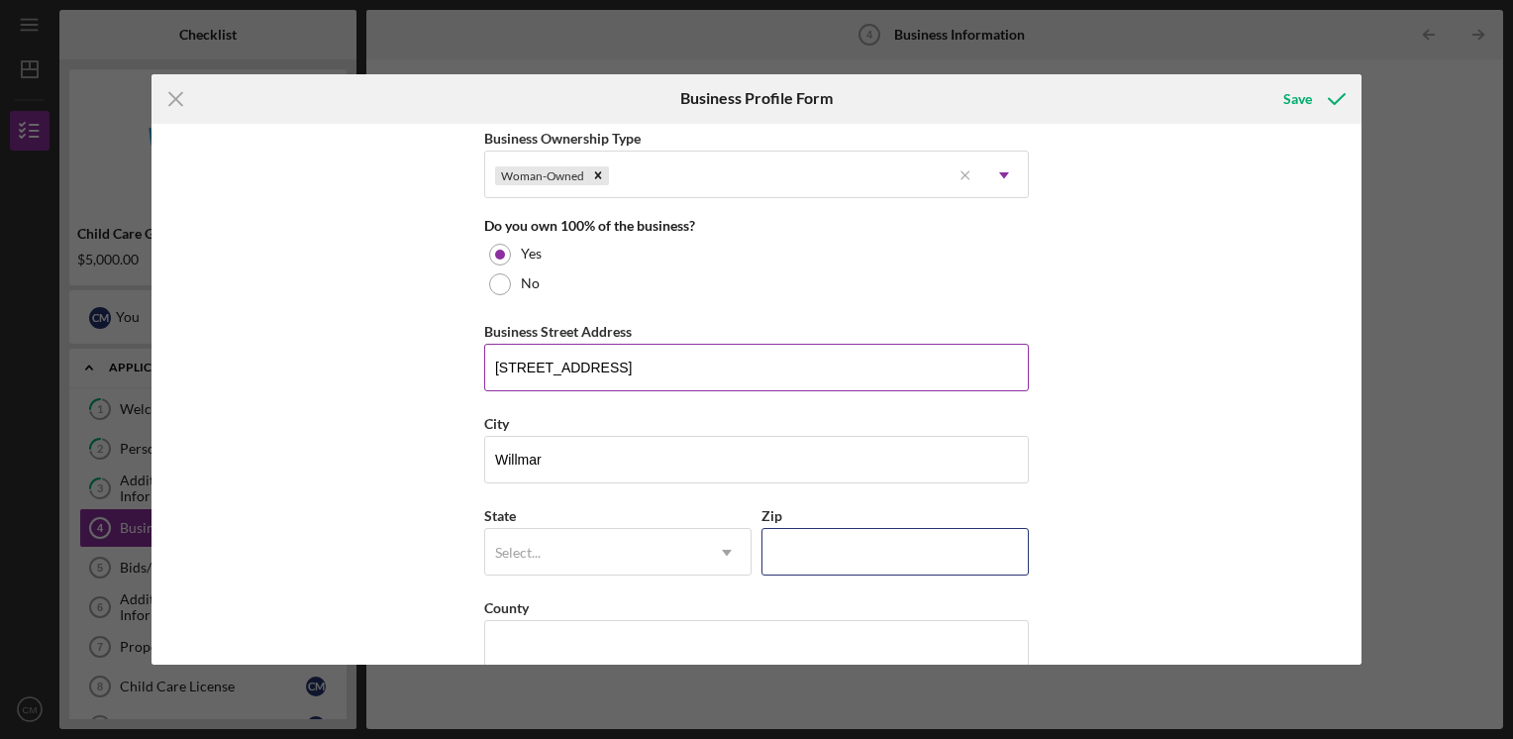
type input "56201"
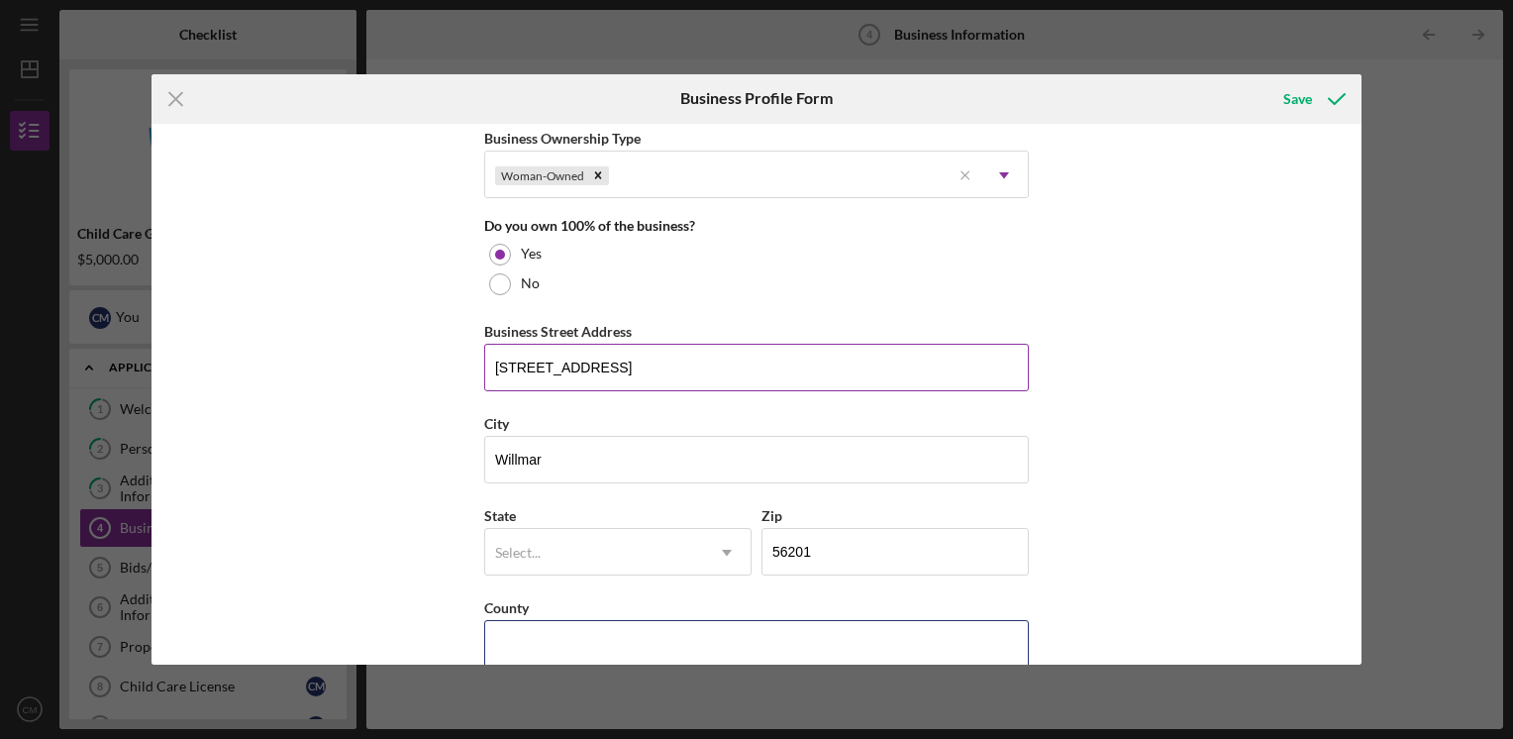
type input "[GEOGRAPHIC_DATA]"
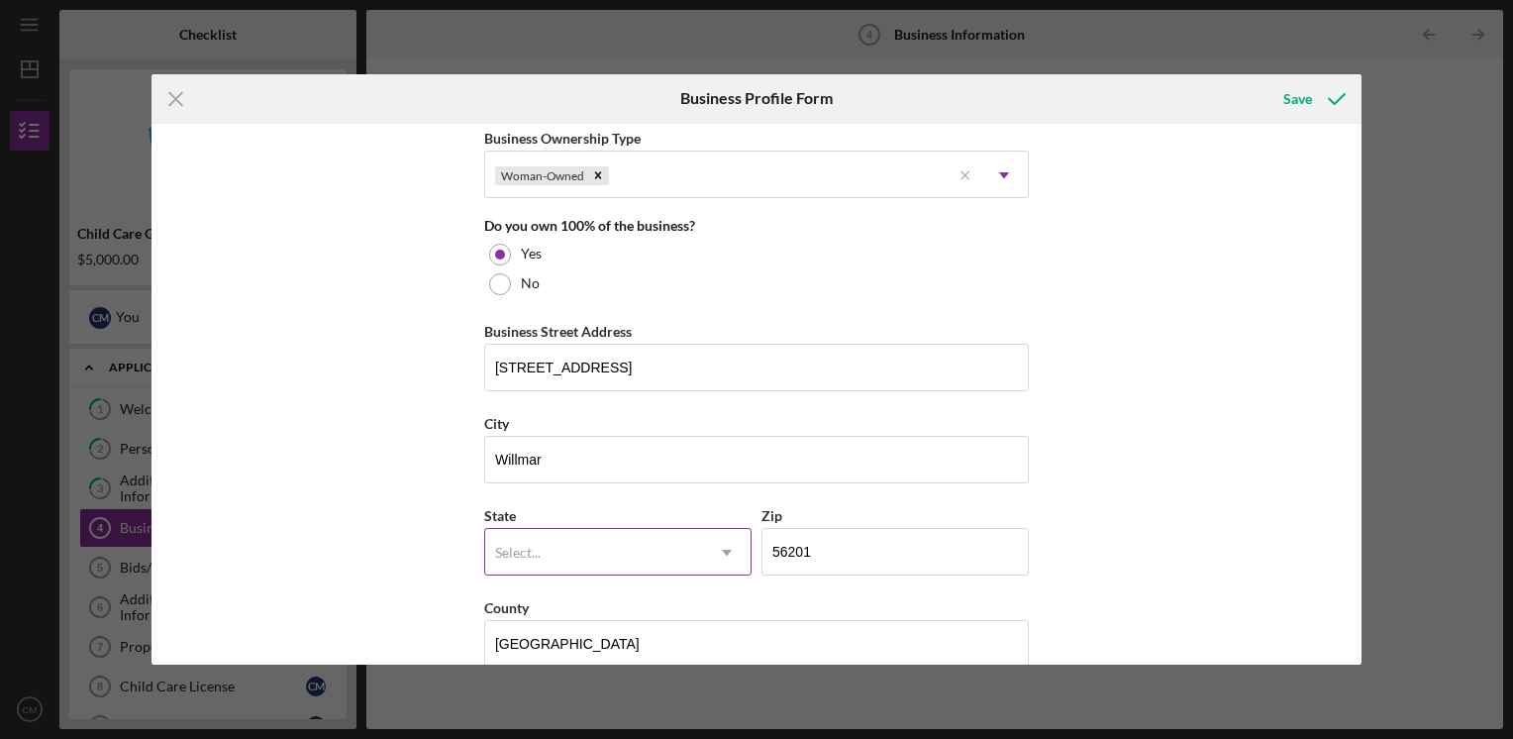
click at [578, 551] on div "Select..." at bounding box center [594, 553] width 218 height 46
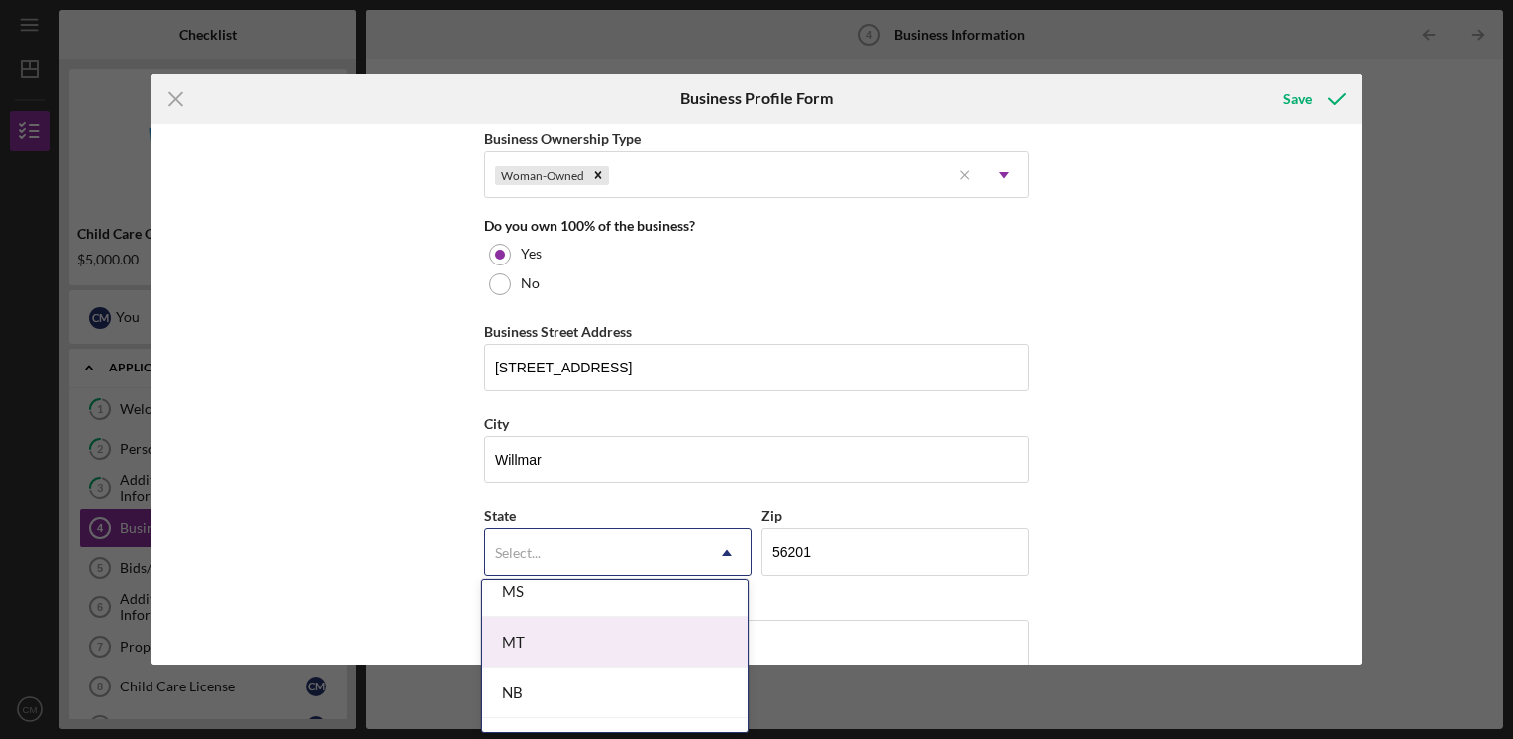
scroll to position [1684, 0]
click at [544, 624] on div "MN" at bounding box center [614, 638] width 265 height 51
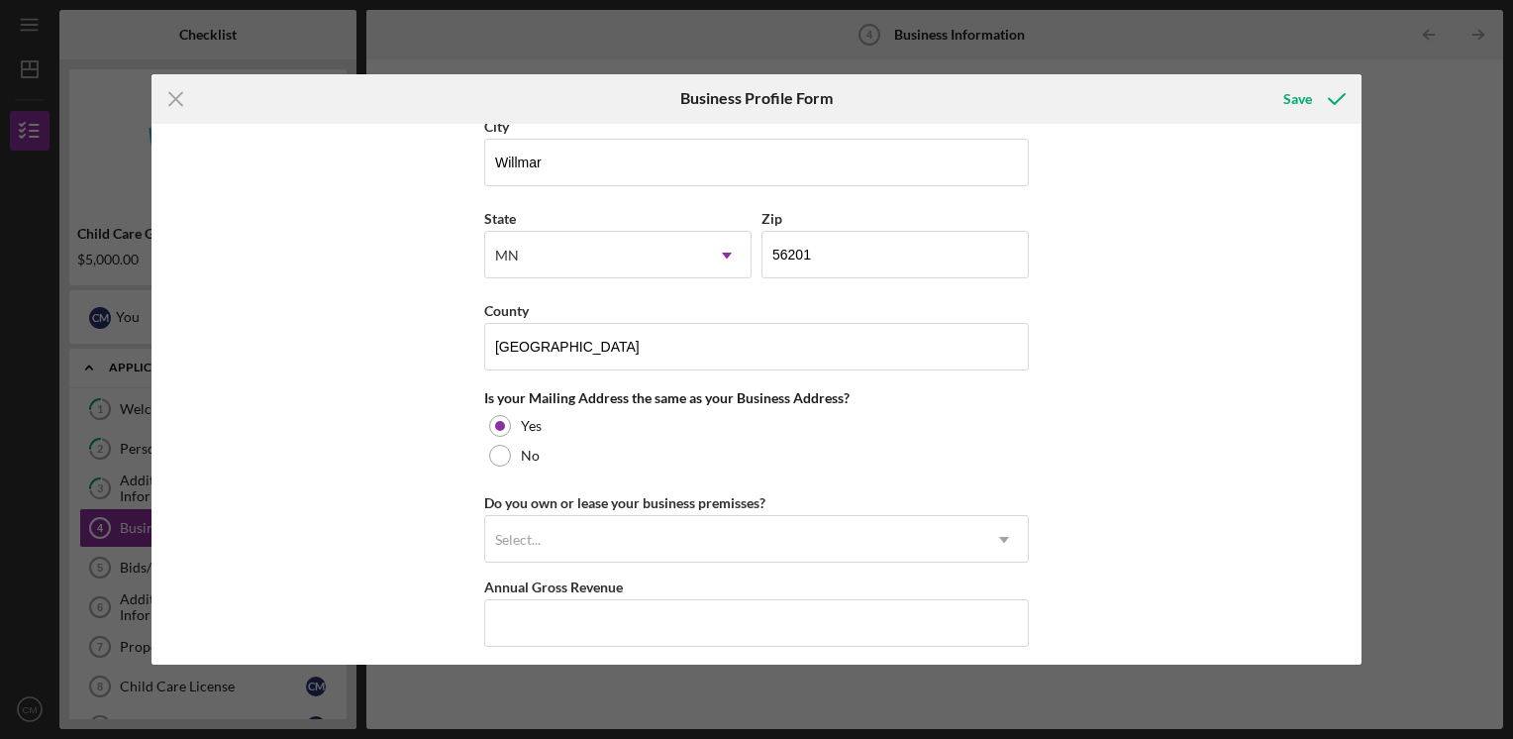
scroll to position [1387, 0]
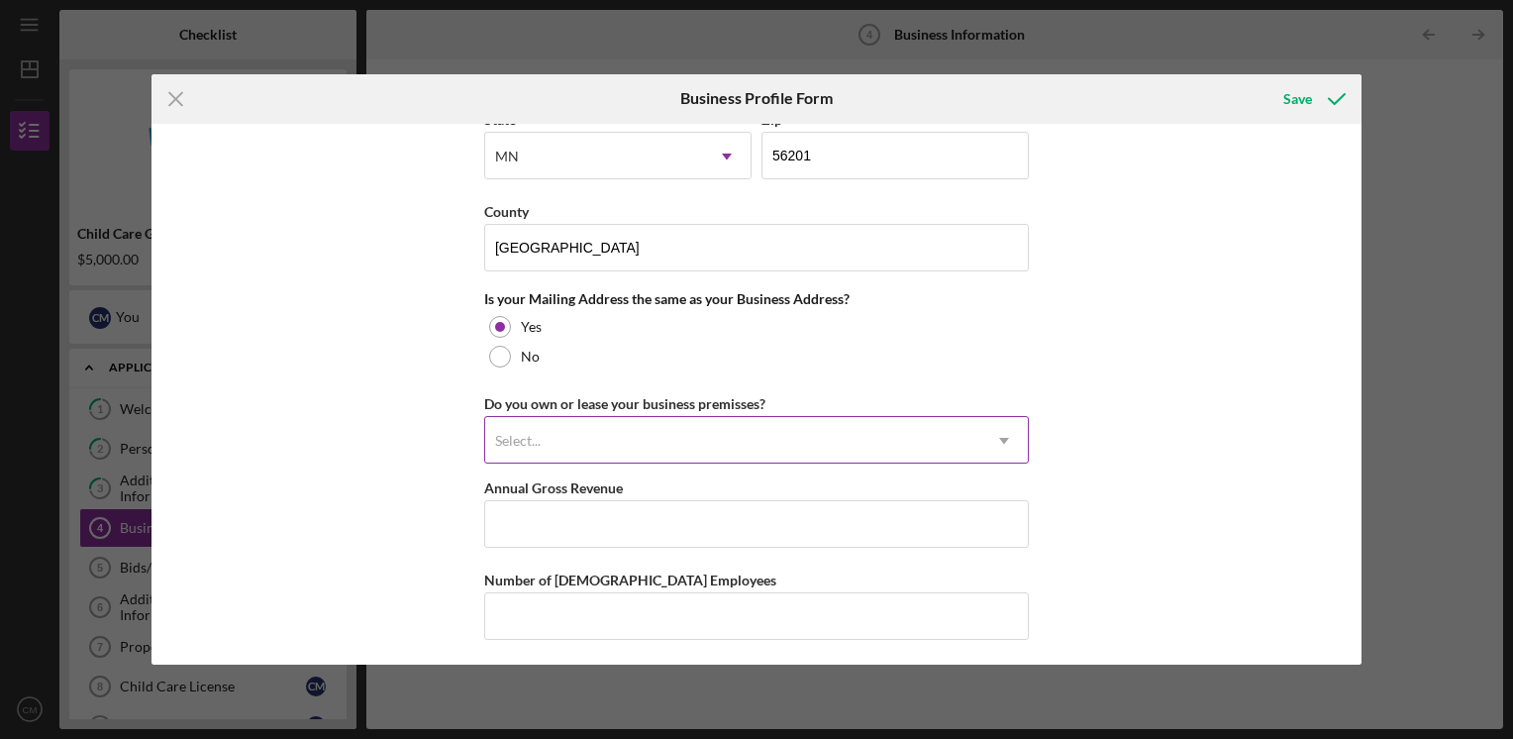
click at [680, 435] on div "Select..." at bounding box center [732, 441] width 495 height 46
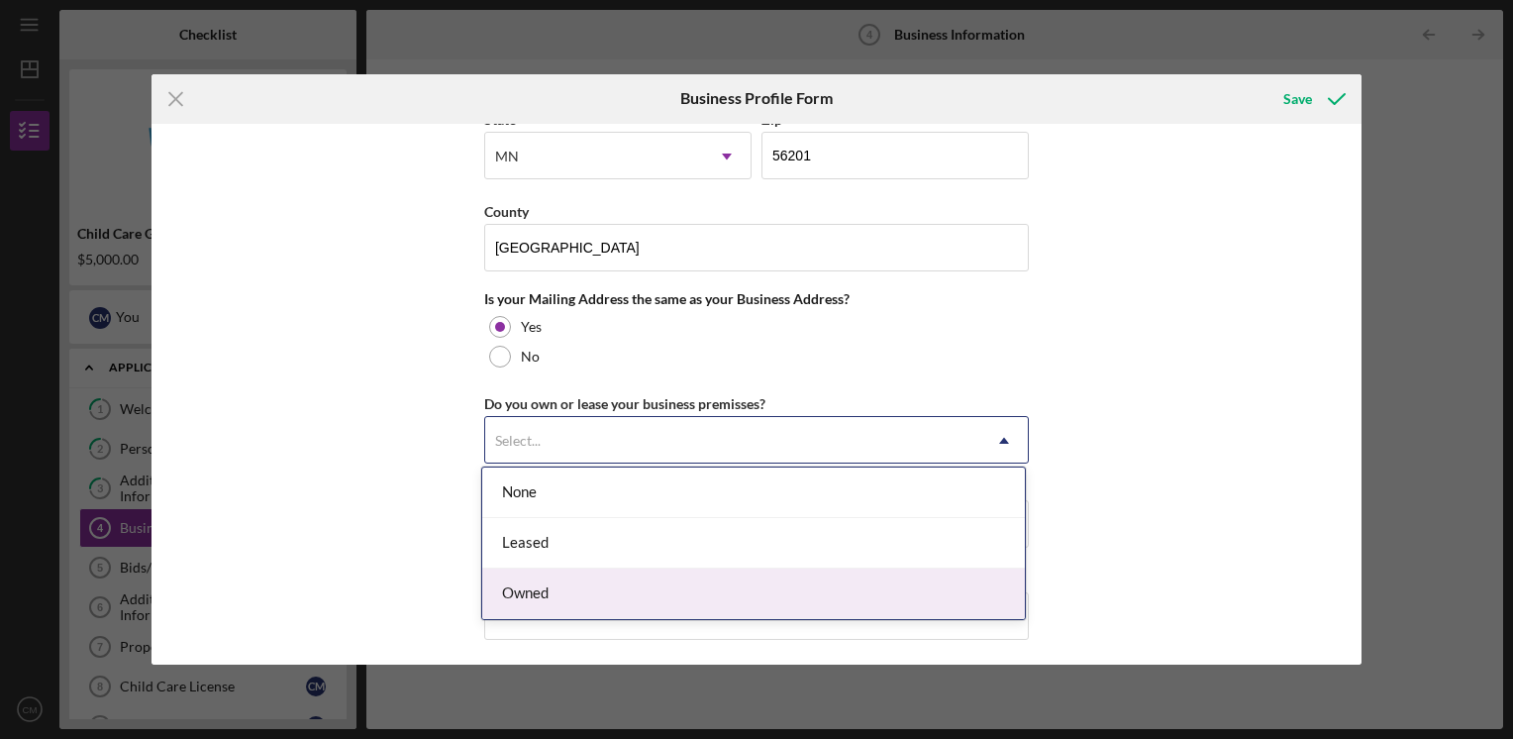
click at [614, 580] on div "Owned" at bounding box center [753, 593] width 543 height 51
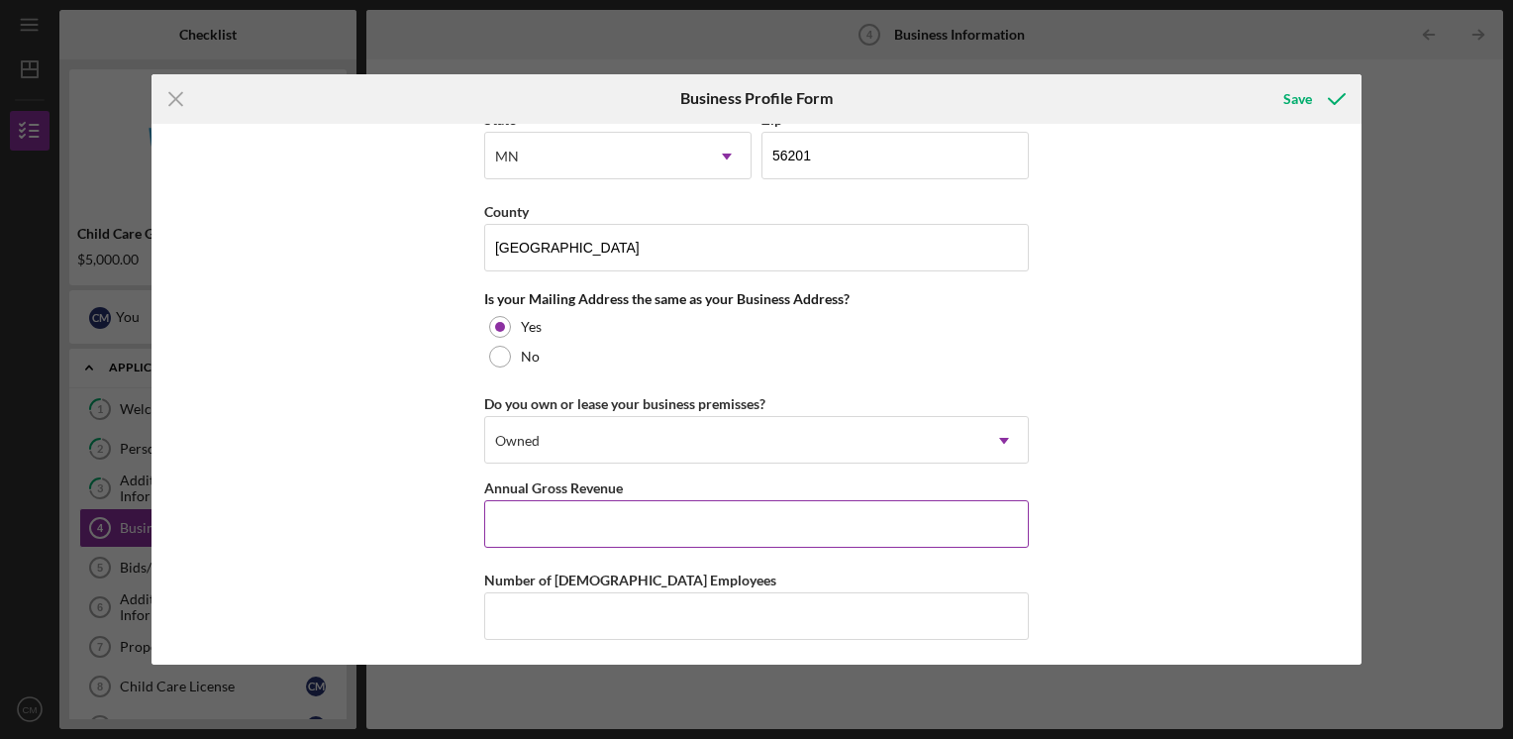
click at [688, 511] on input "Annual Gross Revenue" at bounding box center [756, 524] width 545 height 48
type input "$35,000"
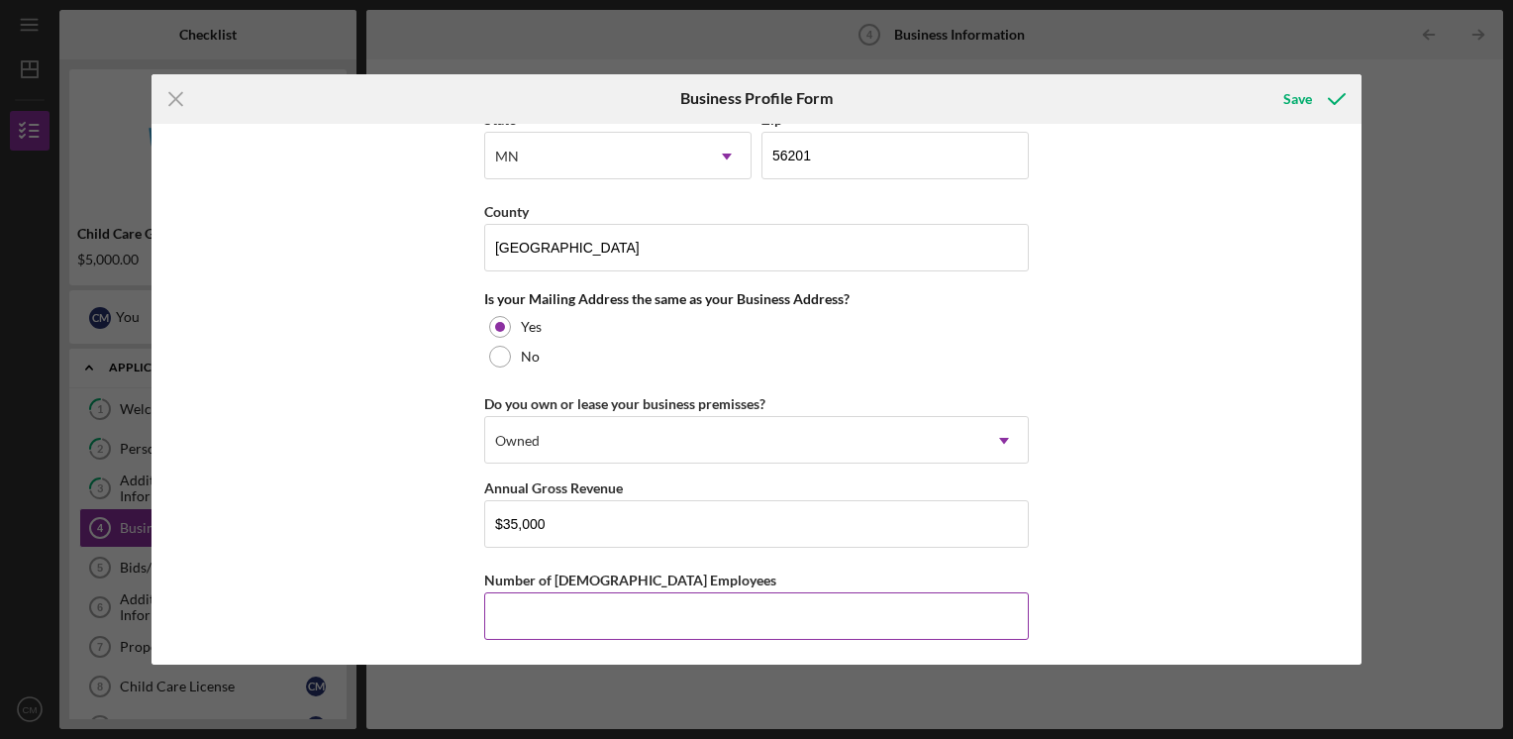
click at [761, 592] on input "Number of [DEMOGRAPHIC_DATA] Employees" at bounding box center [756, 616] width 545 height 48
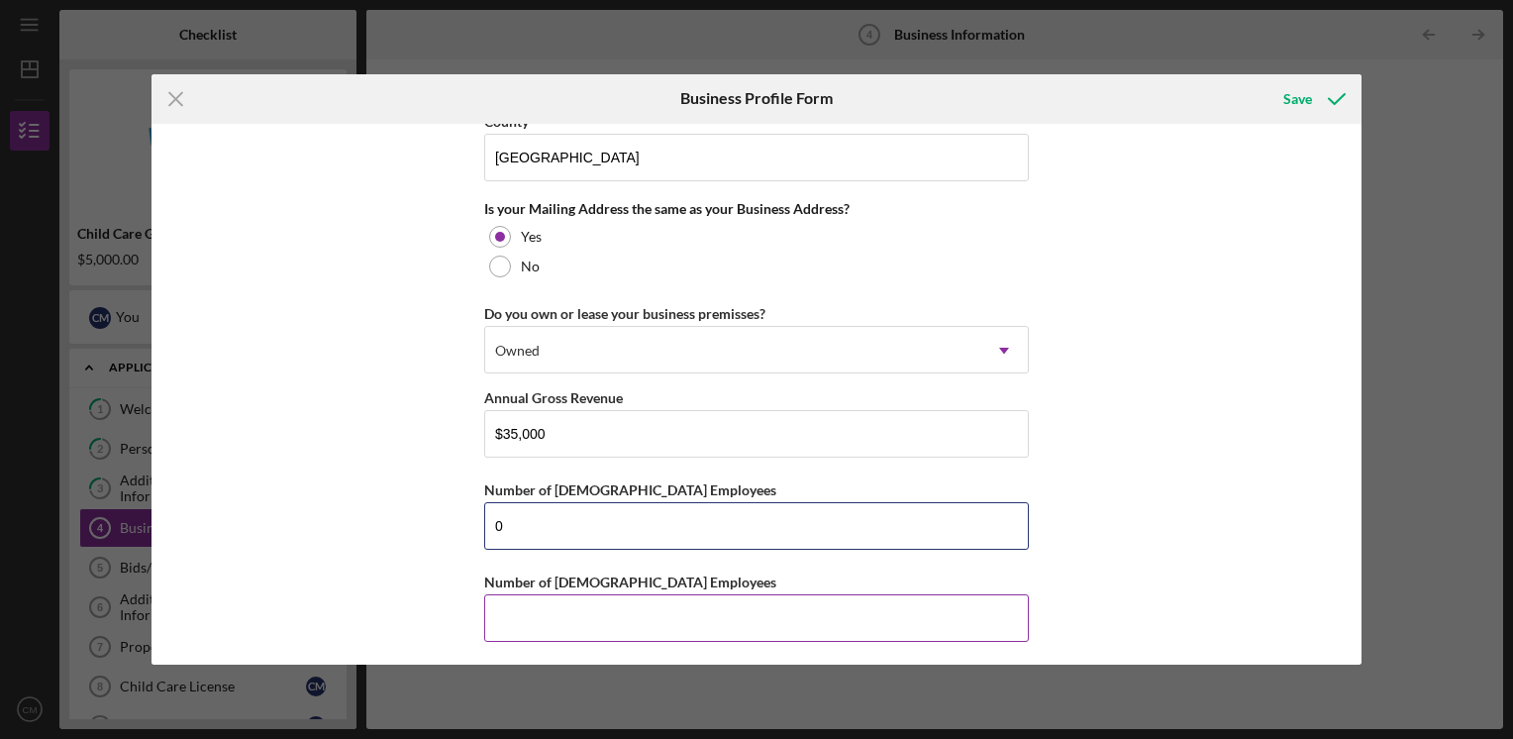
type input "0"
click at [602, 627] on input "Number of [DEMOGRAPHIC_DATA] Employees" at bounding box center [756, 618] width 545 height 48
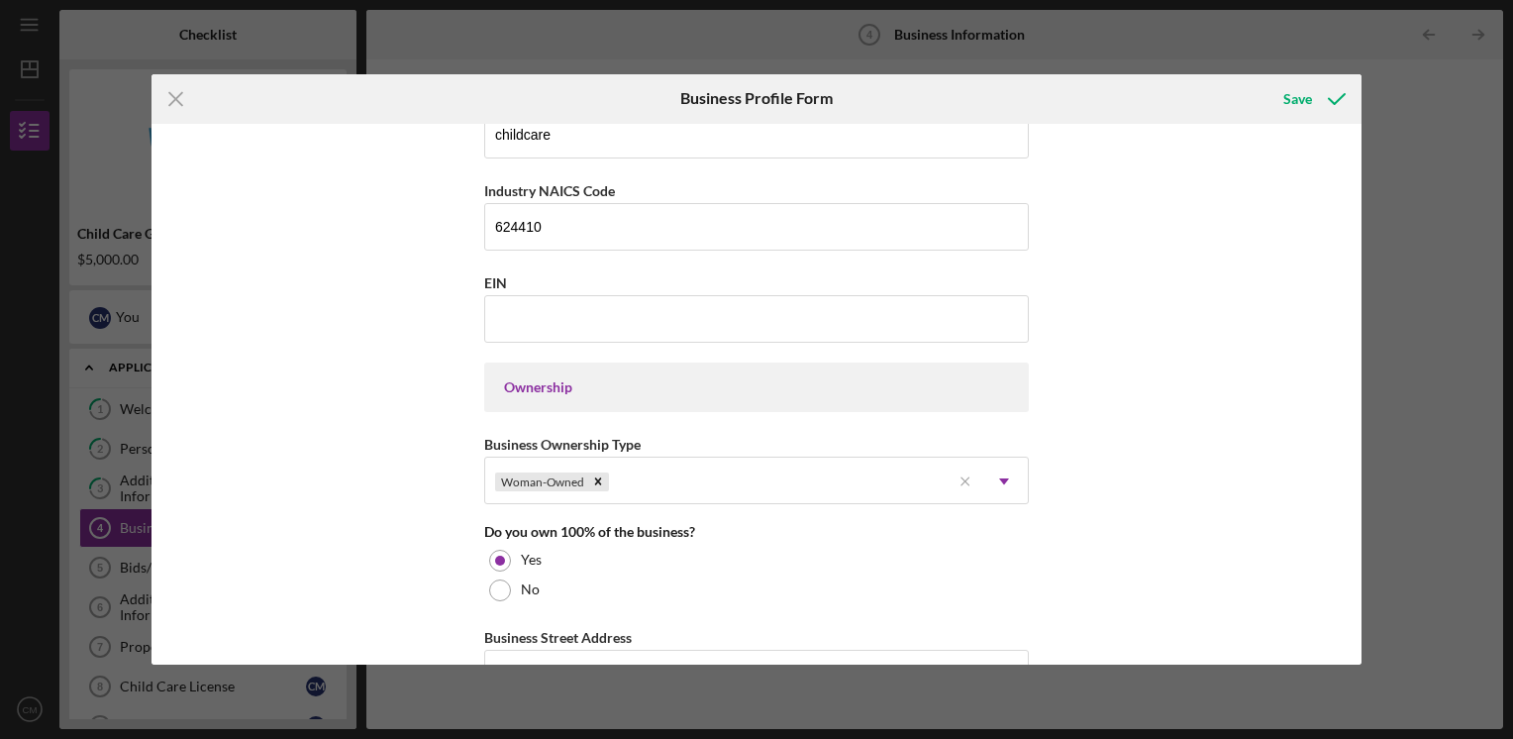
scroll to position [0, 0]
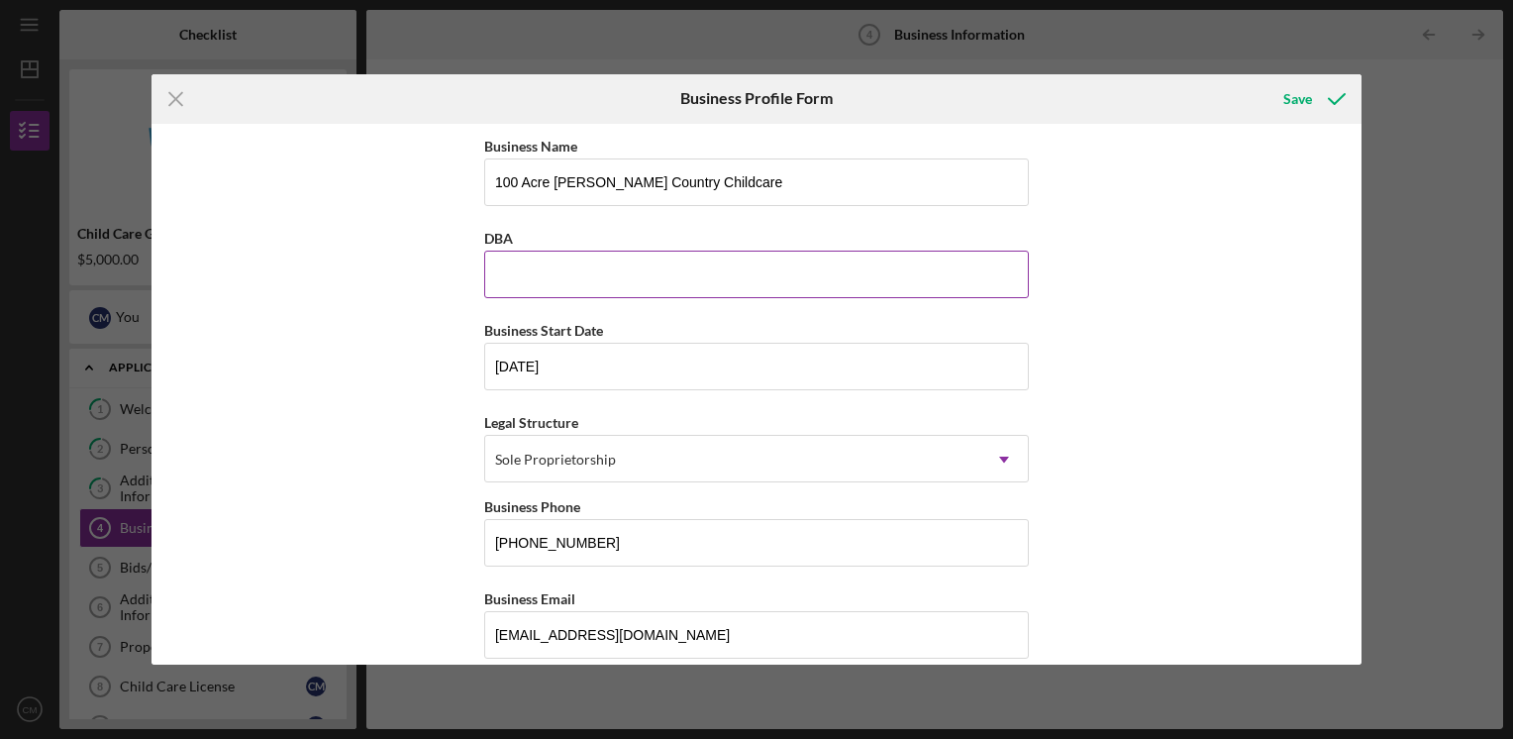
type input "3"
click at [603, 261] on input "DBA" at bounding box center [756, 275] width 545 height 48
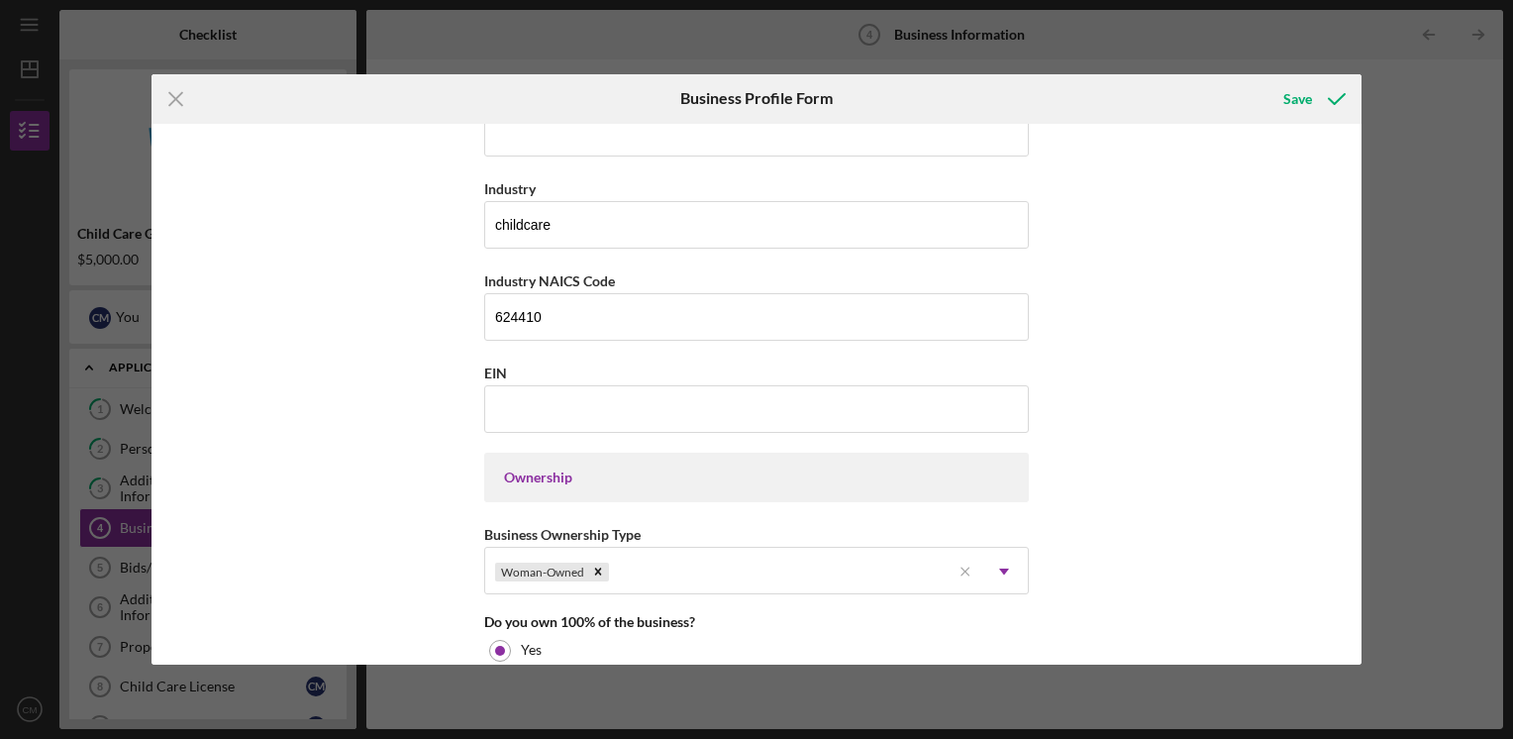
scroll to position [693, 0]
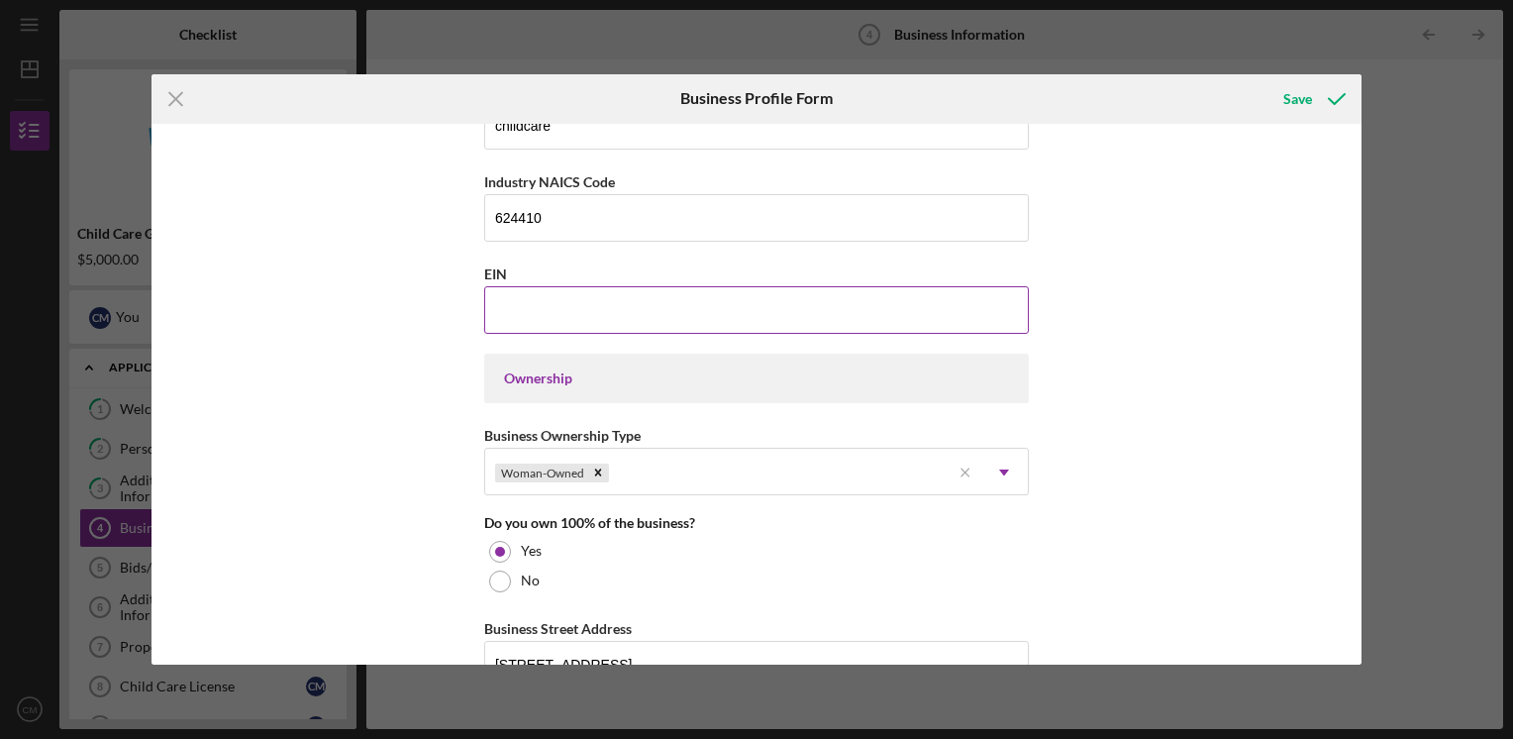
click at [612, 314] on input "EIN" at bounding box center [756, 310] width 545 height 48
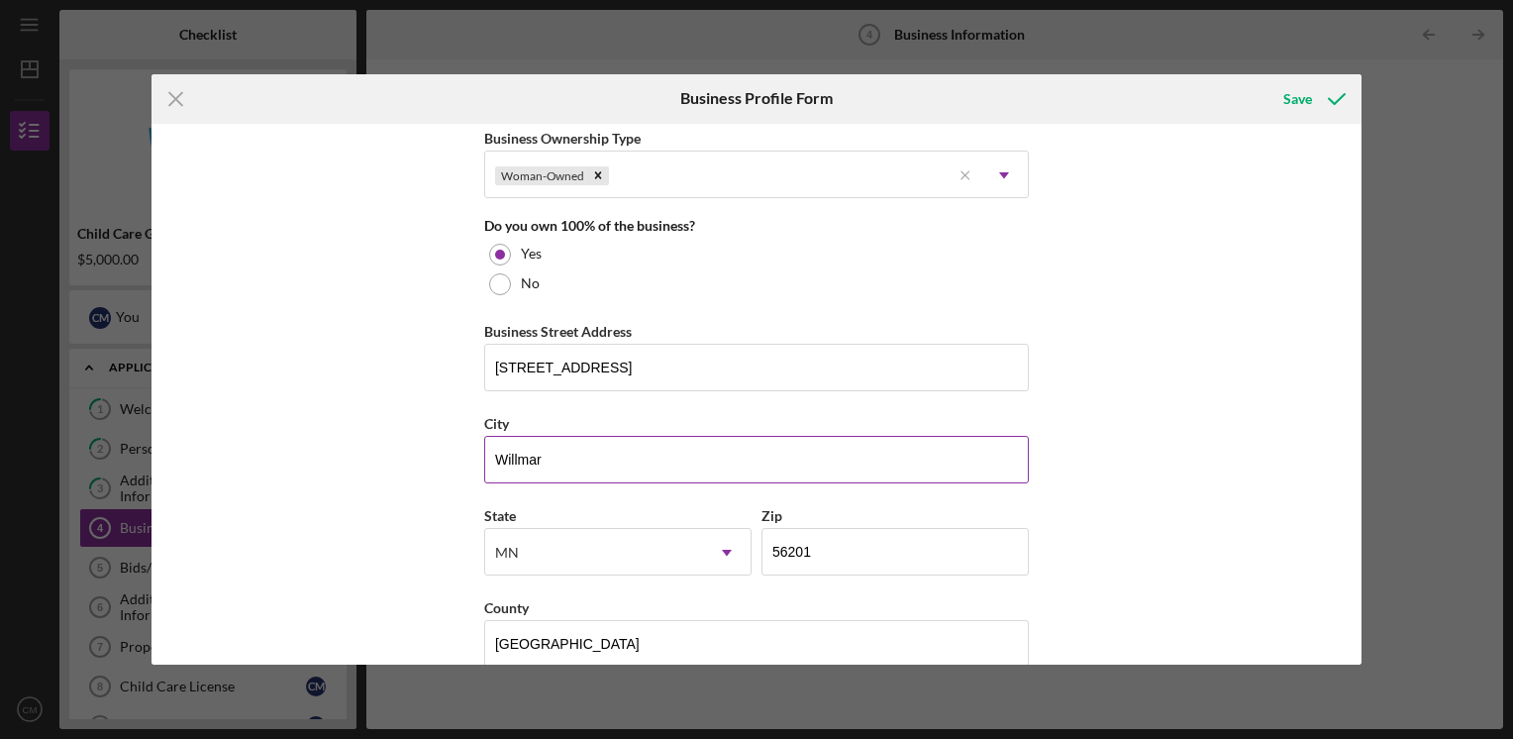
scroll to position [1477, 0]
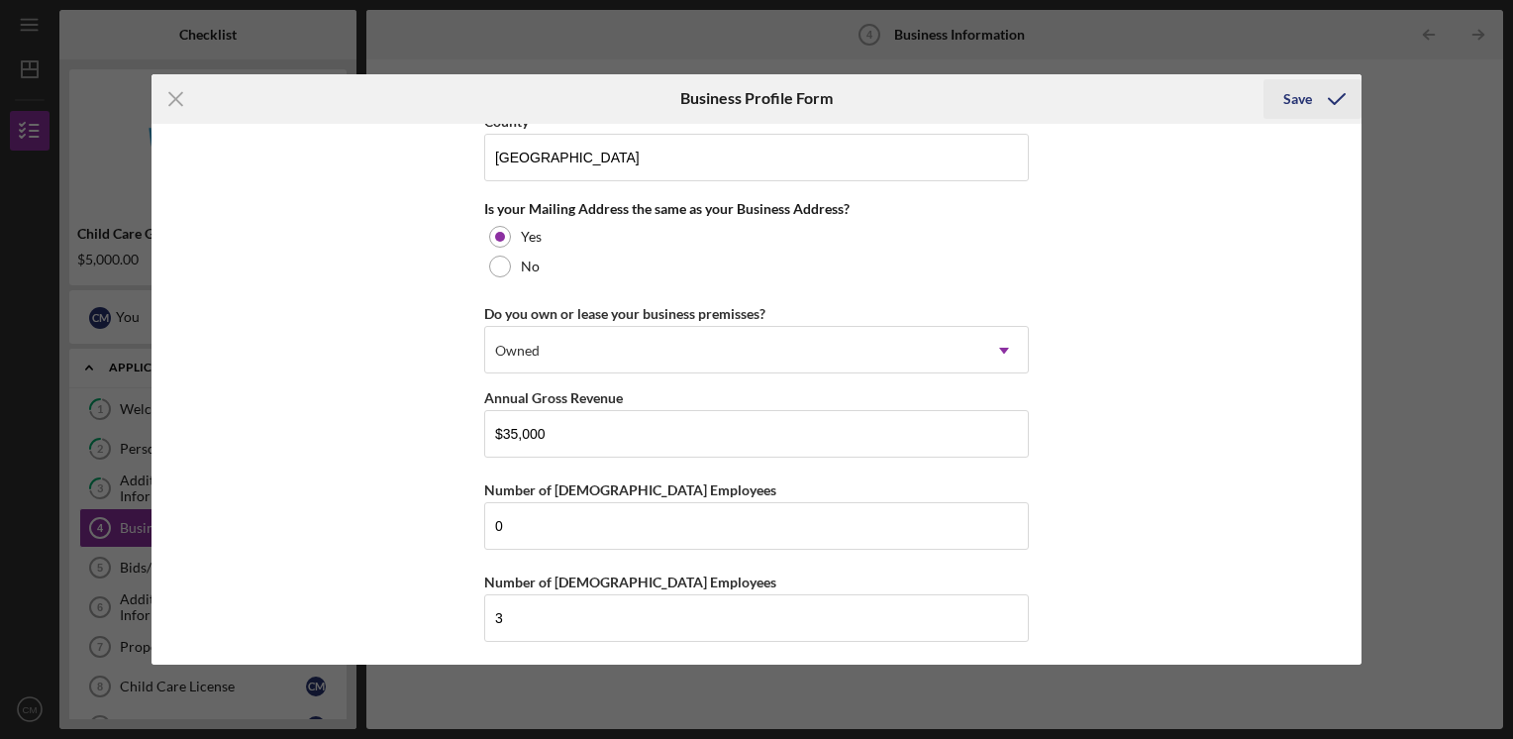
type input "[US_EMPLOYER_IDENTIFICATION_NUMBER]"
click at [1314, 98] on icon "submit" at bounding box center [1337, 99] width 50 height 50
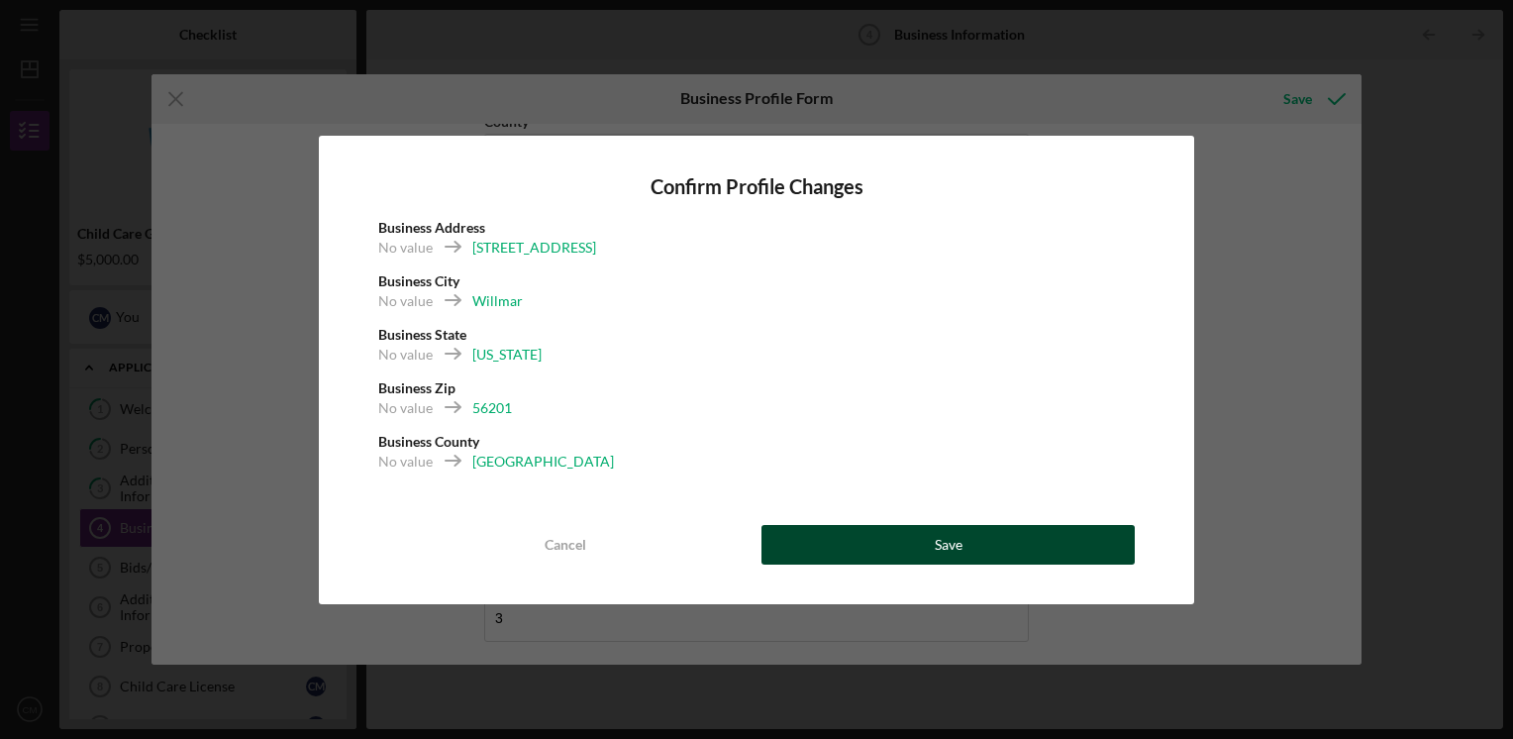
click at [989, 554] on button "Save" at bounding box center [948, 545] width 373 height 40
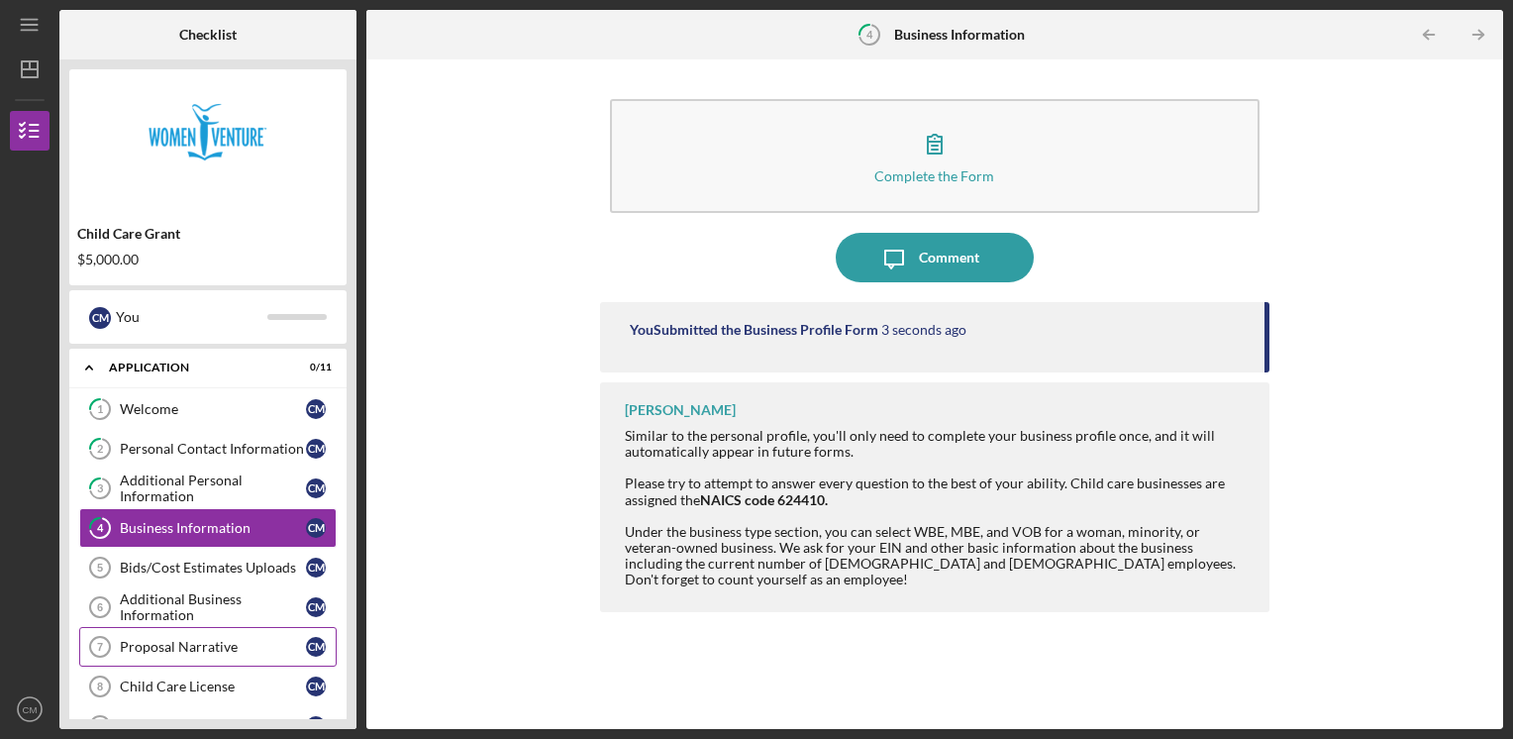
scroll to position [210, 0]
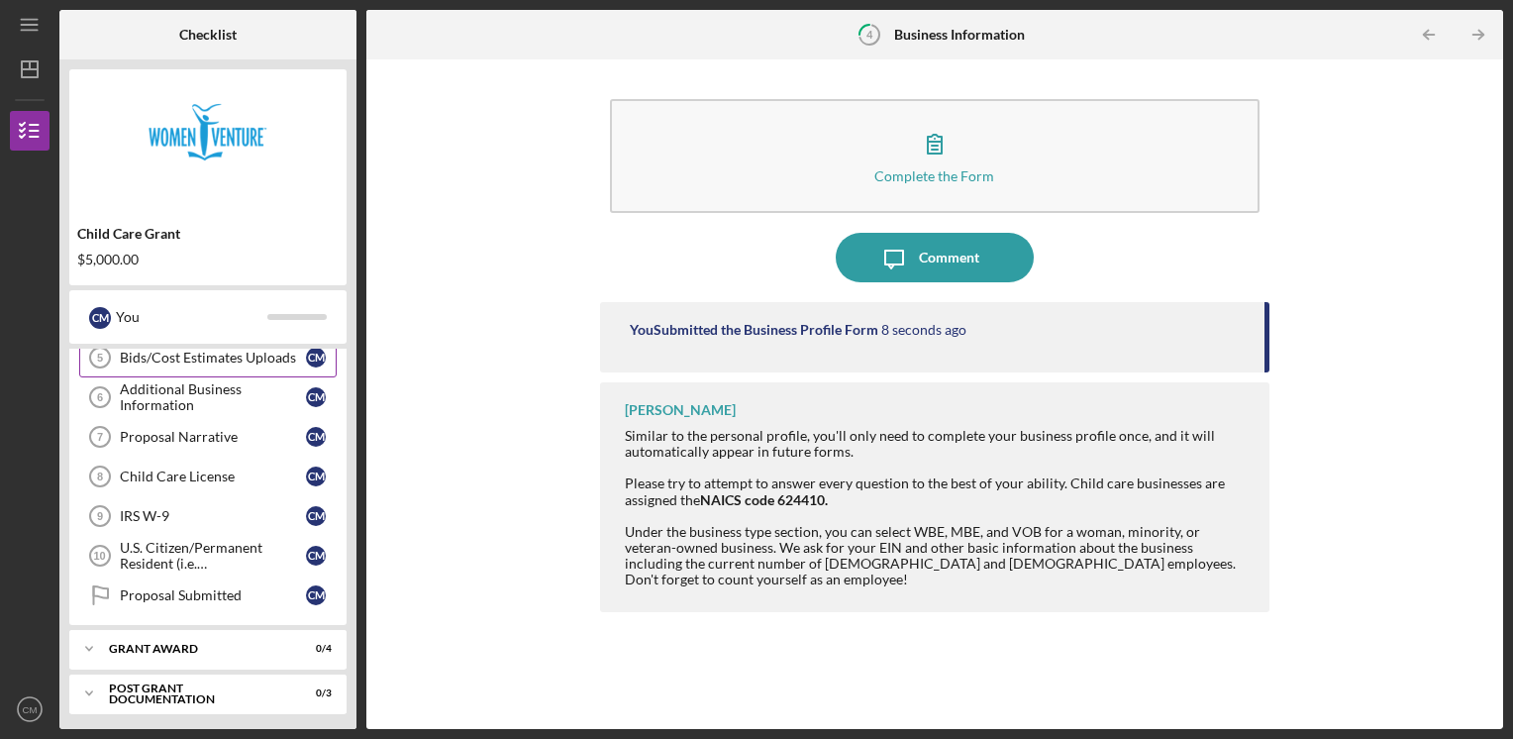
click at [216, 360] on div "Bids/Cost Estimates Uploads" at bounding box center [213, 358] width 186 height 16
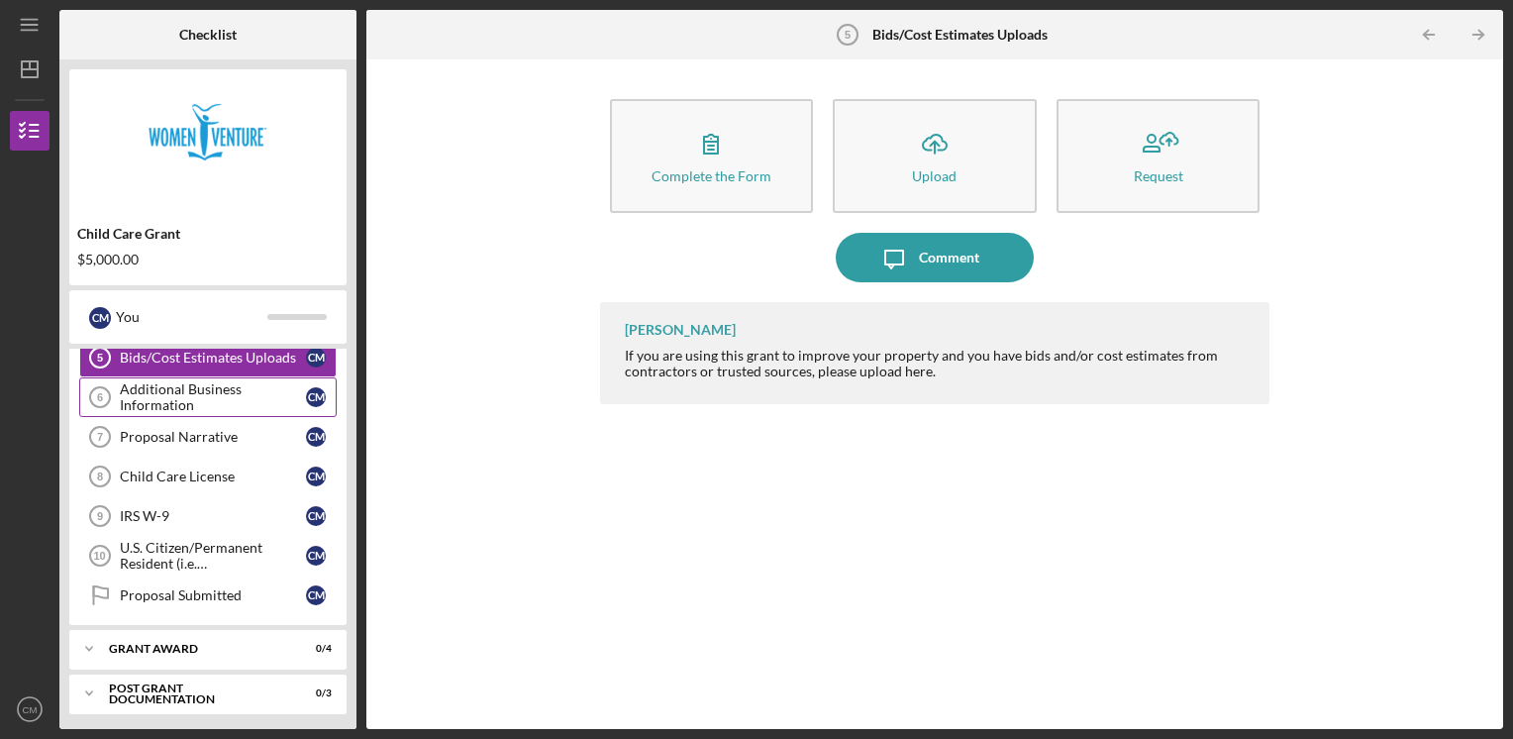
click at [220, 390] on div "Additional Business Information" at bounding box center [213, 397] width 186 height 32
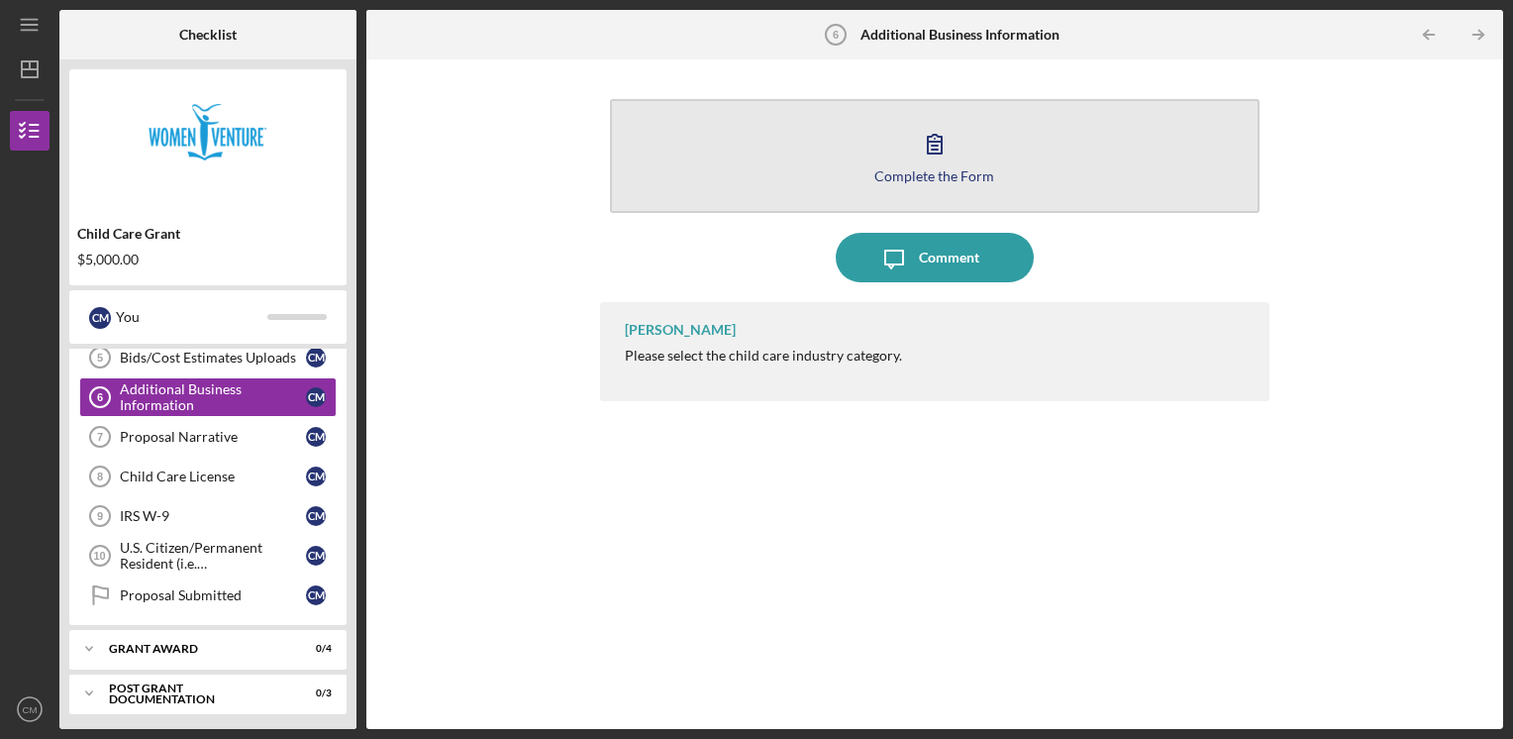
click at [856, 180] on button "Complete the Form Form" at bounding box center [935, 156] width 651 height 114
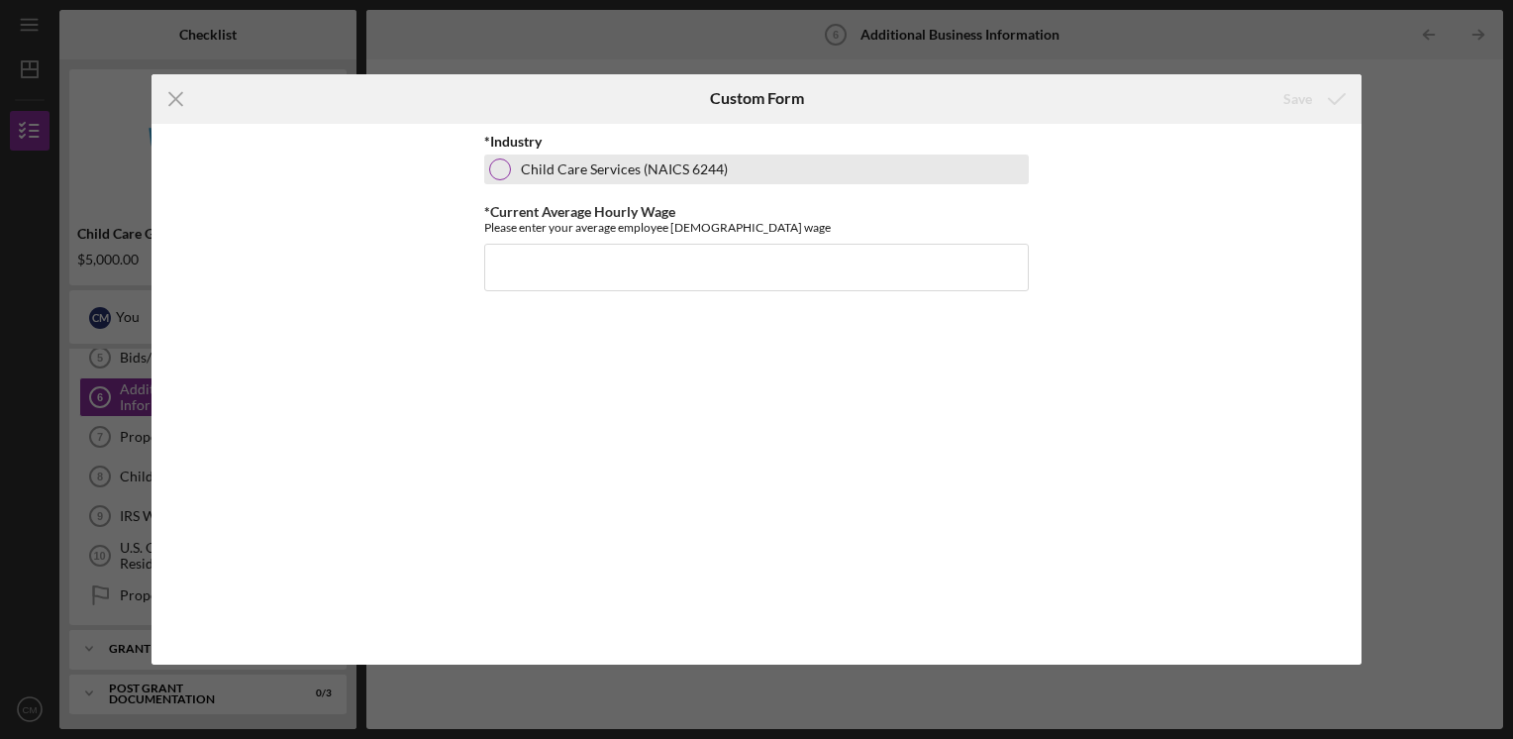
click at [503, 173] on div at bounding box center [500, 169] width 22 height 22
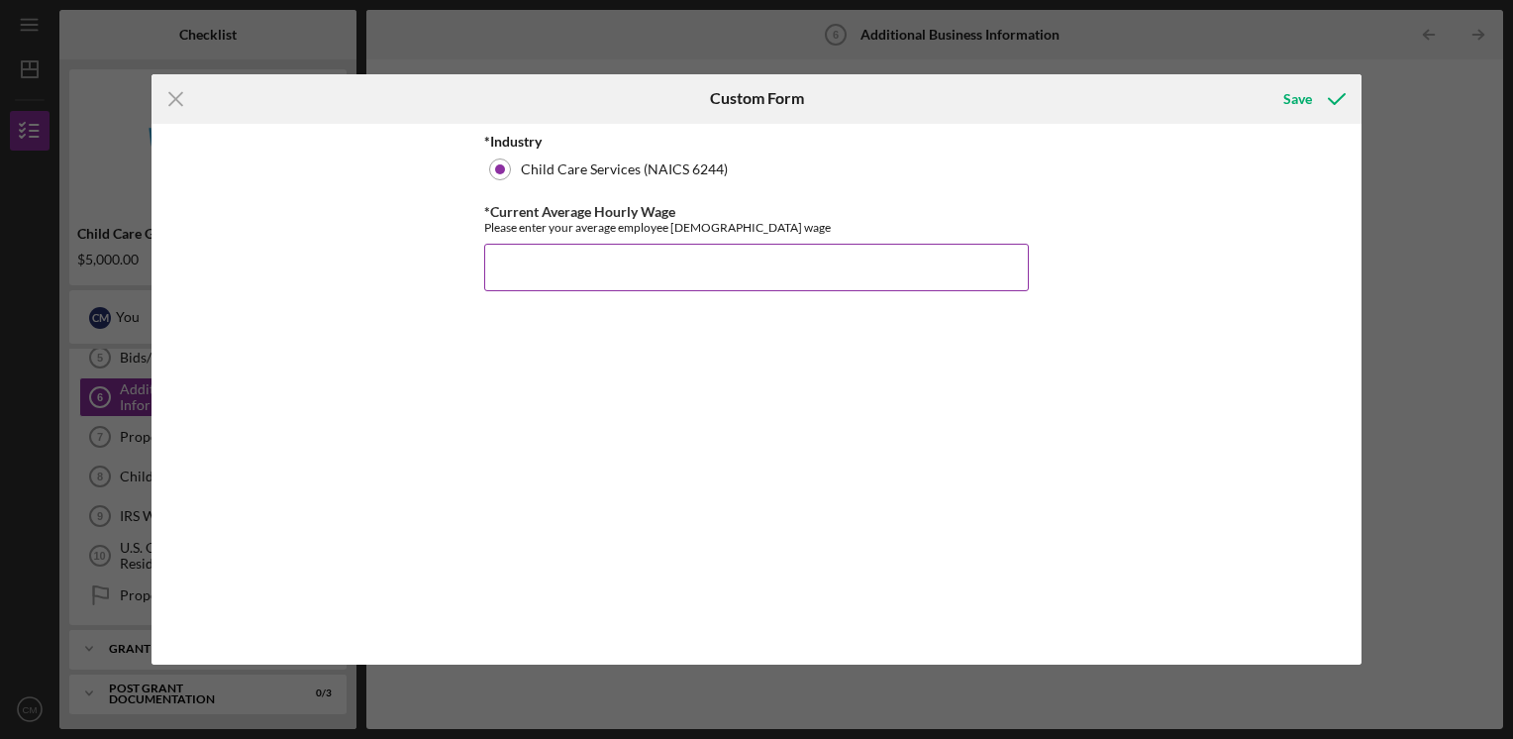
click at [669, 263] on input "*Current Average Hourly Wage" at bounding box center [756, 268] width 545 height 48
type input "$10.00"
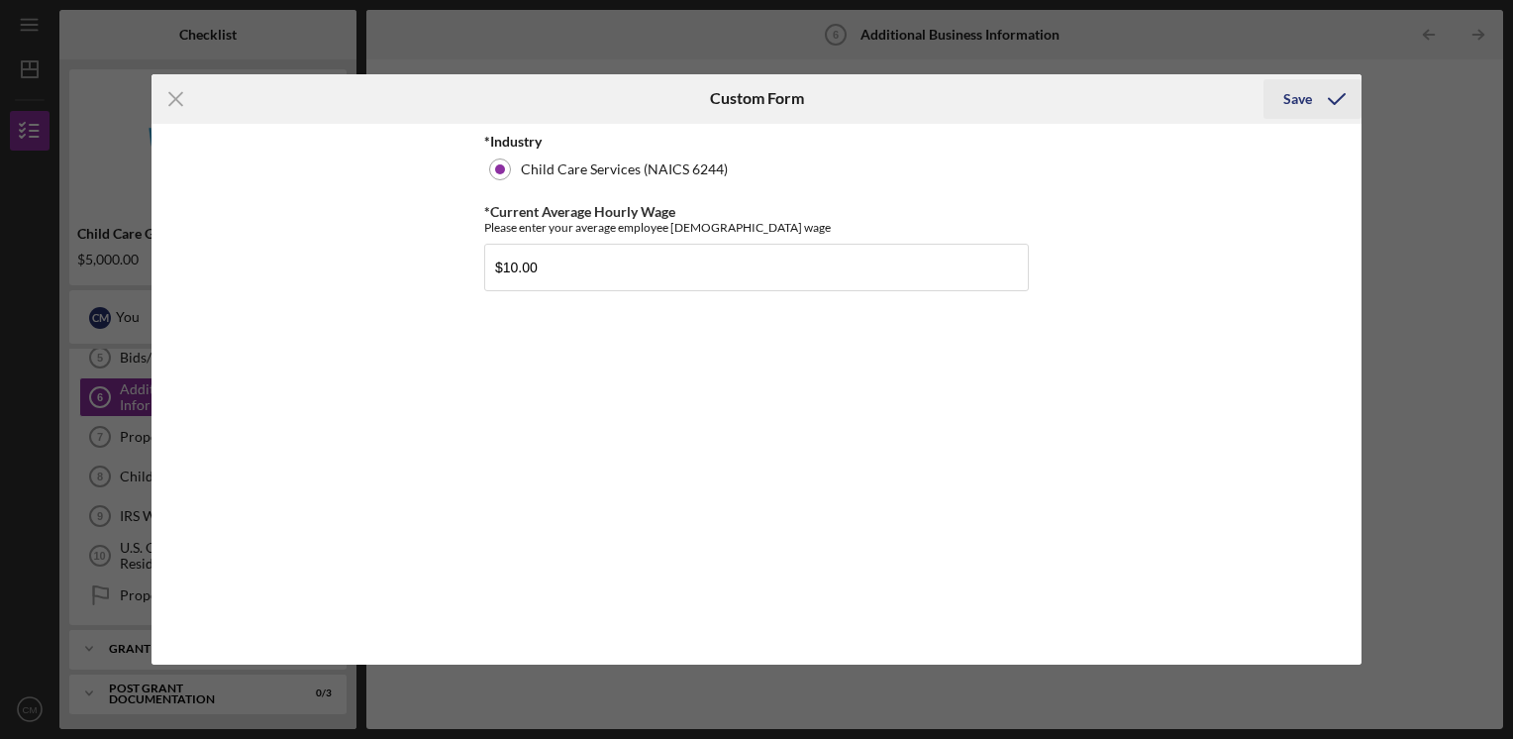
click at [1291, 95] on div "Save" at bounding box center [1298, 99] width 29 height 40
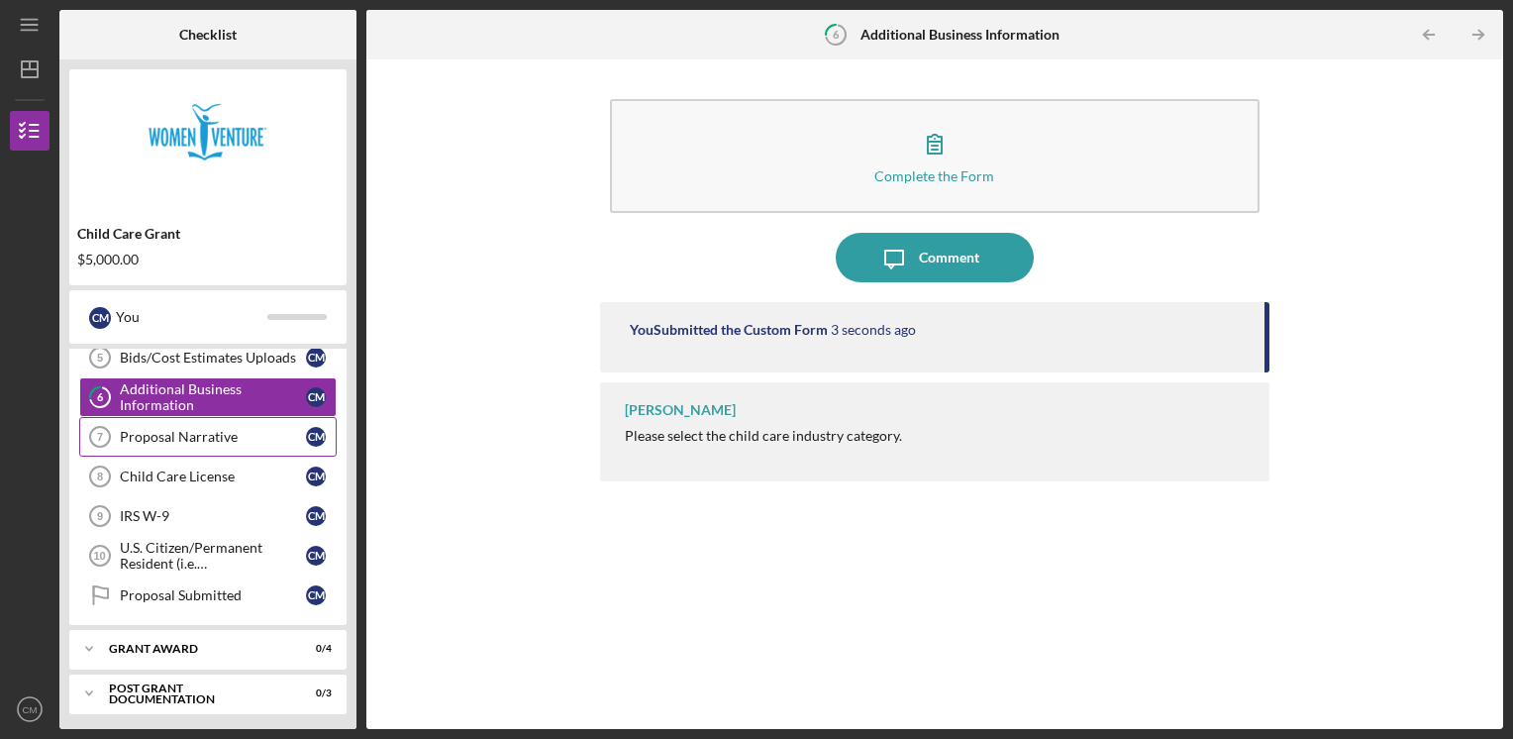
click at [151, 431] on div "Proposal Narrative" at bounding box center [213, 437] width 186 height 16
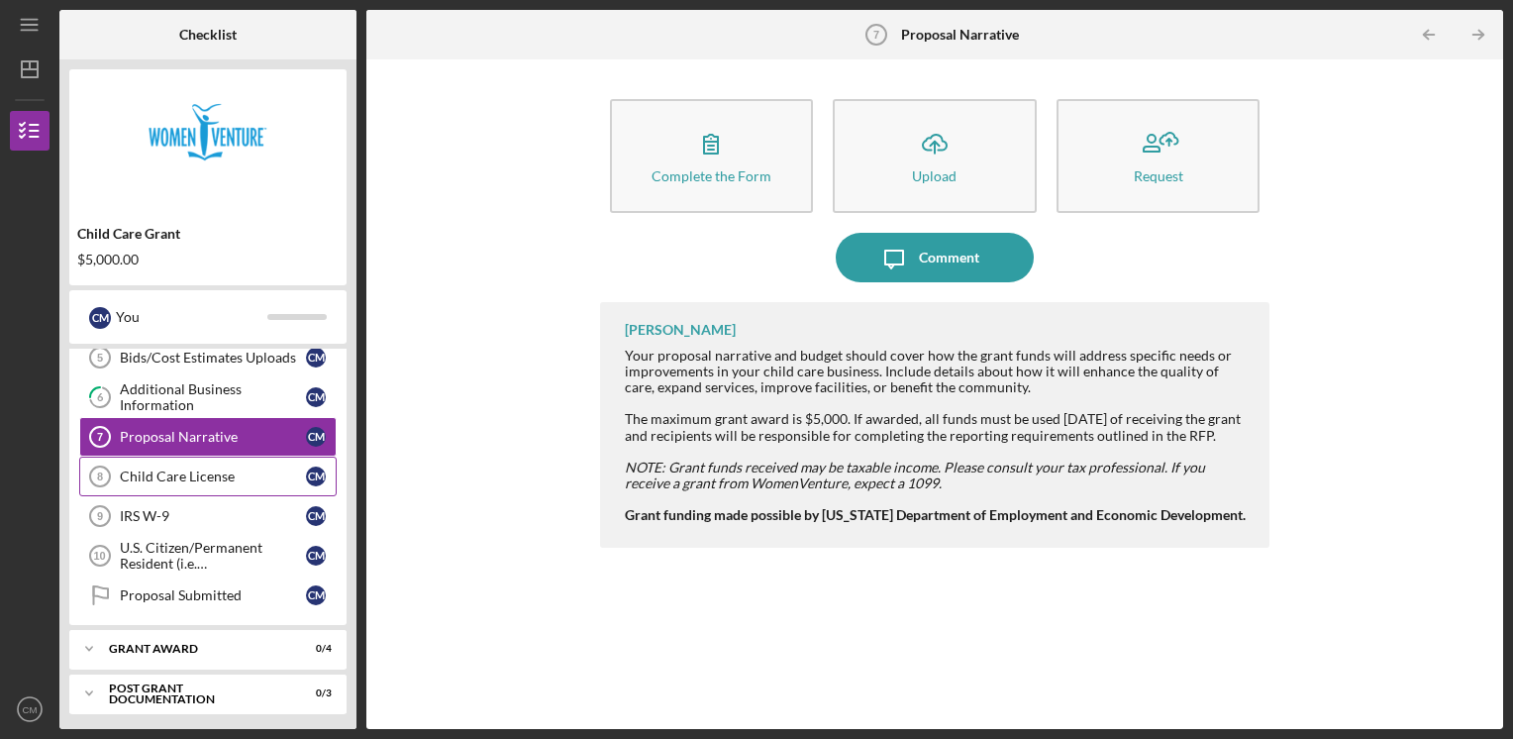
click at [207, 473] on div "Child Care License" at bounding box center [213, 476] width 186 height 16
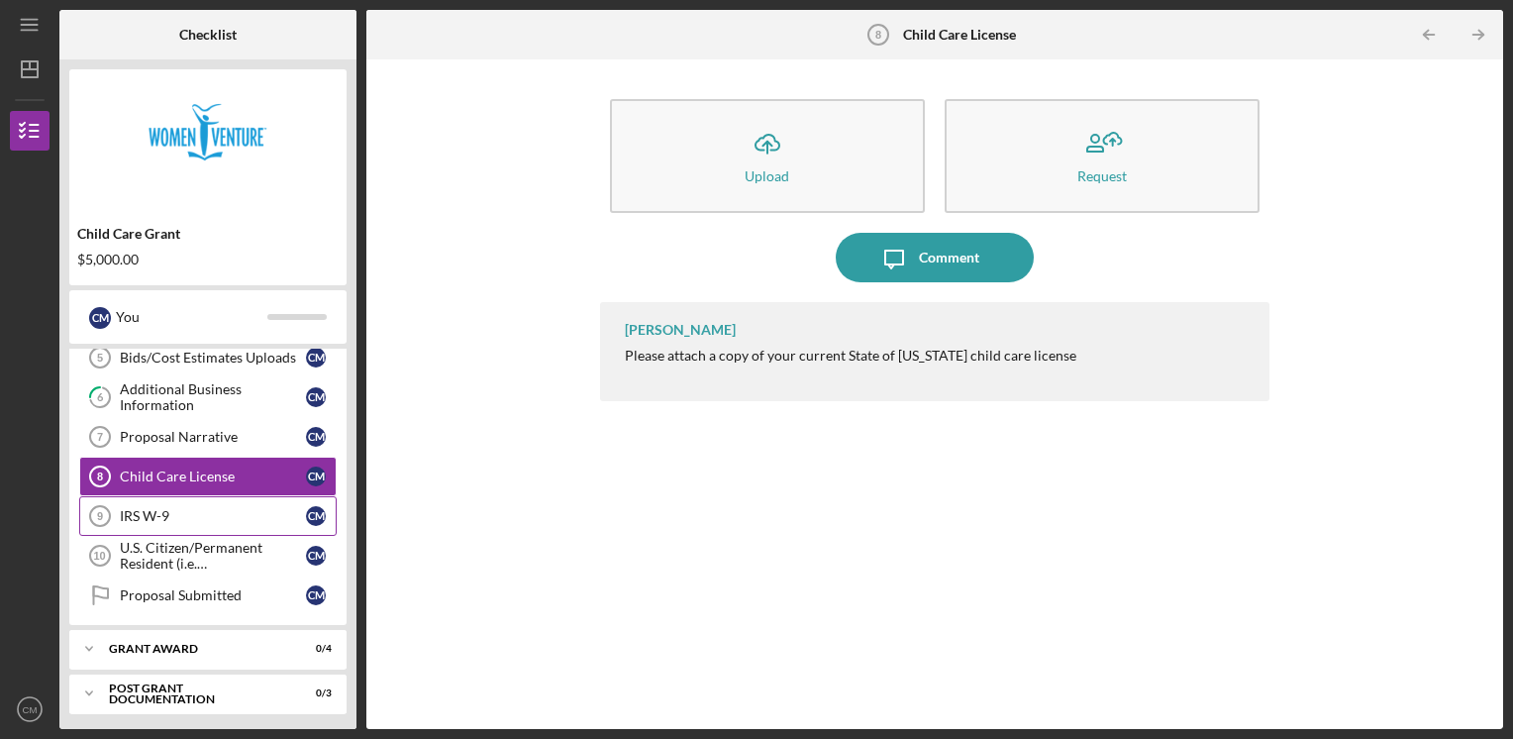
click at [157, 513] on div "IRS W-9" at bounding box center [213, 516] width 186 height 16
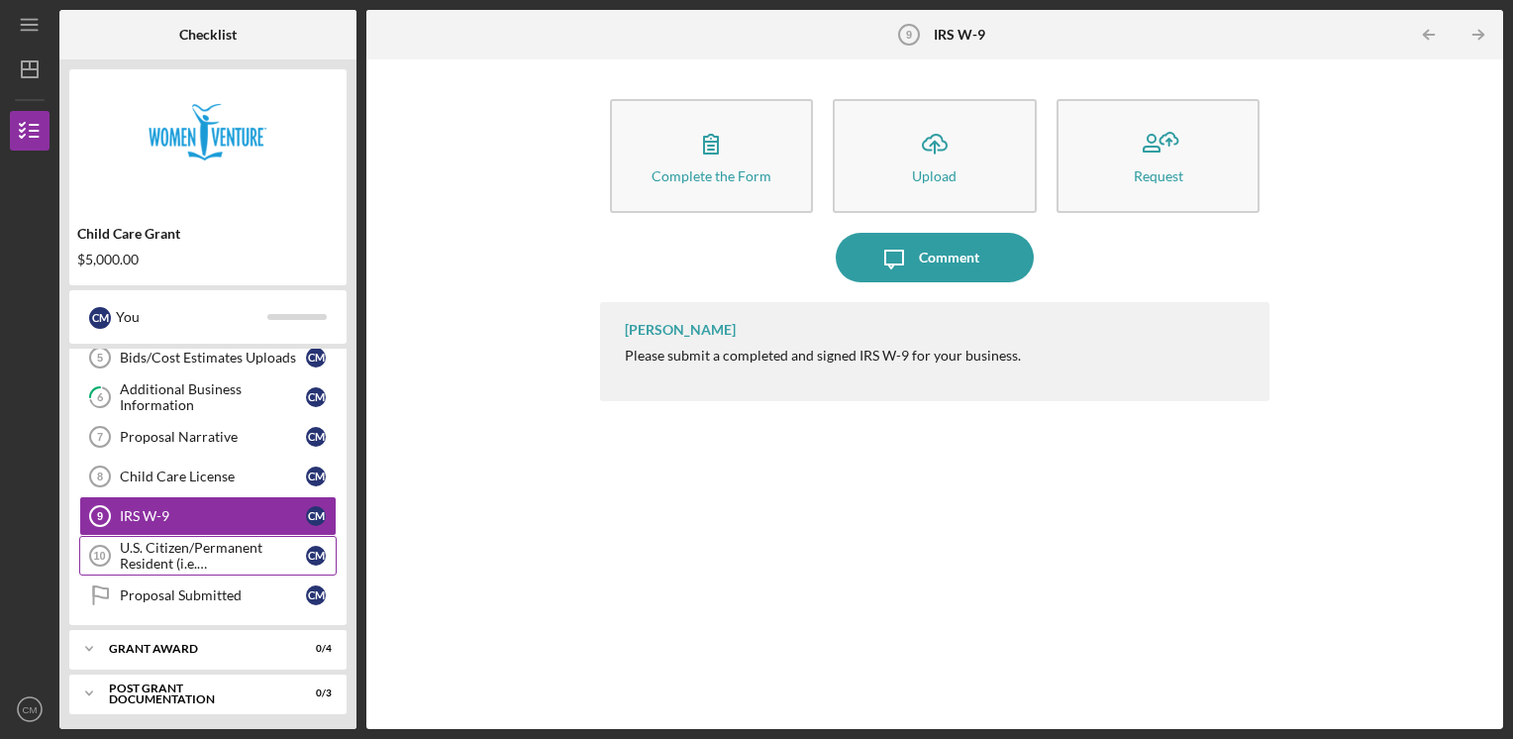
click at [226, 559] on div "U.S. Citizen/Permanent Resident (i.e. [DEMOGRAPHIC_DATA])?" at bounding box center [213, 556] width 186 height 32
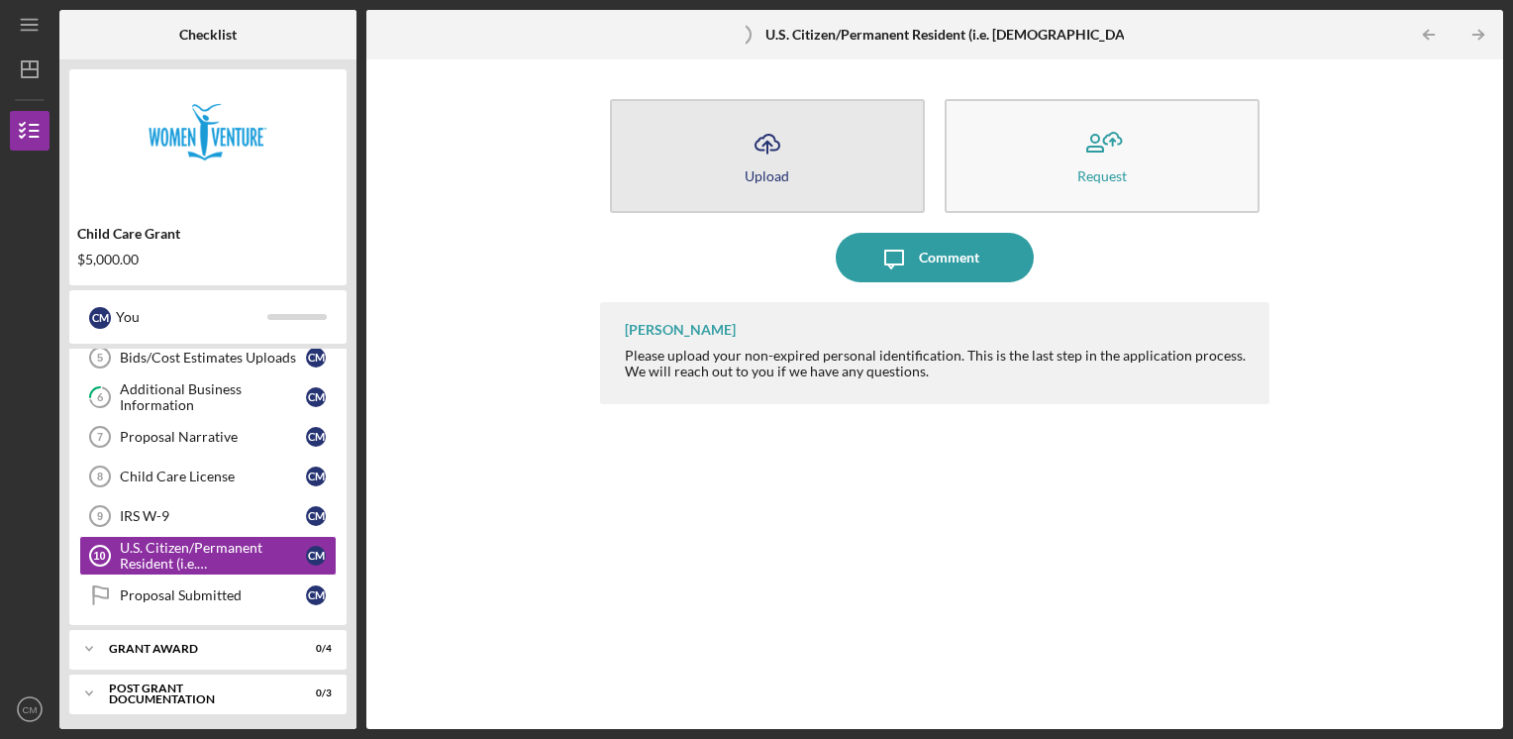
click at [773, 164] on icon "Icon/Upload" at bounding box center [768, 144] width 50 height 50
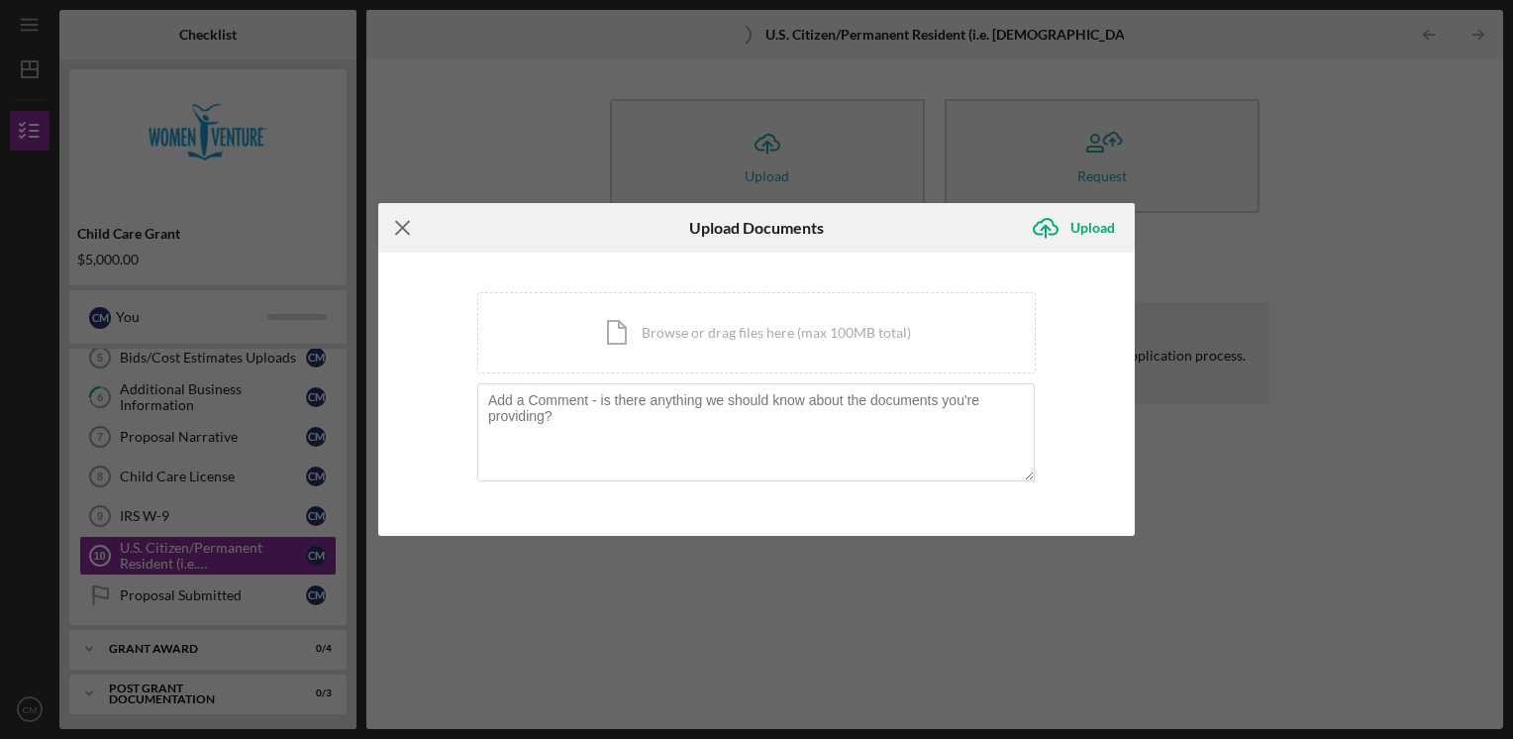
click at [405, 232] on line at bounding box center [402, 228] width 13 height 13
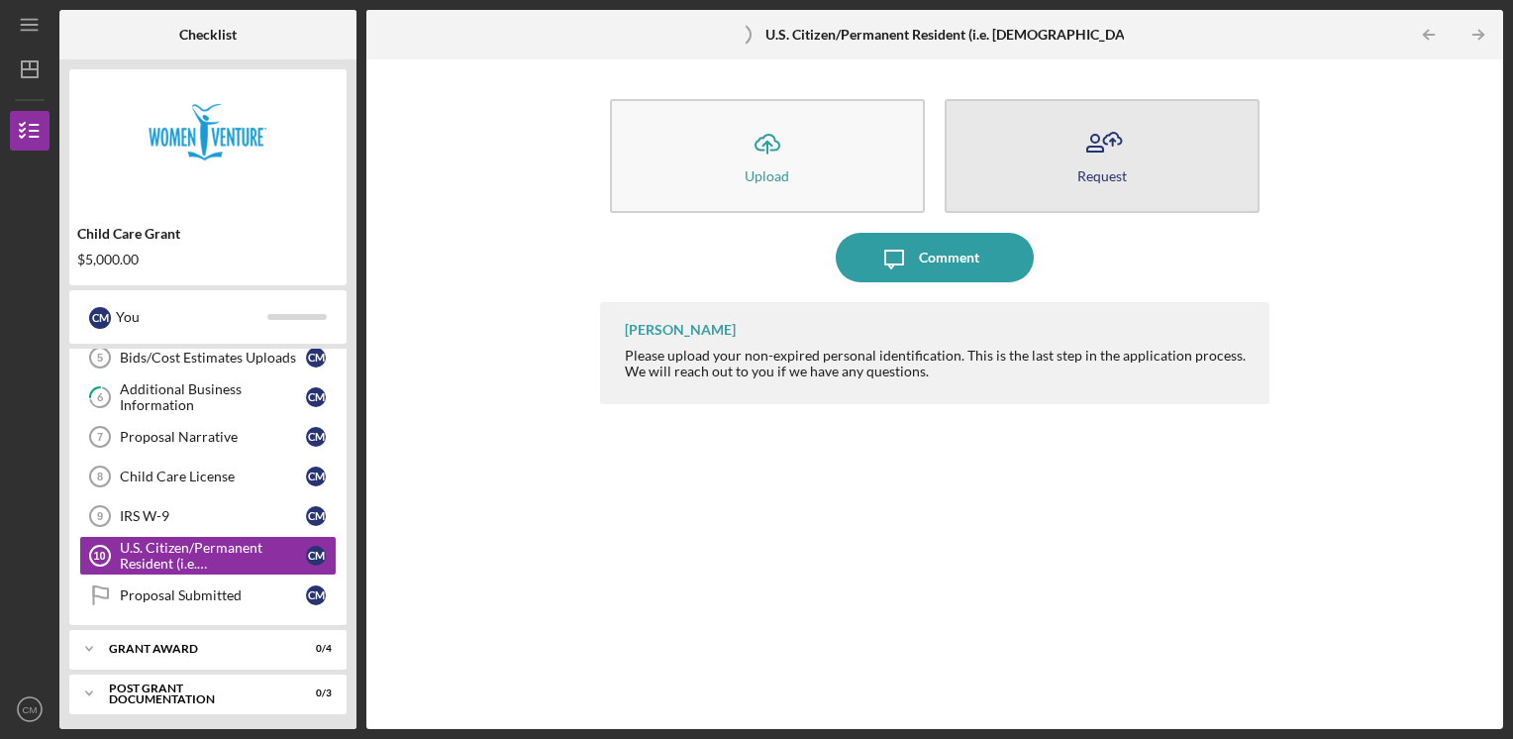
click at [1105, 142] on icon "button" at bounding box center [1113, 139] width 18 height 12
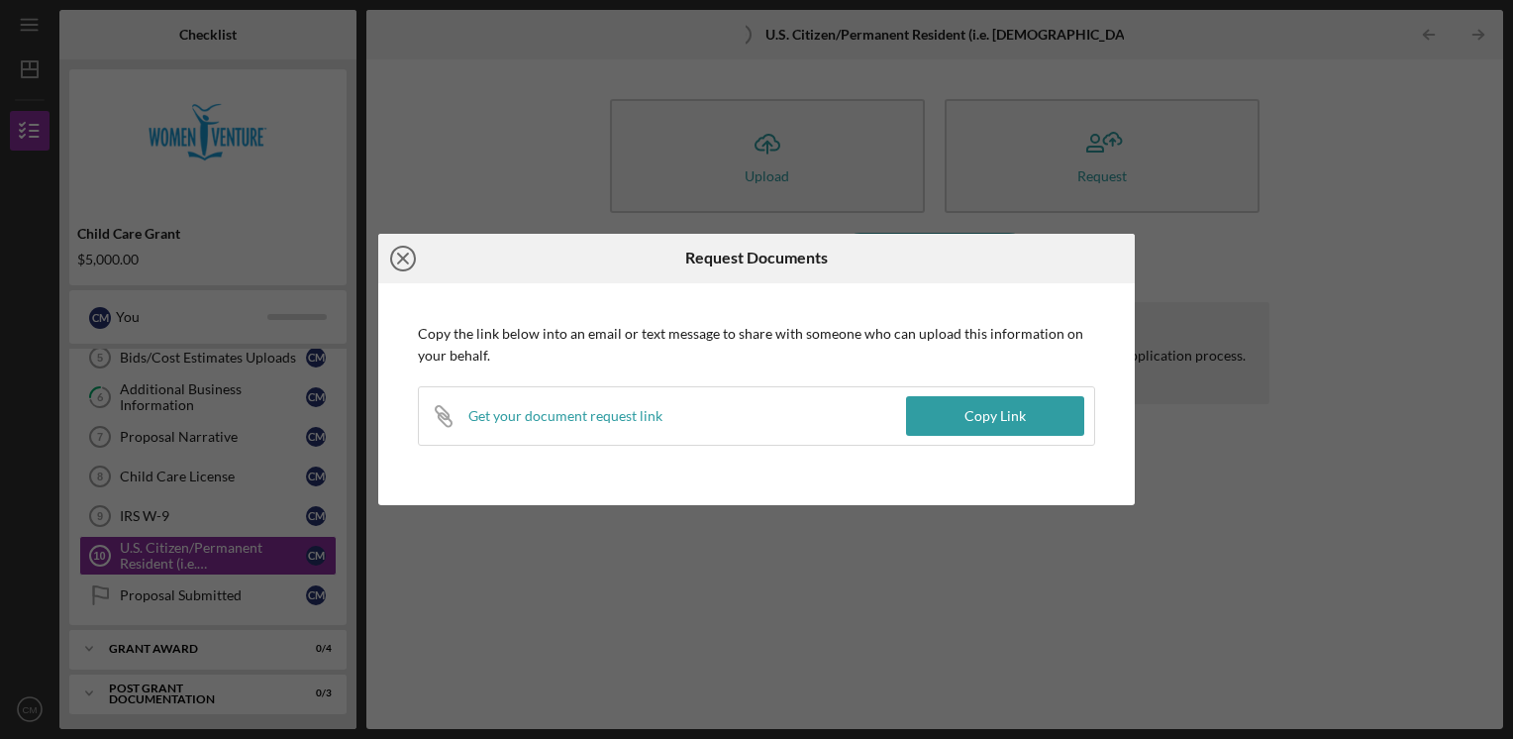
click at [398, 258] on icon "Icon/Close" at bounding box center [403, 259] width 50 height 50
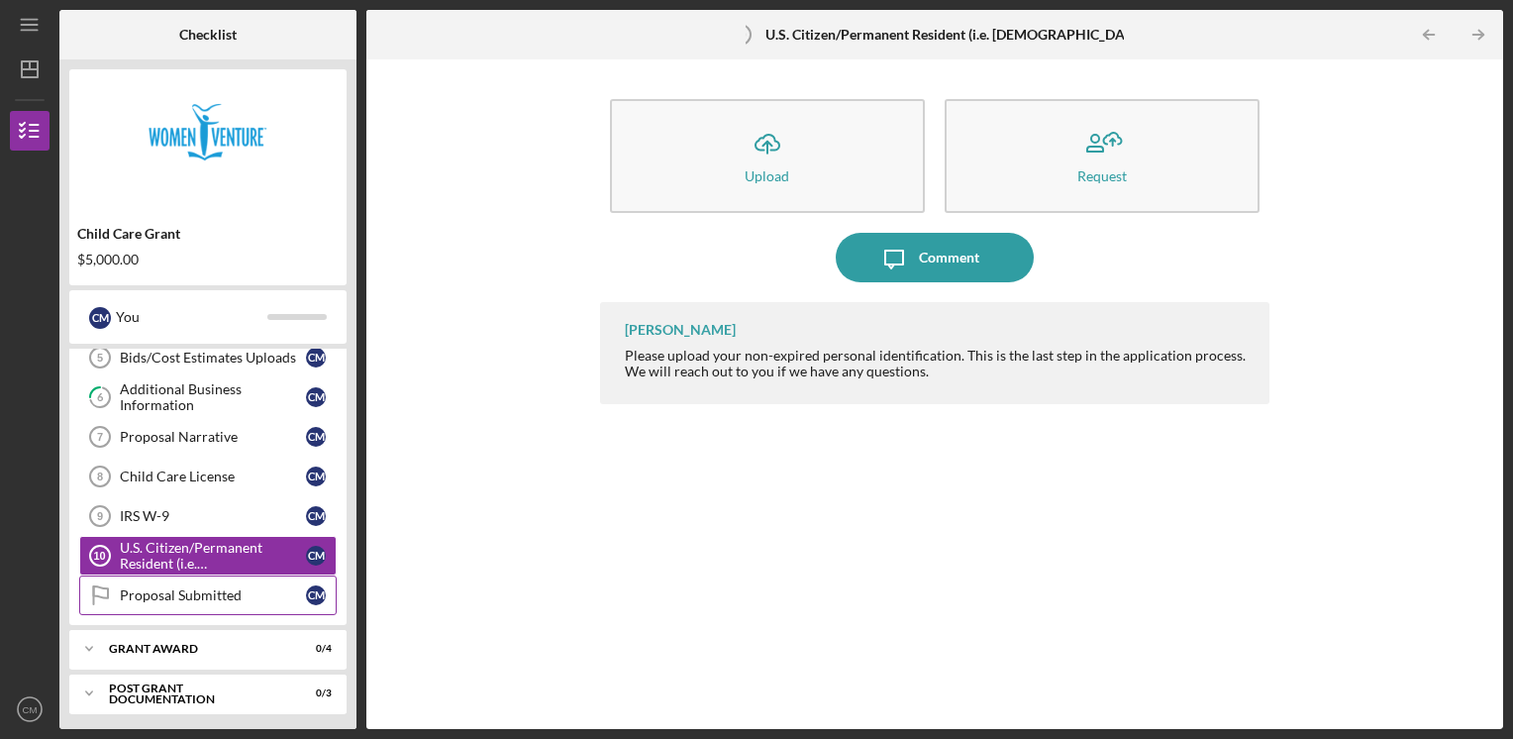
click at [203, 589] on div "Proposal Submitted" at bounding box center [213, 595] width 186 height 16
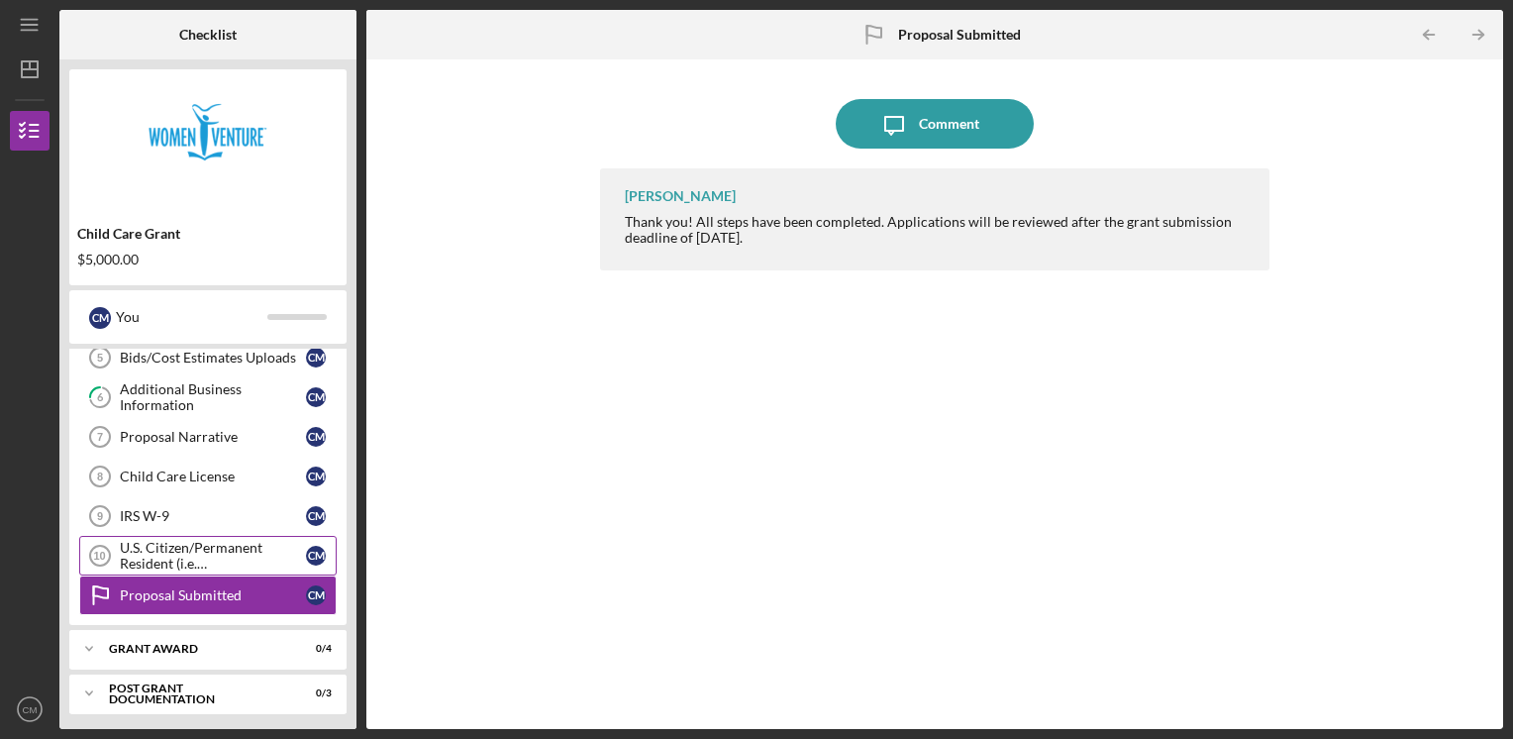
click at [221, 540] on div "U.S. Citizen/Permanent Resident (i.e. [DEMOGRAPHIC_DATA])?" at bounding box center [213, 556] width 186 height 32
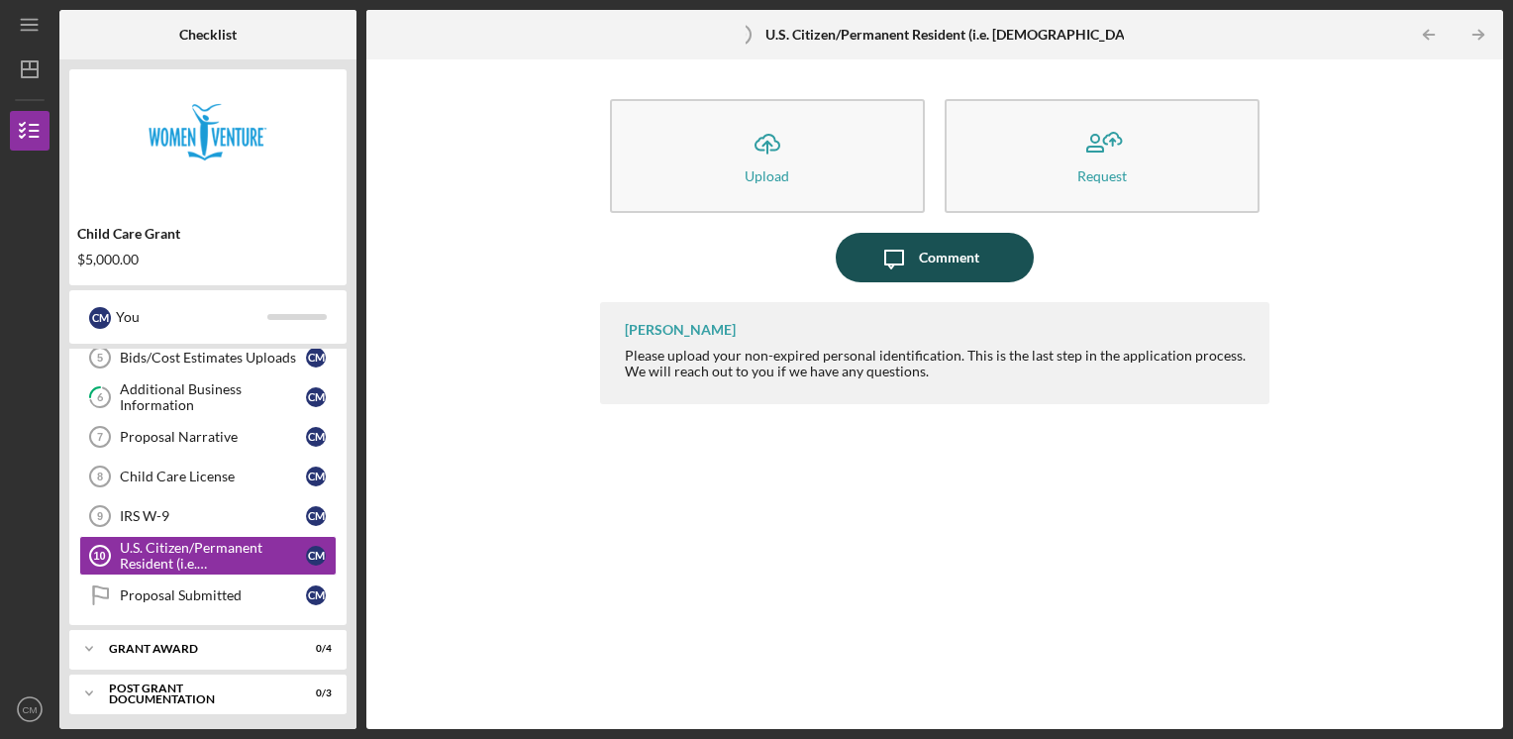
click at [983, 267] on button "Icon/Message Comment" at bounding box center [935, 258] width 198 height 50
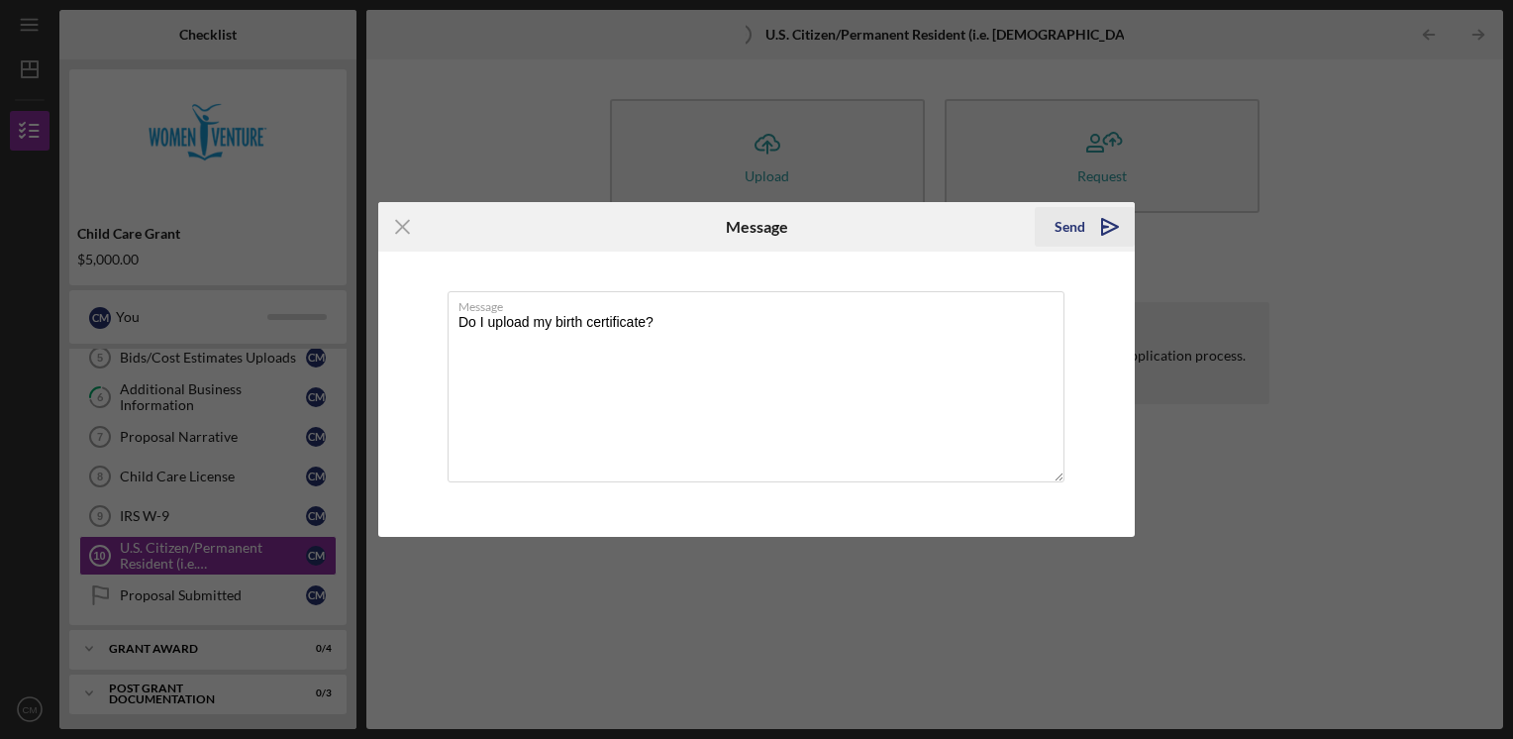
type textarea "Do I upload my birth certificate?"
click at [1065, 239] on div "Send" at bounding box center [1070, 227] width 31 height 40
